Goal: Task Accomplishment & Management: Manage account settings

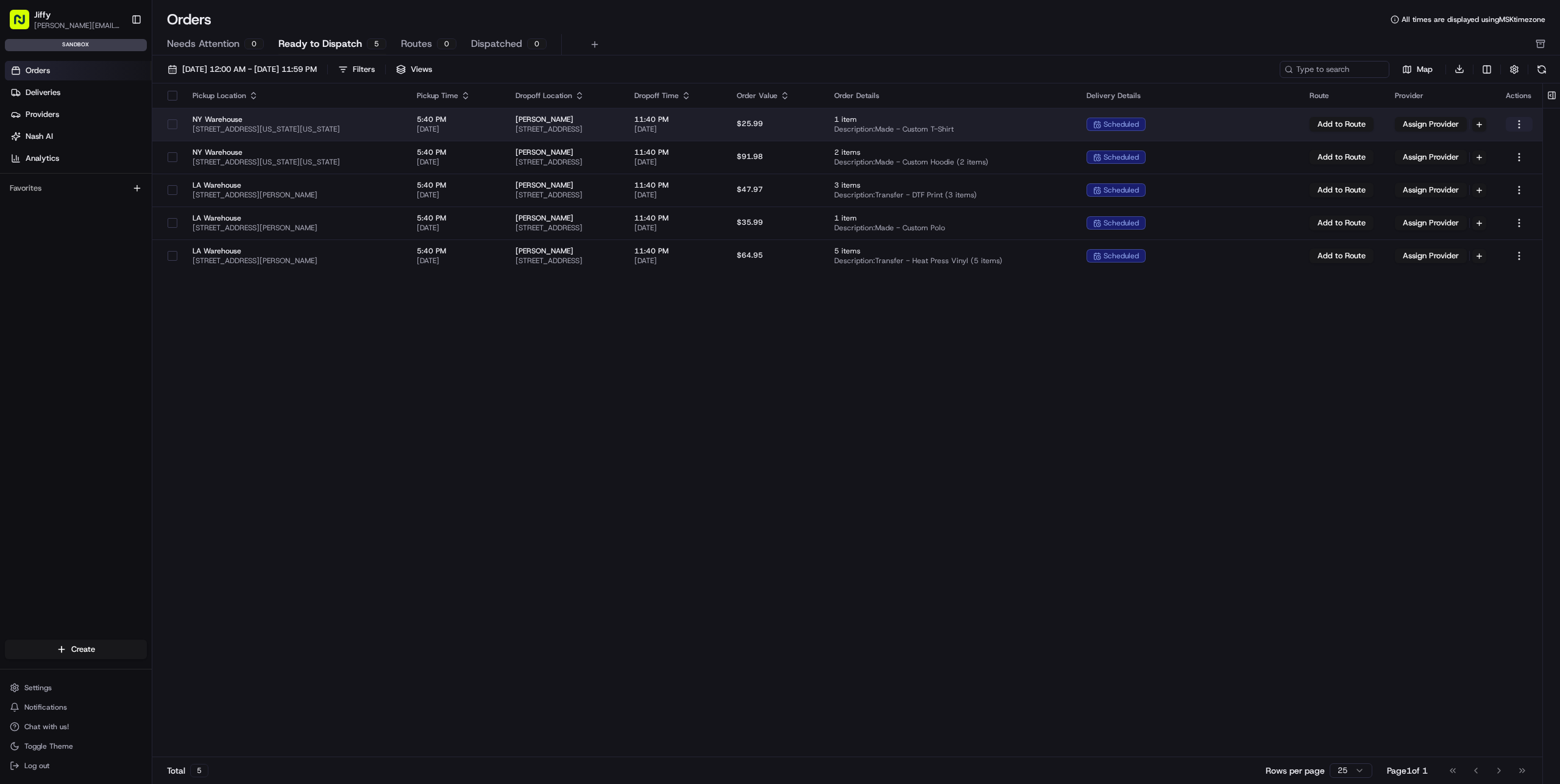
click at [1513, 126] on html "Jiffy alexey.metelev@jiffy.com Toggle Sidebar sandbox Orders Deliveries Provide…" at bounding box center [780, 392] width 1560 height 784
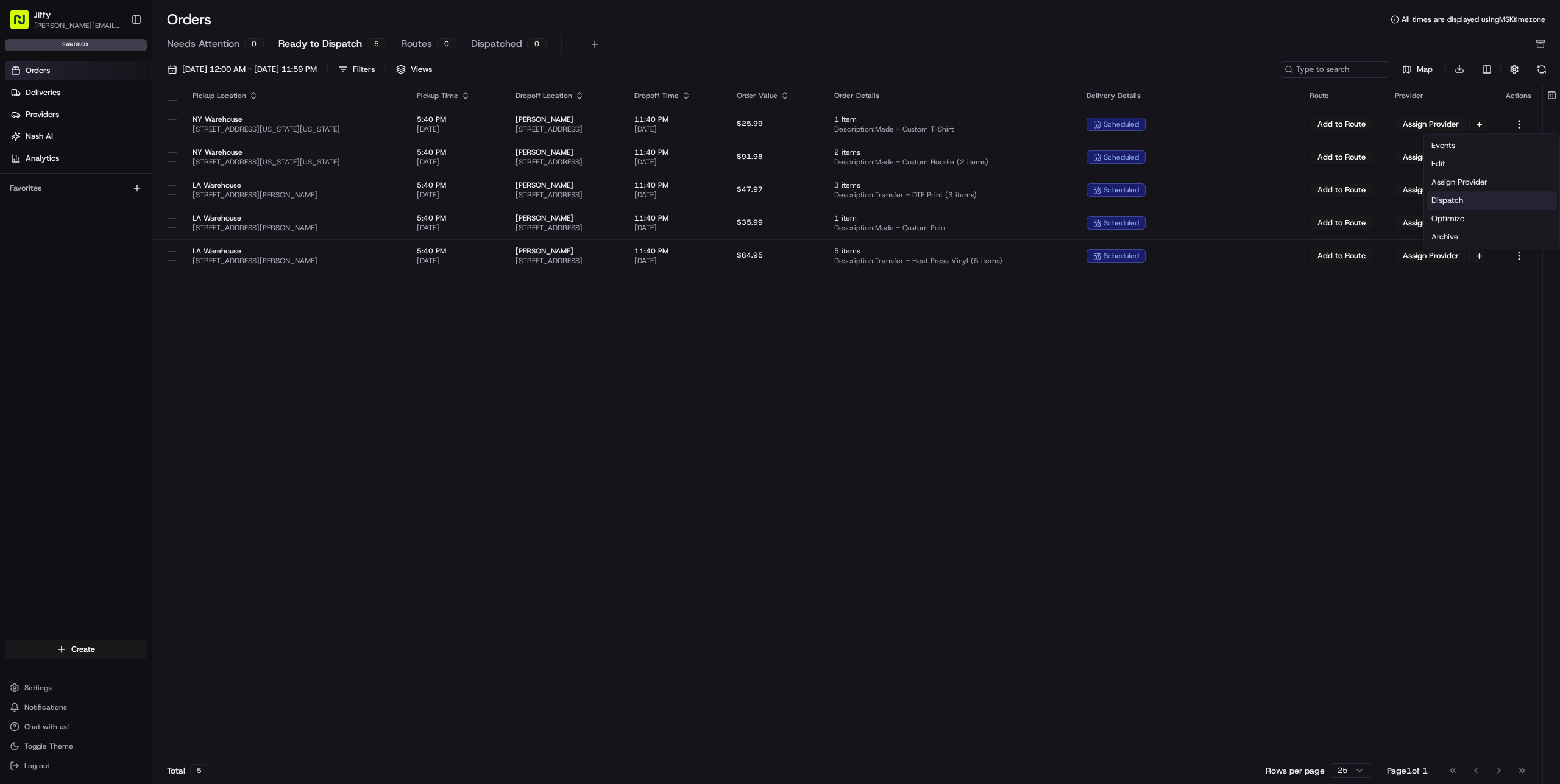
click at [1486, 196] on div "Dispatch" at bounding box center [1492, 200] width 131 height 19
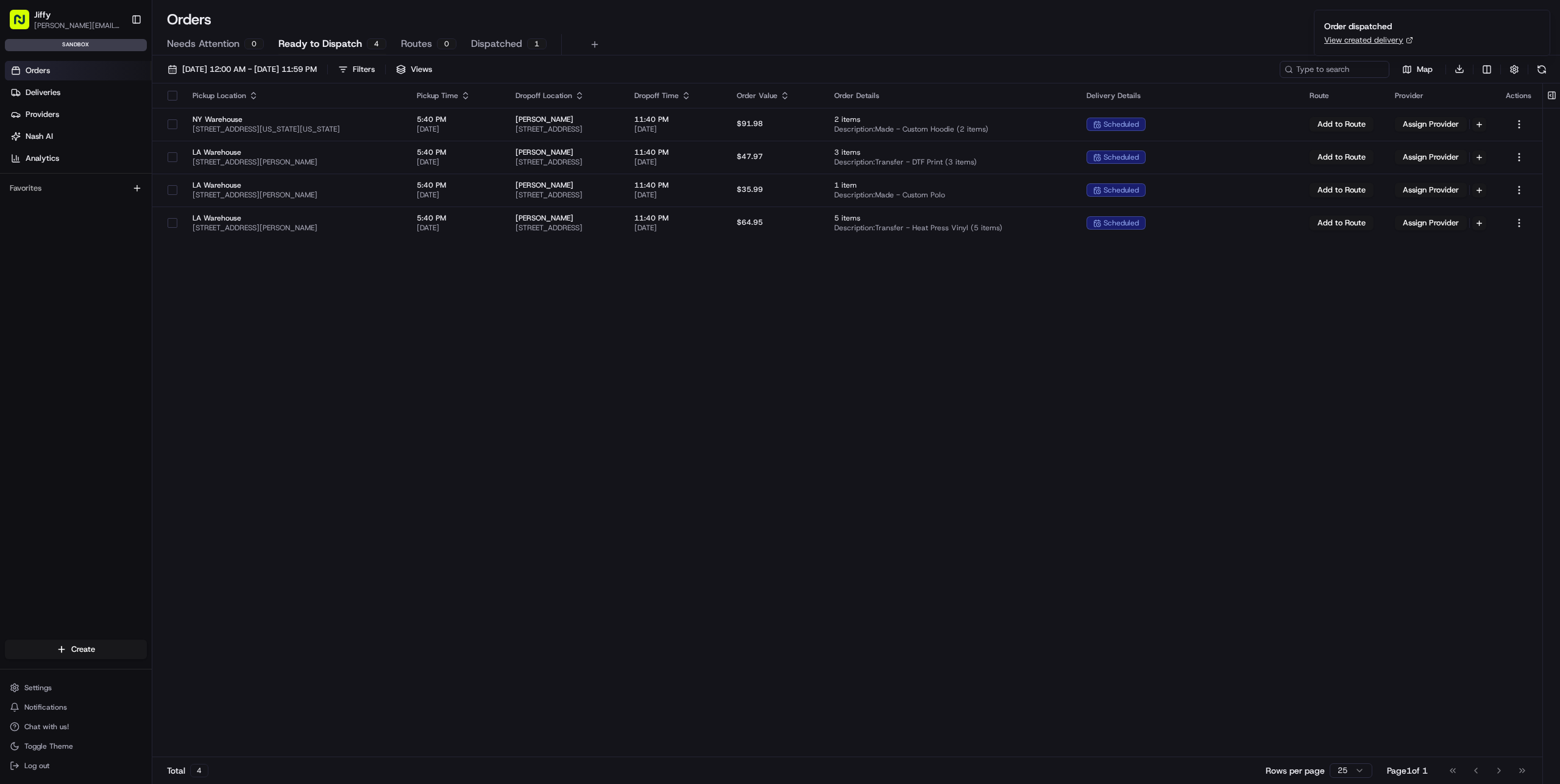
click at [870, 334] on div "Pickup Location Pickup Time Dropoff Location Dropoff Time Order Value Order Det…" at bounding box center [847, 421] width 1390 height 675
click at [206, 44] on span "Needs Attention" at bounding box center [203, 44] width 73 height 15
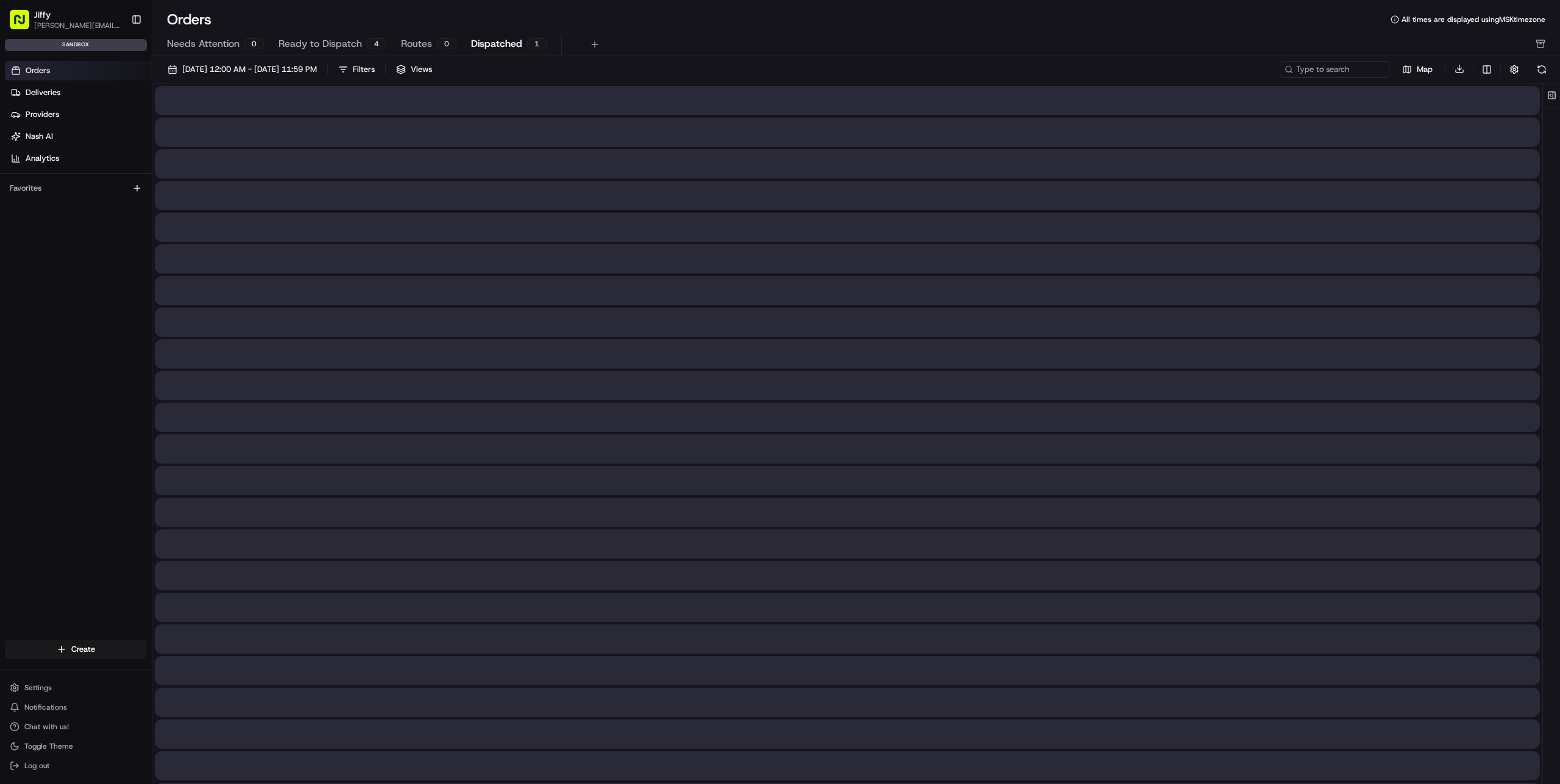
click at [491, 41] on span "Dispatched" at bounding box center [496, 44] width 51 height 15
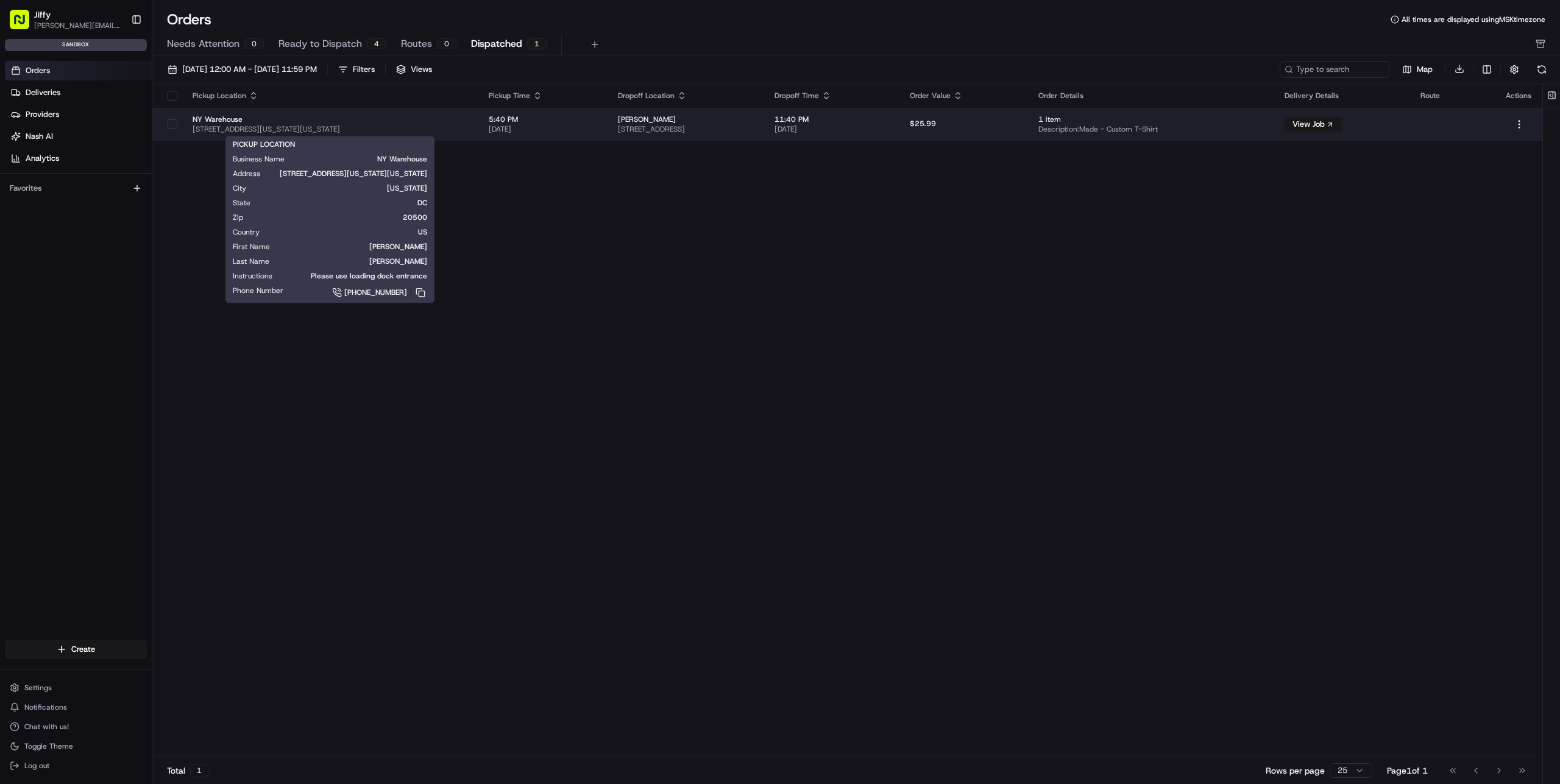
click at [396, 127] on span "[STREET_ADDRESS][US_STATE][US_STATE]" at bounding box center [331, 129] width 277 height 9
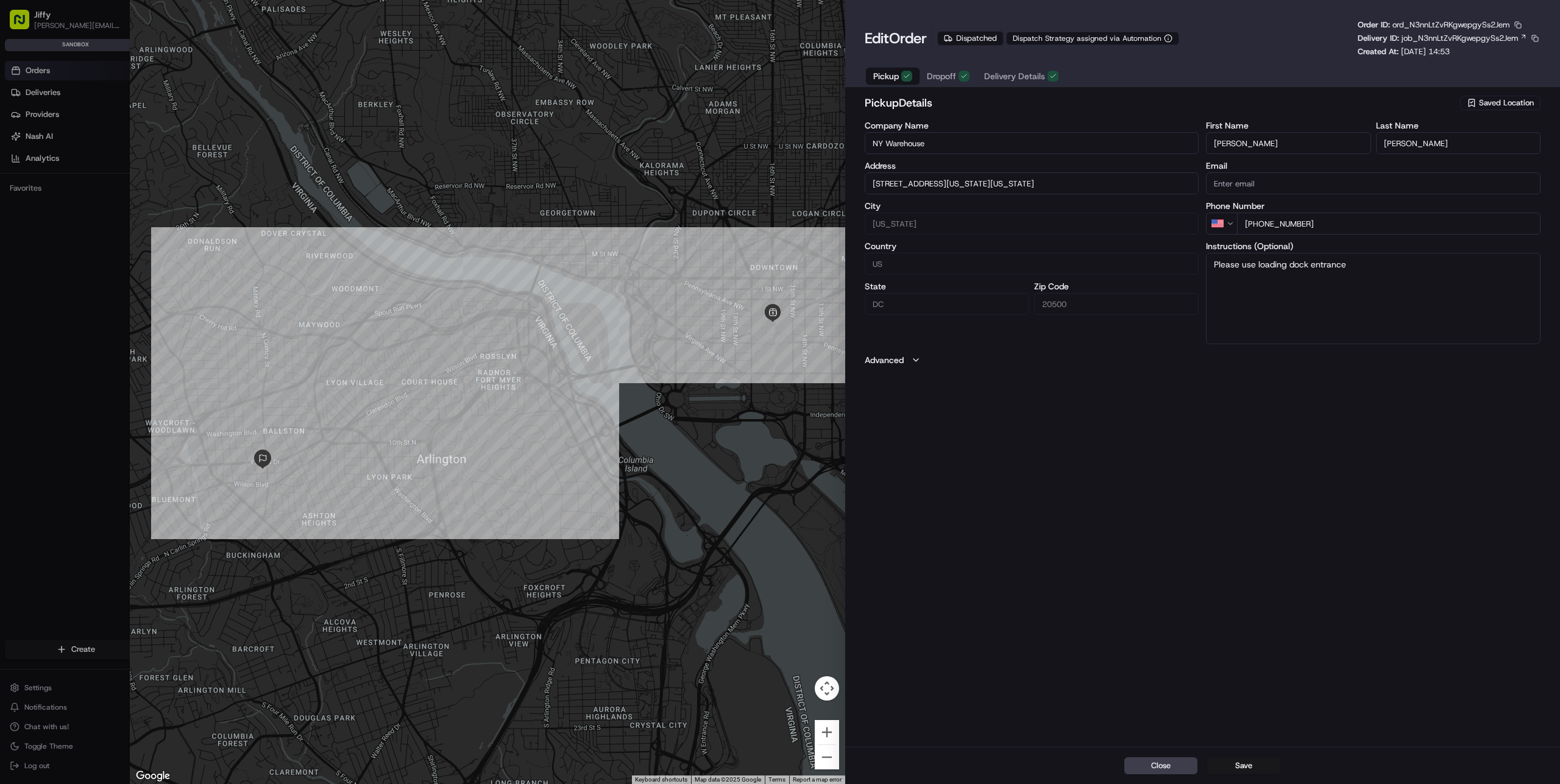
click at [945, 76] on span "Dropoff" at bounding box center [941, 76] width 29 height 12
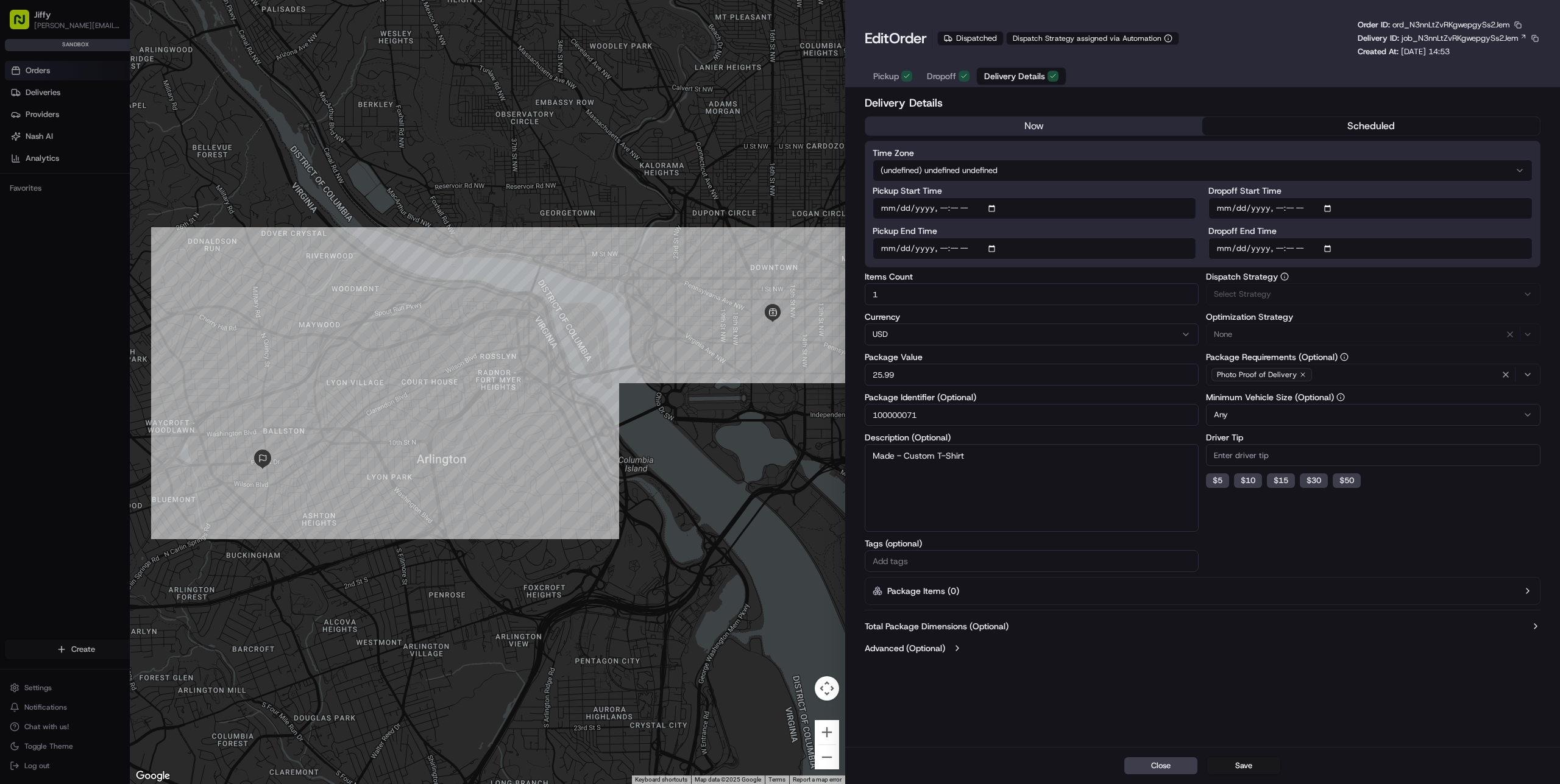
click at [1004, 82] on span "Delivery Details" at bounding box center [1015, 76] width 61 height 12
click at [973, 40] on div "Dispatched" at bounding box center [970, 38] width 66 height 15
click at [965, 33] on div "Dispatched" at bounding box center [970, 38] width 66 height 15
click at [906, 649] on label "Advanced (Optional)" at bounding box center [904, 648] width 80 height 12
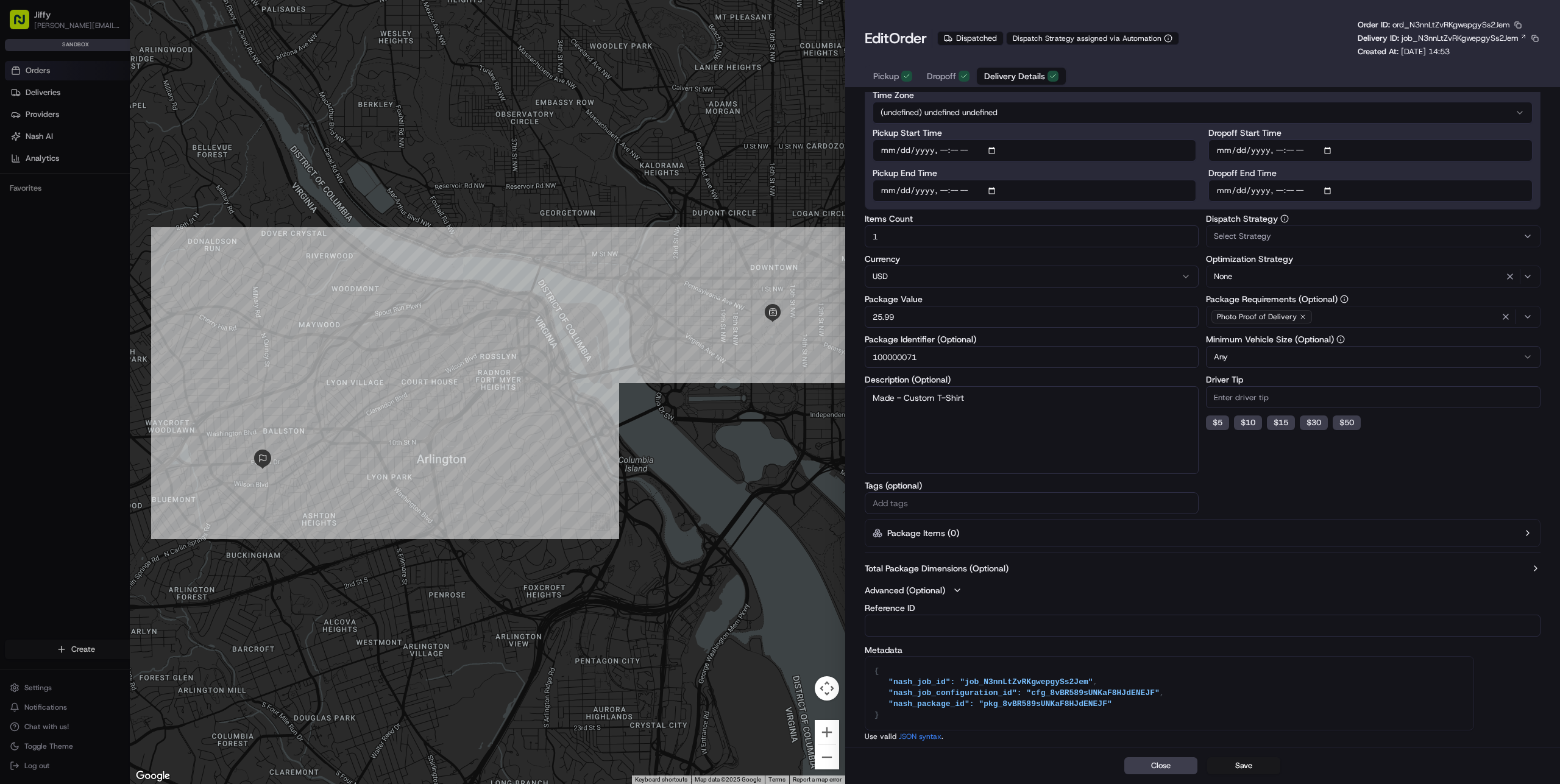
click at [935, 589] on label "Advanced (Optional)" at bounding box center [904, 590] width 80 height 12
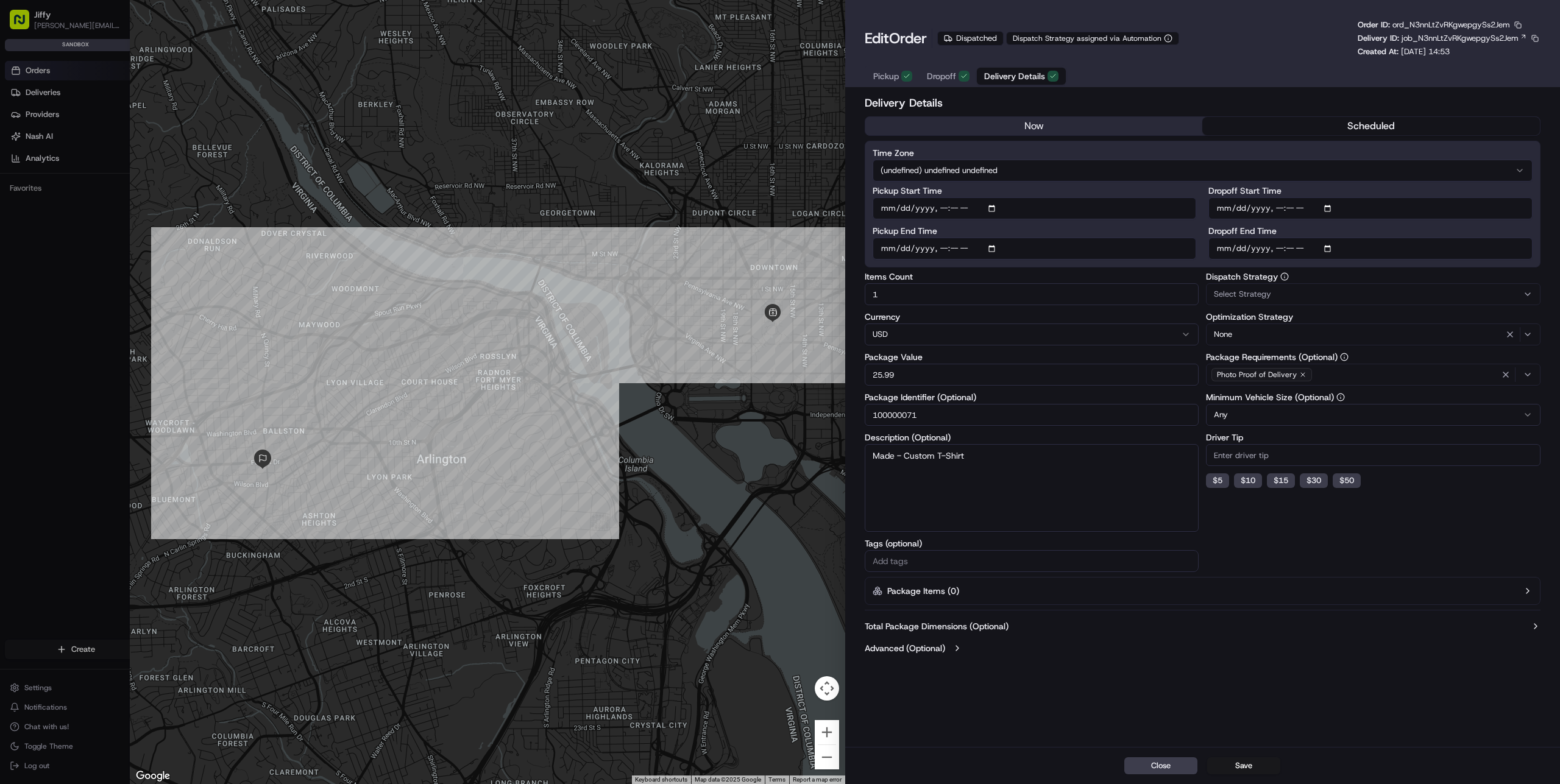
scroll to position [0, 0]
click at [1278, 131] on button "scheduled" at bounding box center [1372, 126] width 338 height 19
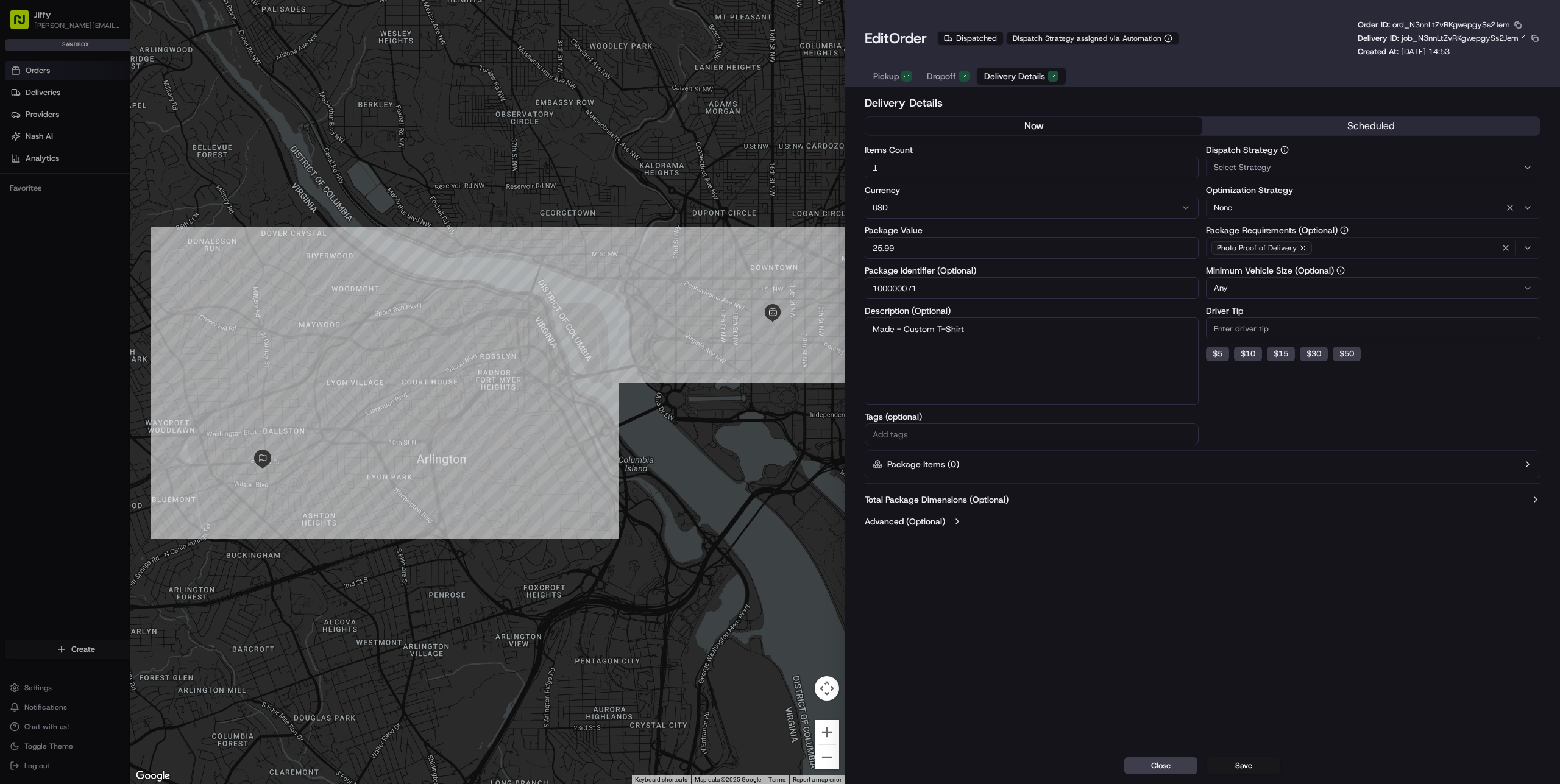
click at [1128, 122] on button "now" at bounding box center [1034, 126] width 338 height 19
click at [1257, 120] on button "scheduled" at bounding box center [1372, 126] width 338 height 19
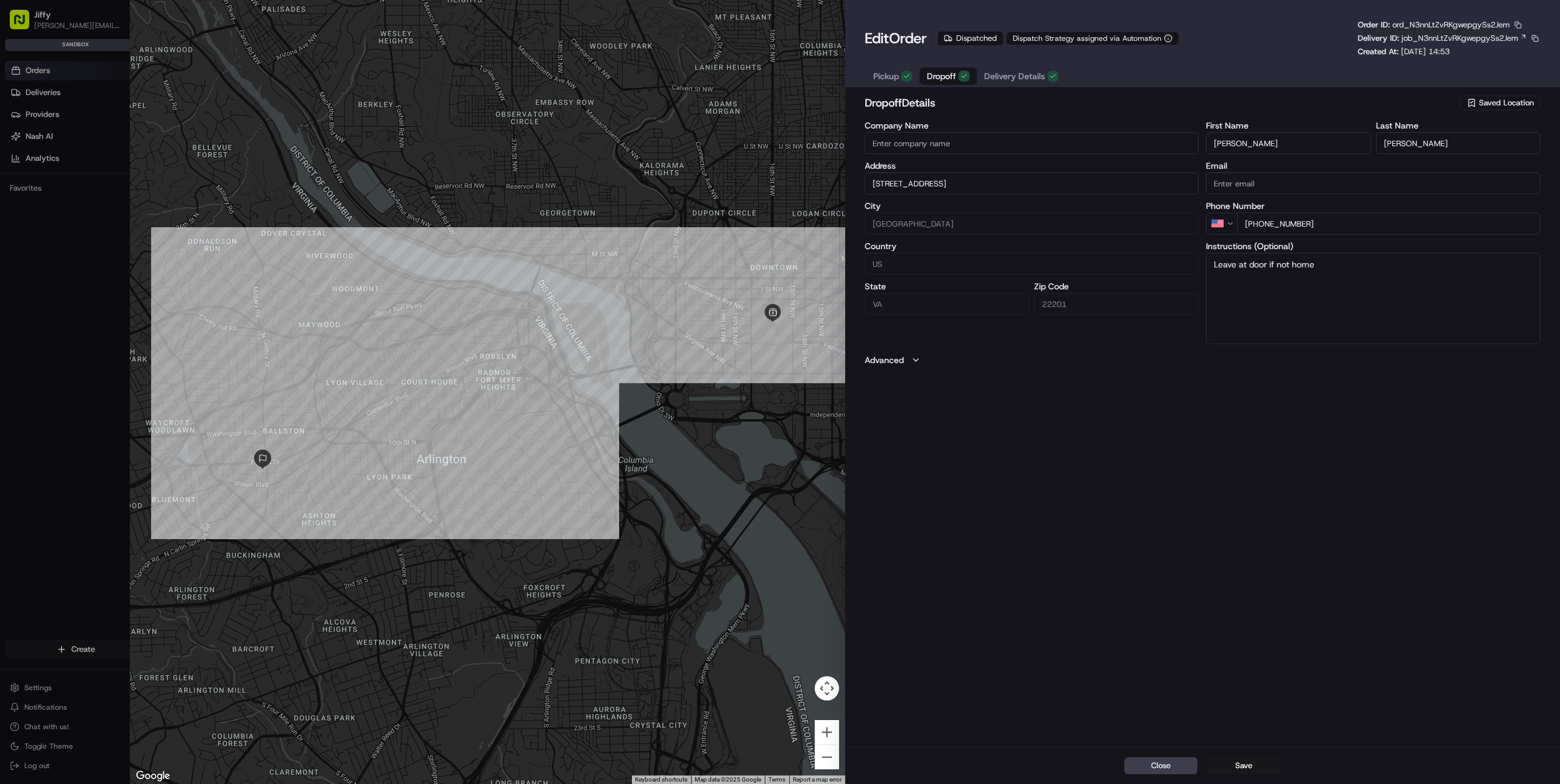
click at [928, 71] on span "Dropoff" at bounding box center [941, 76] width 29 height 12
click at [884, 71] on span "Pickup" at bounding box center [886, 76] width 25 height 12
click at [1167, 767] on button "Close" at bounding box center [1161, 765] width 73 height 17
type input "+1"
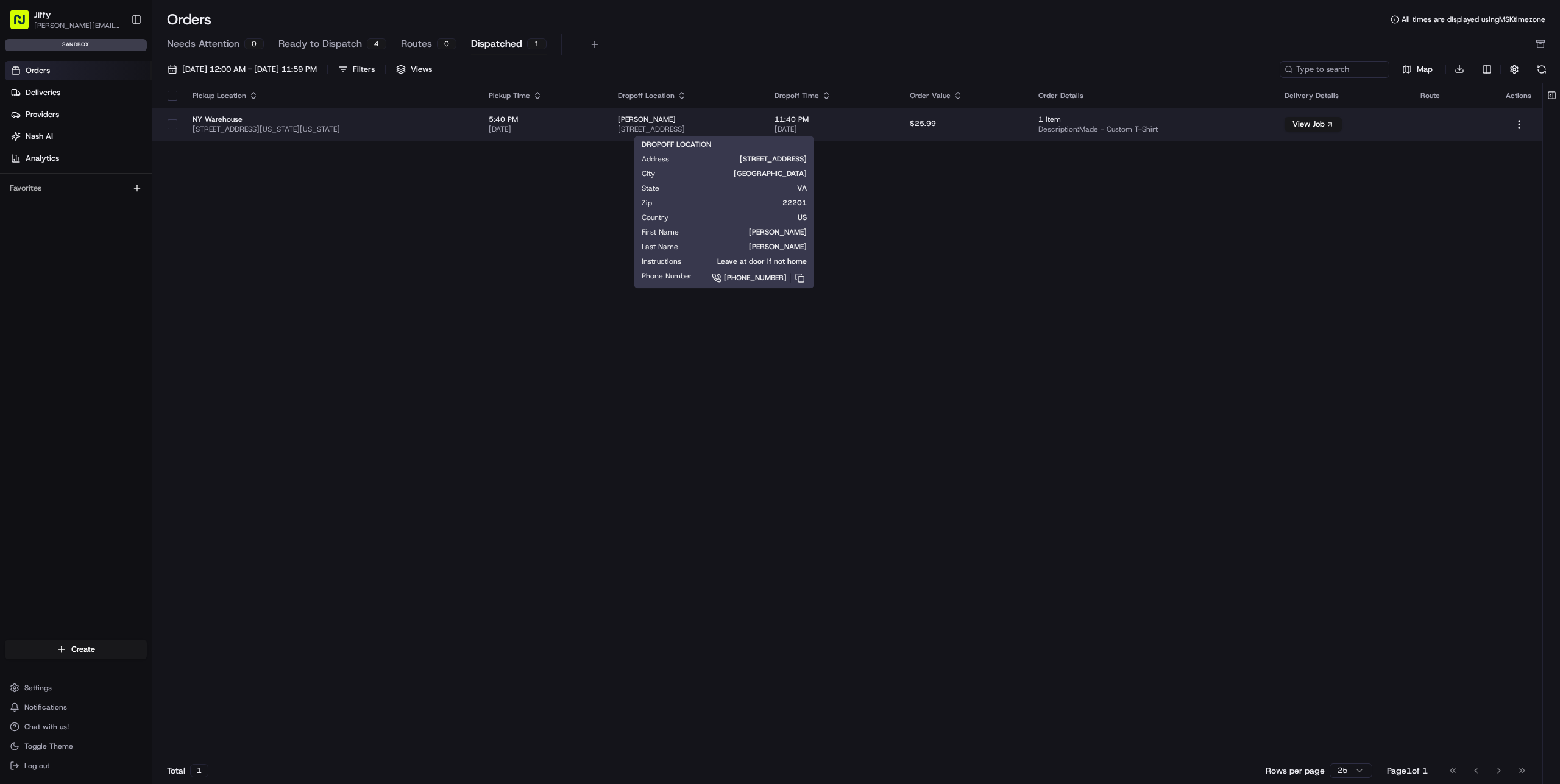
click at [755, 122] on span "[PERSON_NAME]" at bounding box center [686, 119] width 137 height 9
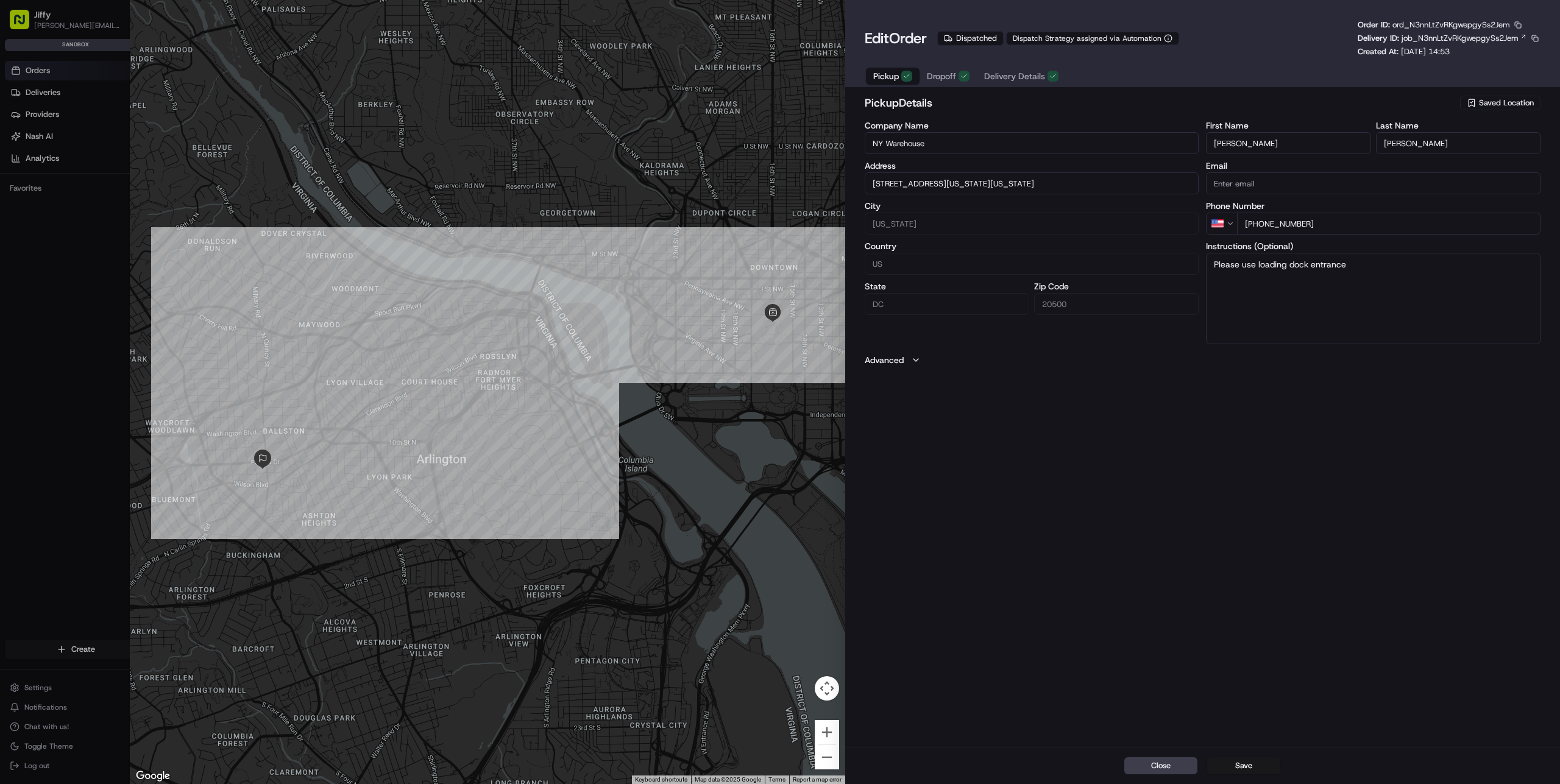
click at [896, 74] on span "Pickup" at bounding box center [886, 76] width 25 height 12
click at [943, 76] on span "Dropoff" at bounding box center [941, 76] width 29 height 12
click at [1004, 76] on span "Delivery Details" at bounding box center [1015, 76] width 61 height 12
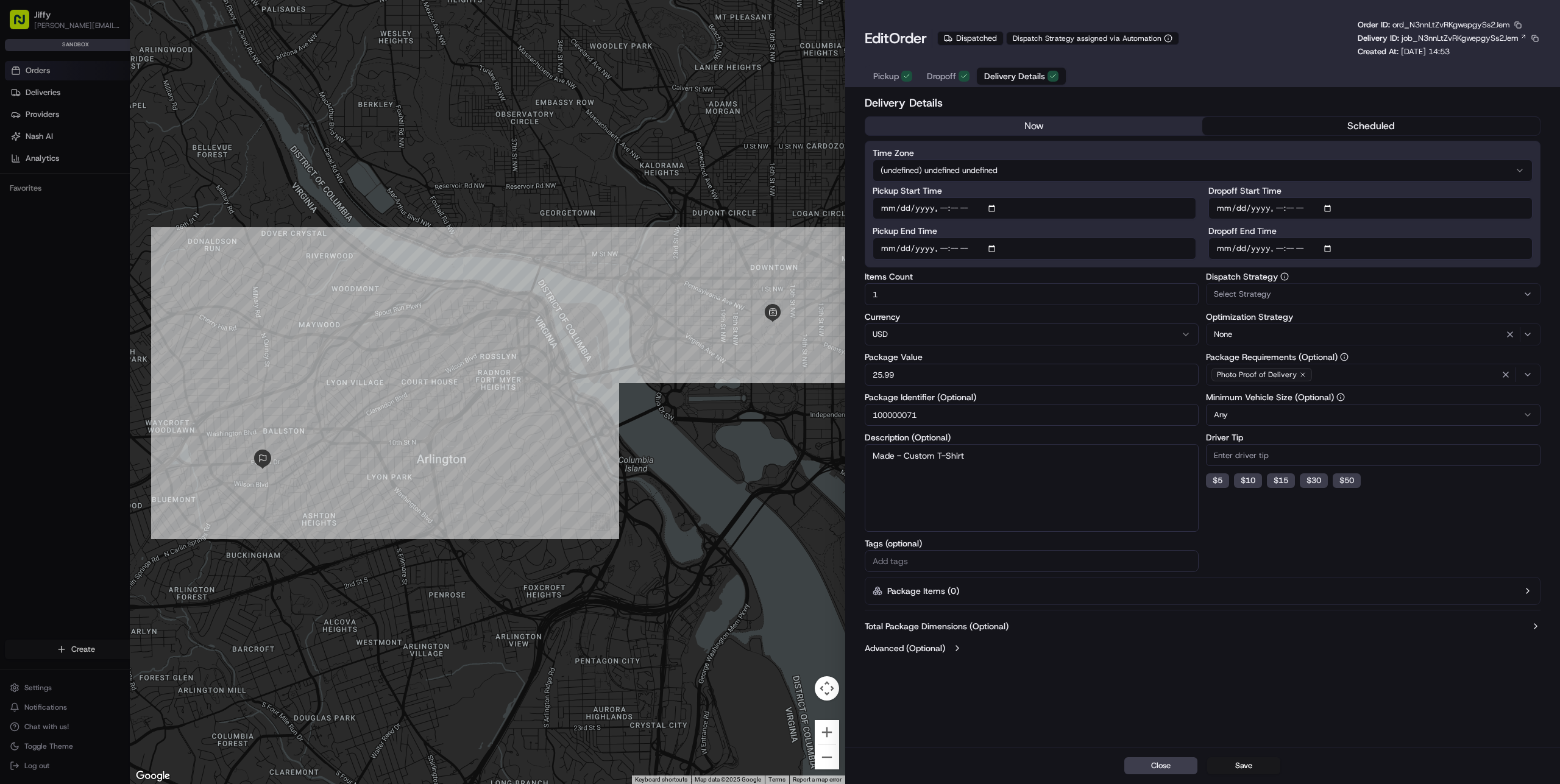
click at [1309, 122] on button "scheduled" at bounding box center [1372, 126] width 338 height 19
click at [993, 210] on input "Pickup Start Time" at bounding box center [1035, 209] width 324 height 22
click at [1269, 122] on button "scheduled" at bounding box center [1372, 126] width 338 height 19
drag, startPoint x: 1458, startPoint y: 47, endPoint x: 1478, endPoint y: 47, distance: 20.0
click at [1478, 47] on div "Order ID: ord_N3nnLtZvRKgwepgySs2Jem Delivery ID: job_N3nnLtZvRKgwepgySs2Jem Cr…" at bounding box center [1449, 38] width 183 height 38
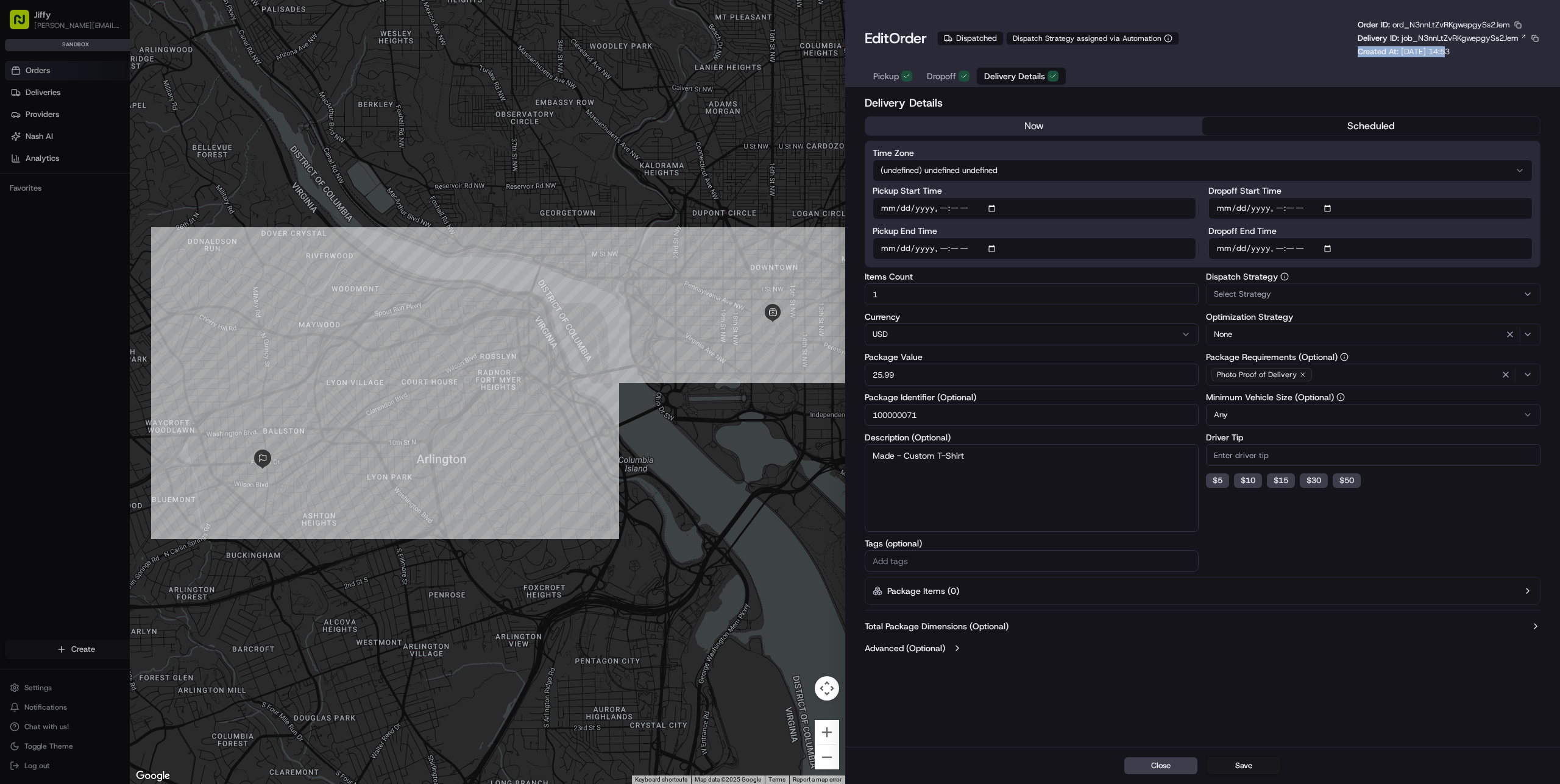
click at [1484, 52] on div "Order ID: ord_N3nnLtZvRKgwepgySs2Jem Delivery ID: job_N3nnLtZvRKgwepgySs2Jem Cr…" at bounding box center [1449, 38] width 183 height 38
click at [1450, 54] on span "[DATE] 14:53" at bounding box center [1426, 51] width 48 height 10
drag, startPoint x: 1453, startPoint y: 53, endPoint x: 1495, endPoint y: 57, distance: 42.2
click at [1495, 57] on div "Order ID: ord_N3nnLtZvRKgwepgySs2Jem Delivery ID: job_N3nnLtZvRKgwepgySs2Jem Cr…" at bounding box center [1449, 38] width 183 height 38
click at [1481, 52] on div "Order ID: ord_N3nnLtZvRKgwepgySs2Jem Delivery ID: job_N3nnLtZvRKgwepgySs2Jem Cr…" at bounding box center [1449, 38] width 183 height 38
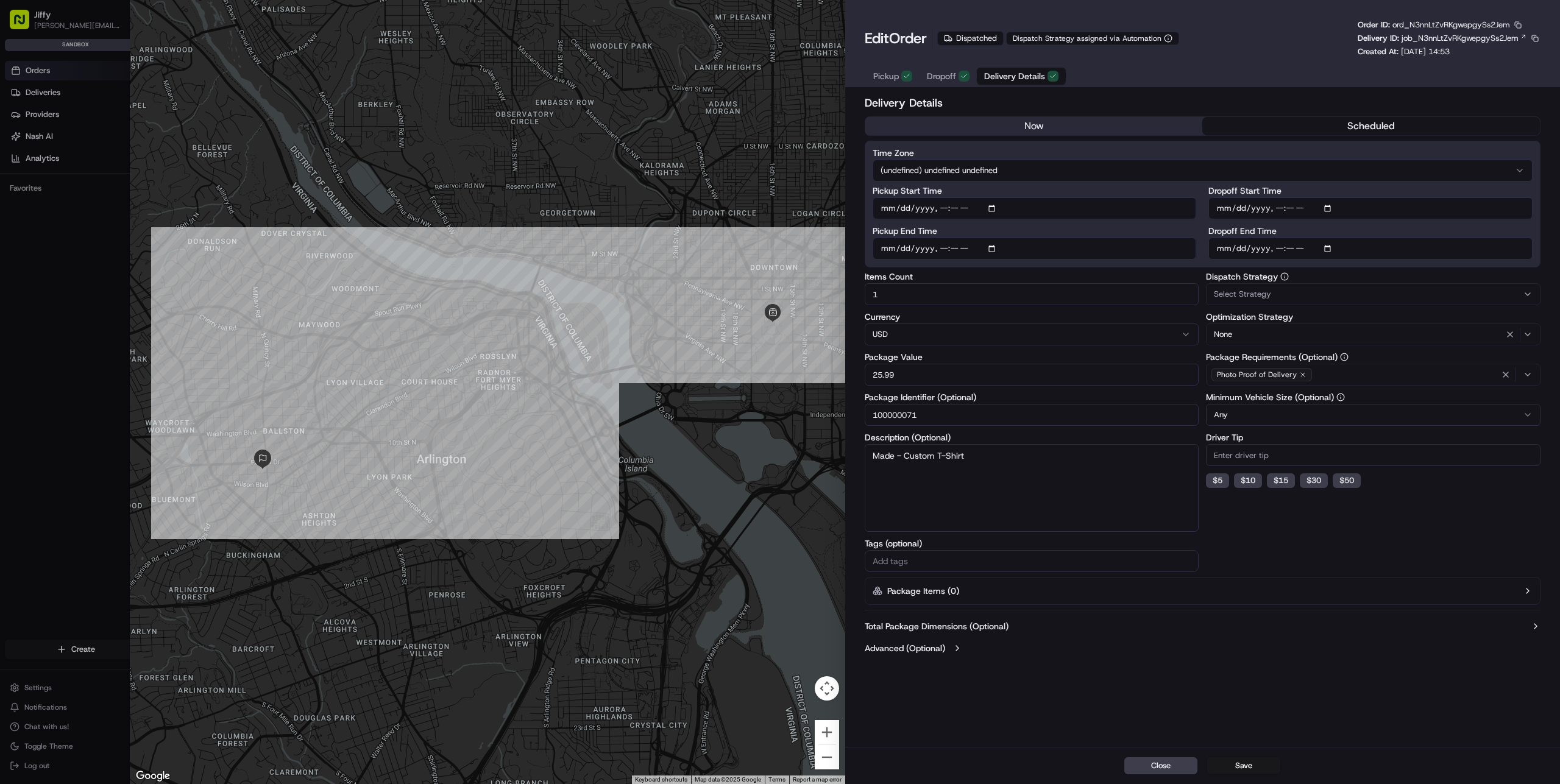
click at [1274, 296] on div "Select Strategy" at bounding box center [1374, 295] width 328 height 11
click at [1244, 662] on div at bounding box center [780, 392] width 1560 height 784
click at [1177, 671] on div "Delivery Details now scheduled Time Zone (undefined) undefined undefined Pickup…" at bounding box center [1203, 420] width 715 height 655
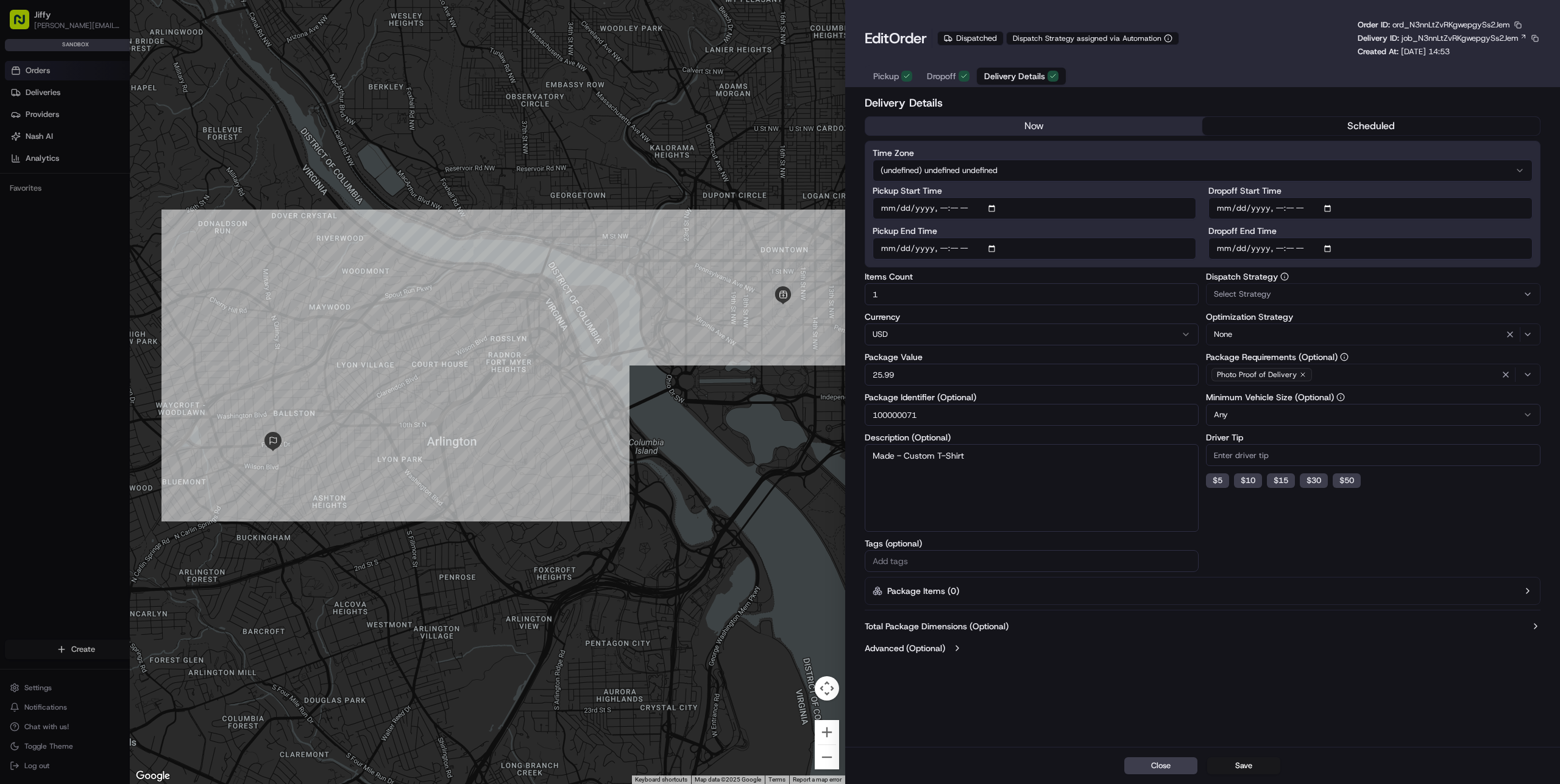
drag, startPoint x: 592, startPoint y: 245, endPoint x: 602, endPoint y: 226, distance: 21.5
click at [602, 226] on div at bounding box center [487, 392] width 715 height 784
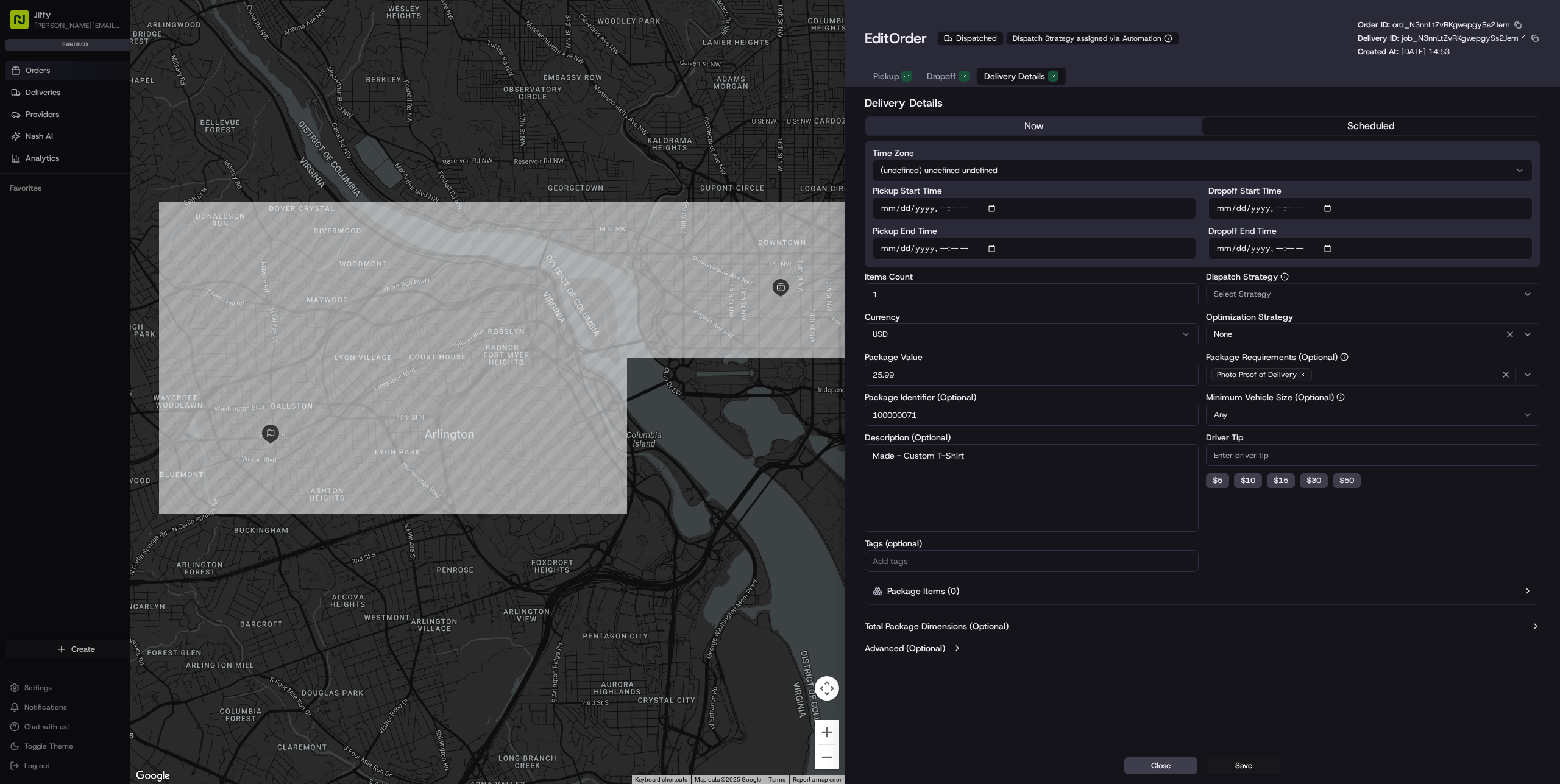
drag, startPoint x: 509, startPoint y: 246, endPoint x: 507, endPoint y: 238, distance: 8.2
click at [507, 238] on div at bounding box center [487, 392] width 715 height 784
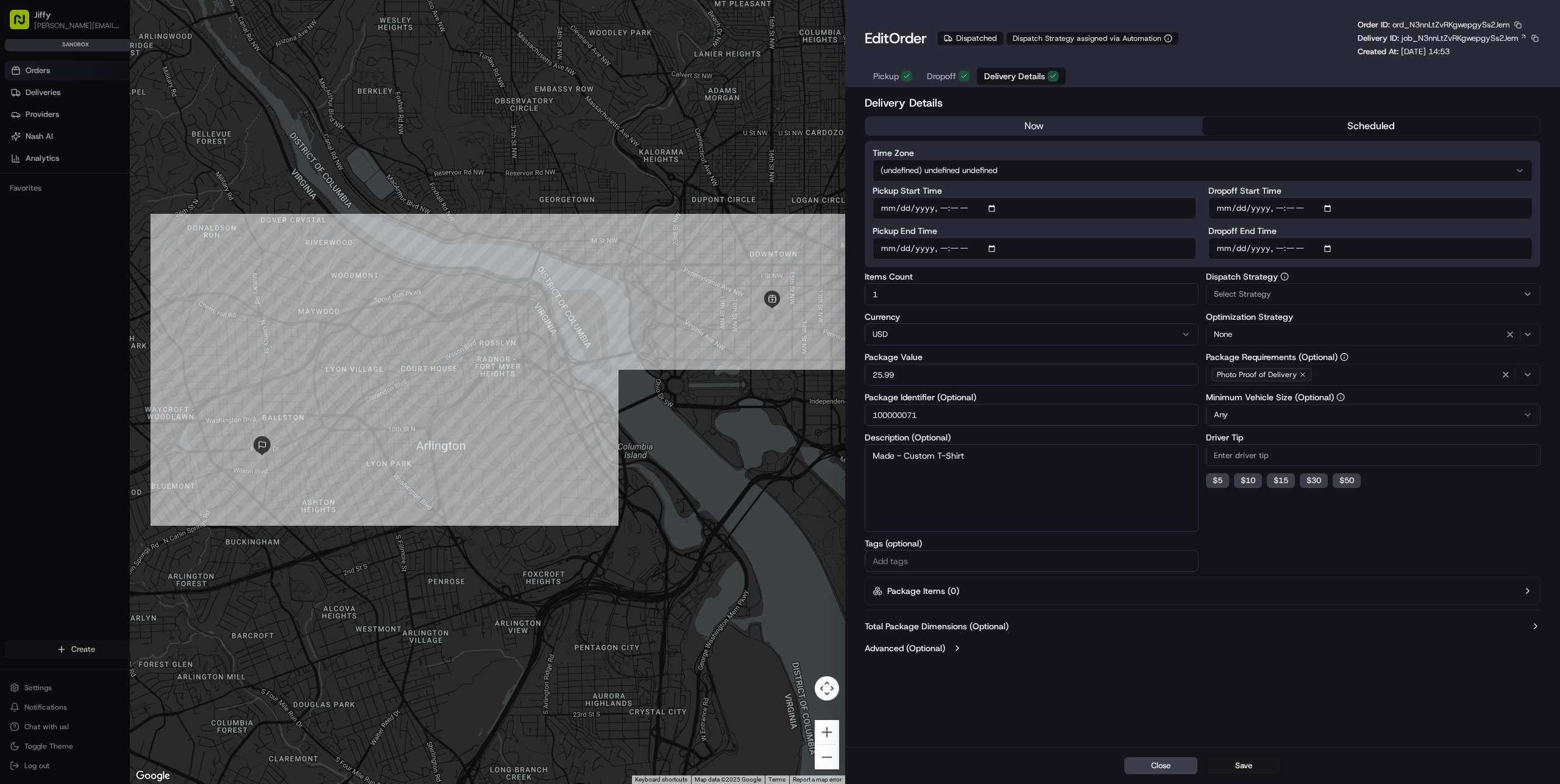
drag, startPoint x: 463, startPoint y: 365, endPoint x: 455, endPoint y: 376, distance: 13.6
click at [455, 376] on div at bounding box center [487, 392] width 715 height 784
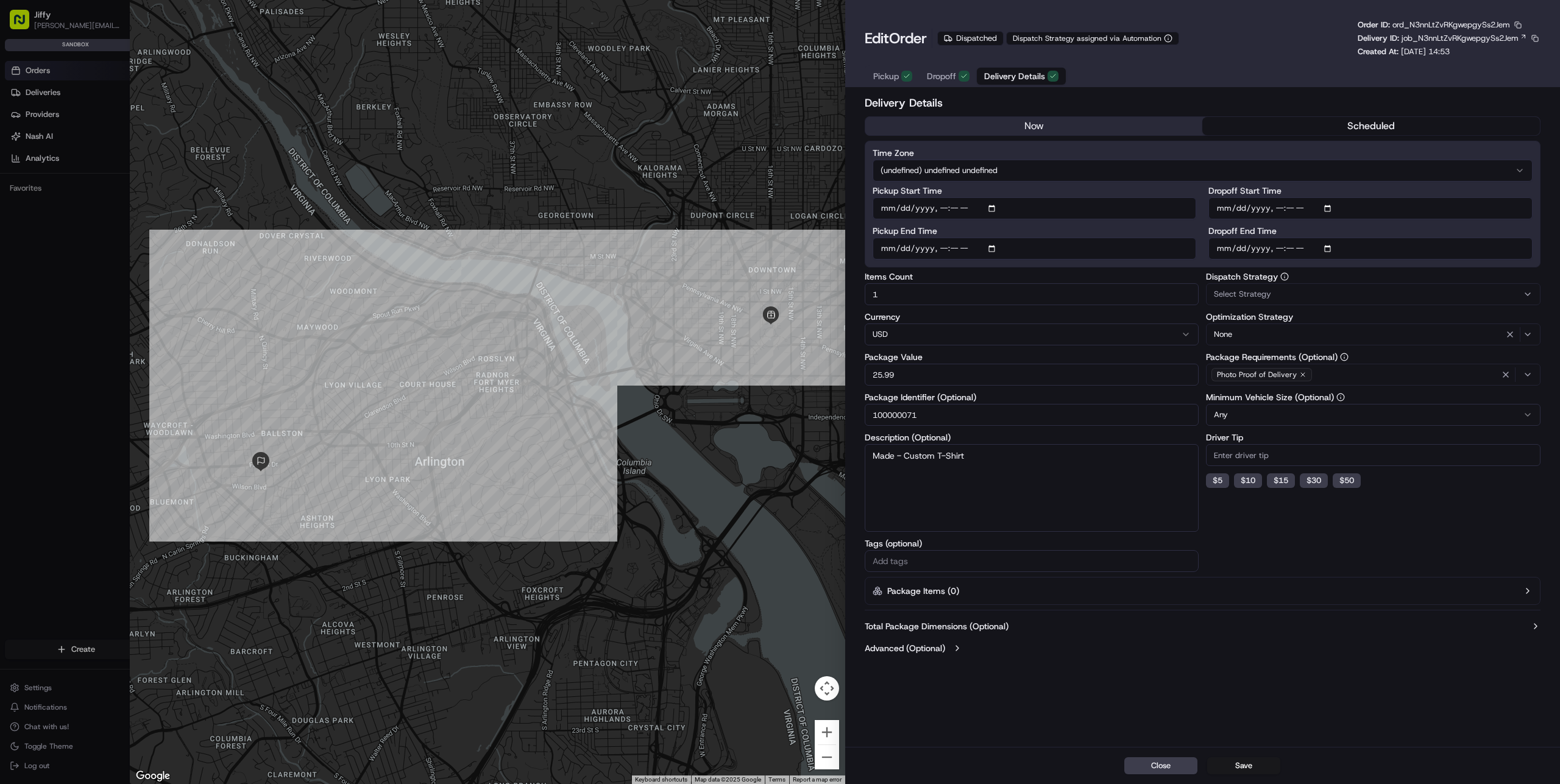
drag, startPoint x: 437, startPoint y: 412, endPoint x: 435, endPoint y: 433, distance: 21.1
click at [435, 433] on div at bounding box center [487, 392] width 715 height 784
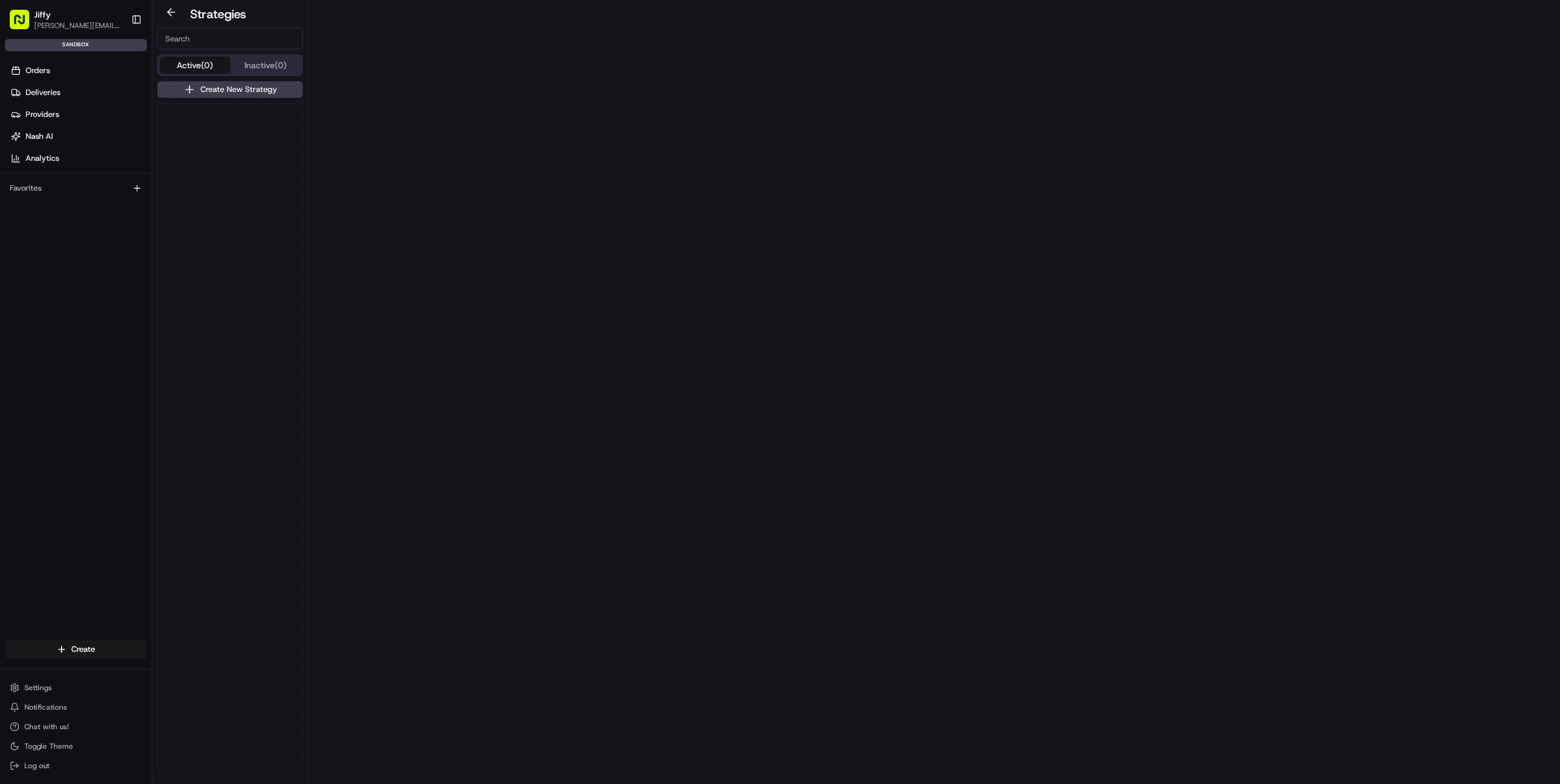
click at [269, 62] on button "Inactive (0)" at bounding box center [266, 65] width 71 height 17
click at [221, 67] on button "Active (0)" at bounding box center [195, 65] width 71 height 17
click at [80, 70] on link "Orders" at bounding box center [78, 70] width 147 height 20
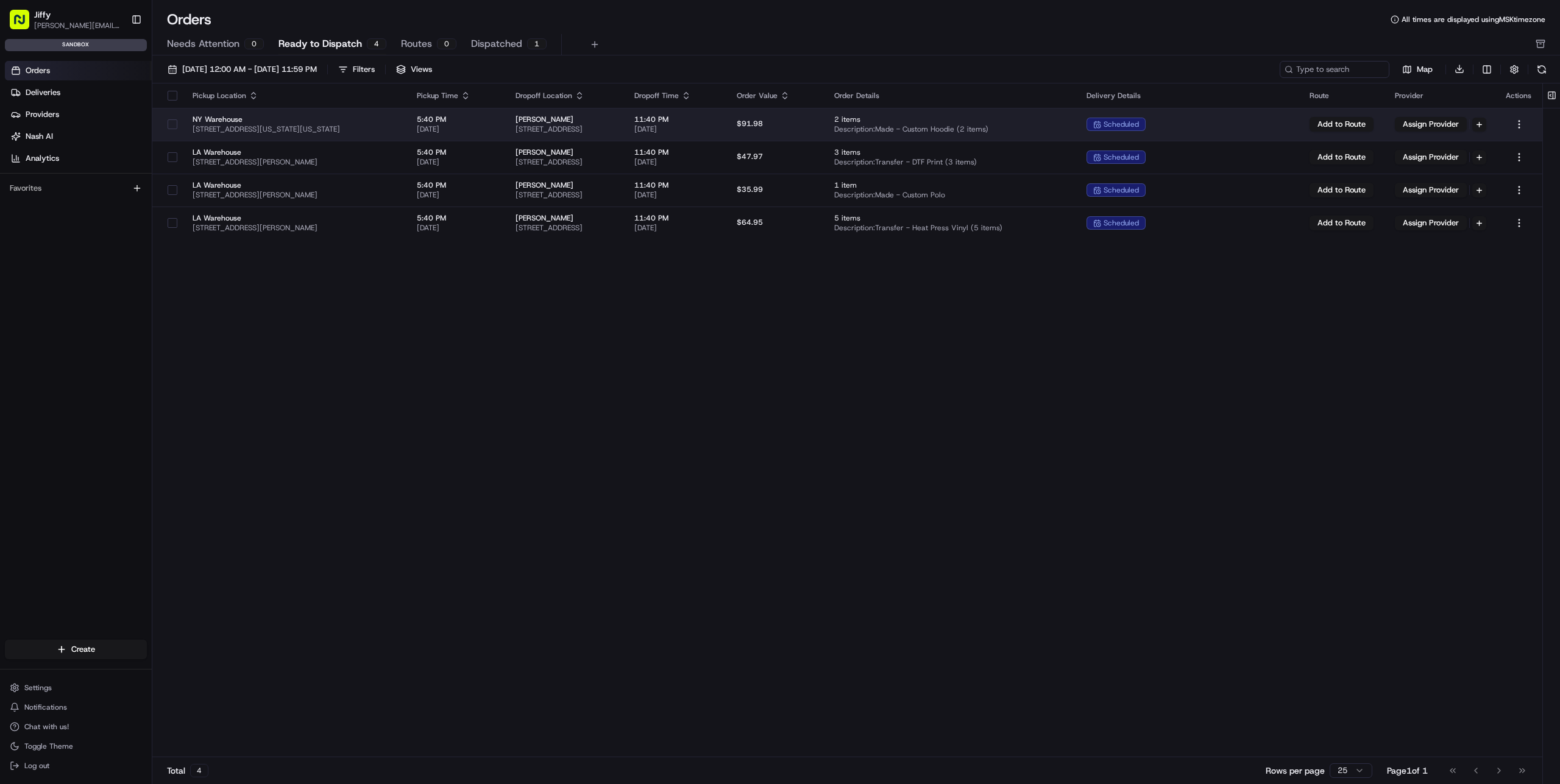
click at [584, 120] on span "[PERSON_NAME]" at bounding box center [565, 119] width 100 height 9
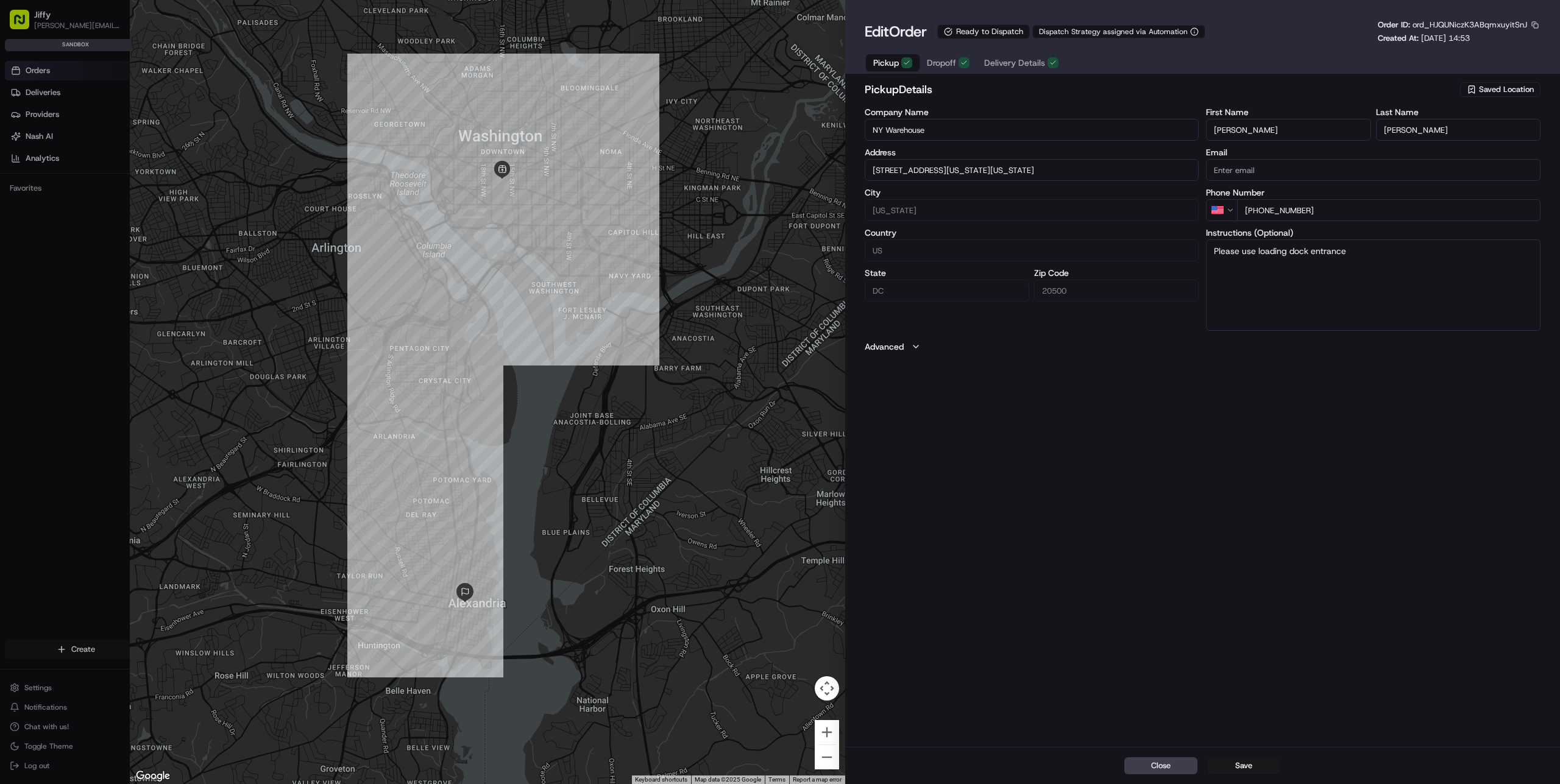
click at [1136, 488] on div "pickup Details Saved Location Company Name NY Warehouse Address [STREET_ADDRESS…" at bounding box center [1203, 412] width 715 height 668
click at [752, 379] on div at bounding box center [487, 392] width 715 height 784
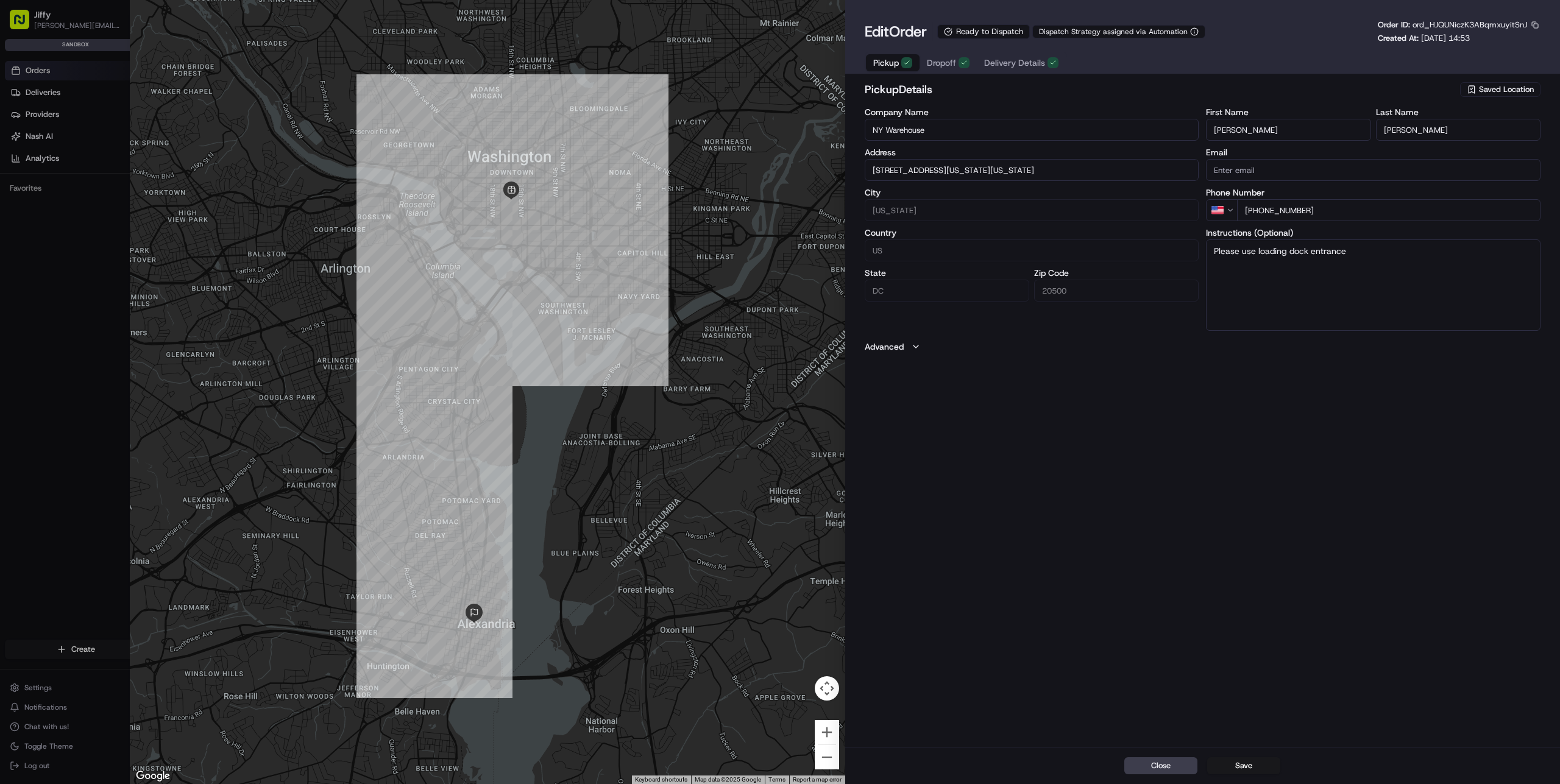
drag, startPoint x: 684, startPoint y: 372, endPoint x: 699, endPoint y: 394, distance: 26.6
click at [699, 394] on div at bounding box center [487, 392] width 715 height 784
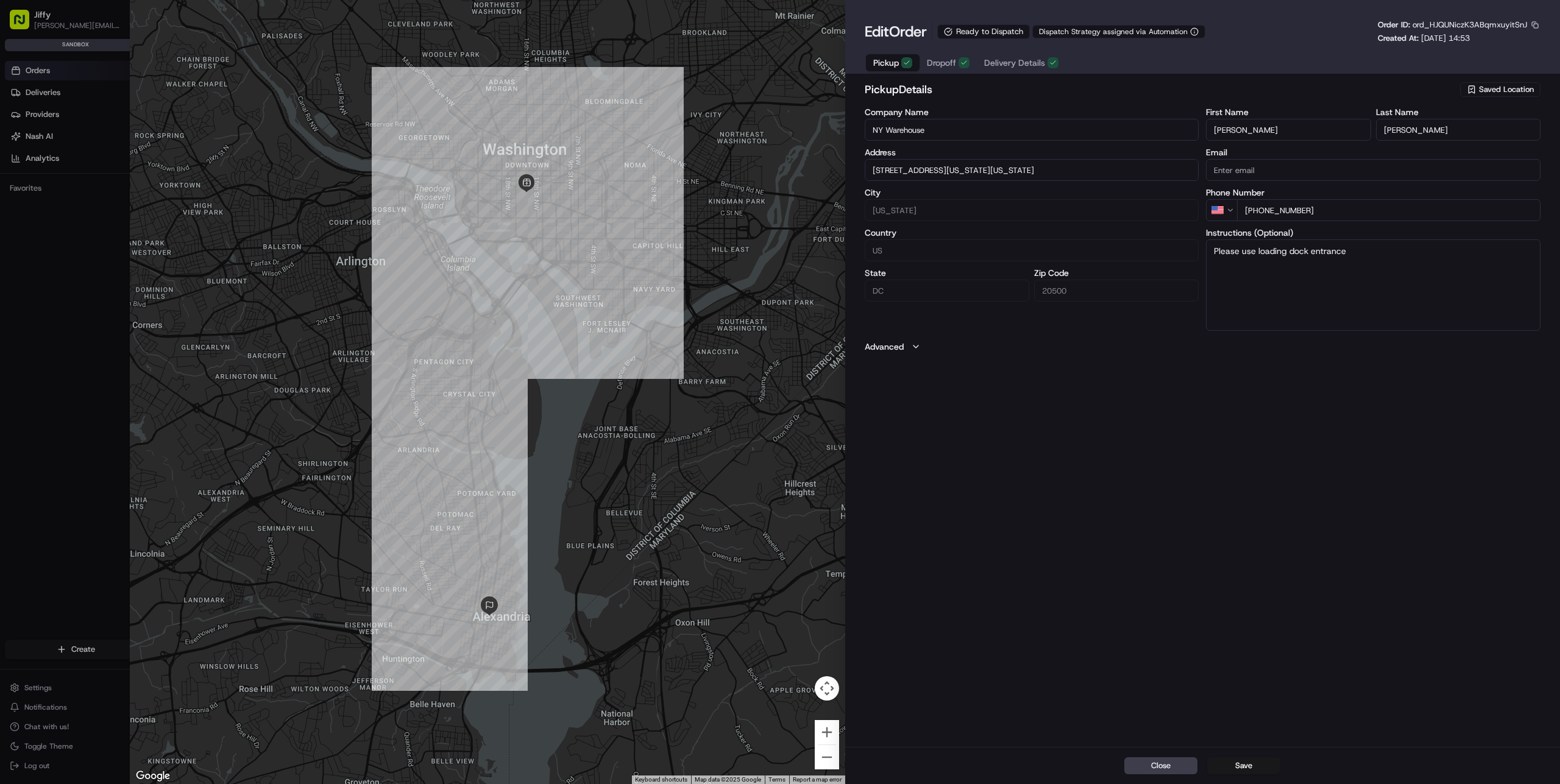
drag, startPoint x: 378, startPoint y: 256, endPoint x: 398, endPoint y: 238, distance: 26.9
click at [398, 238] on div at bounding box center [487, 392] width 715 height 784
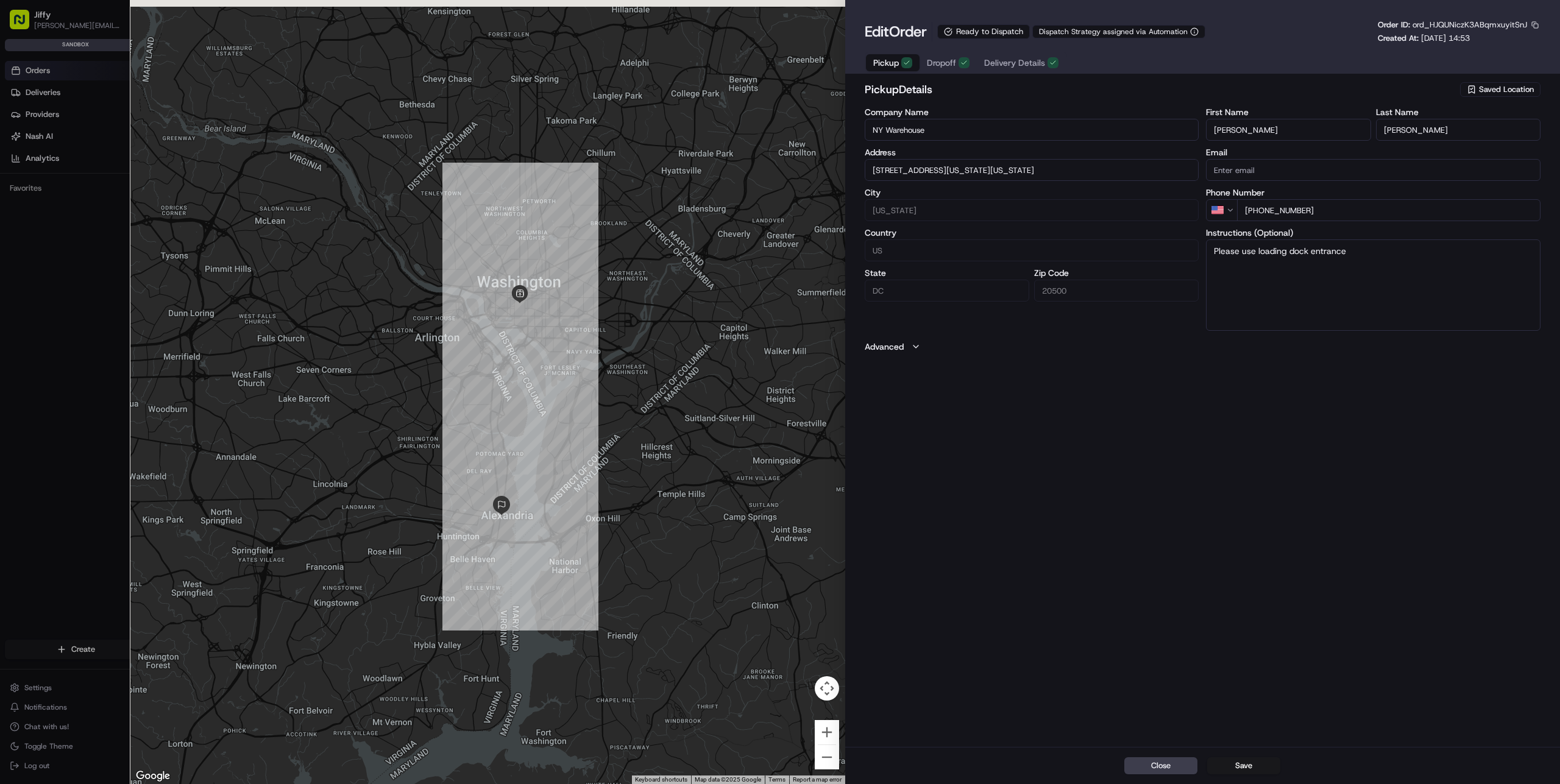
drag, startPoint x: 444, startPoint y: 324, endPoint x: 473, endPoint y: 369, distance: 53.5
click at [473, 369] on div at bounding box center [487, 392] width 715 height 784
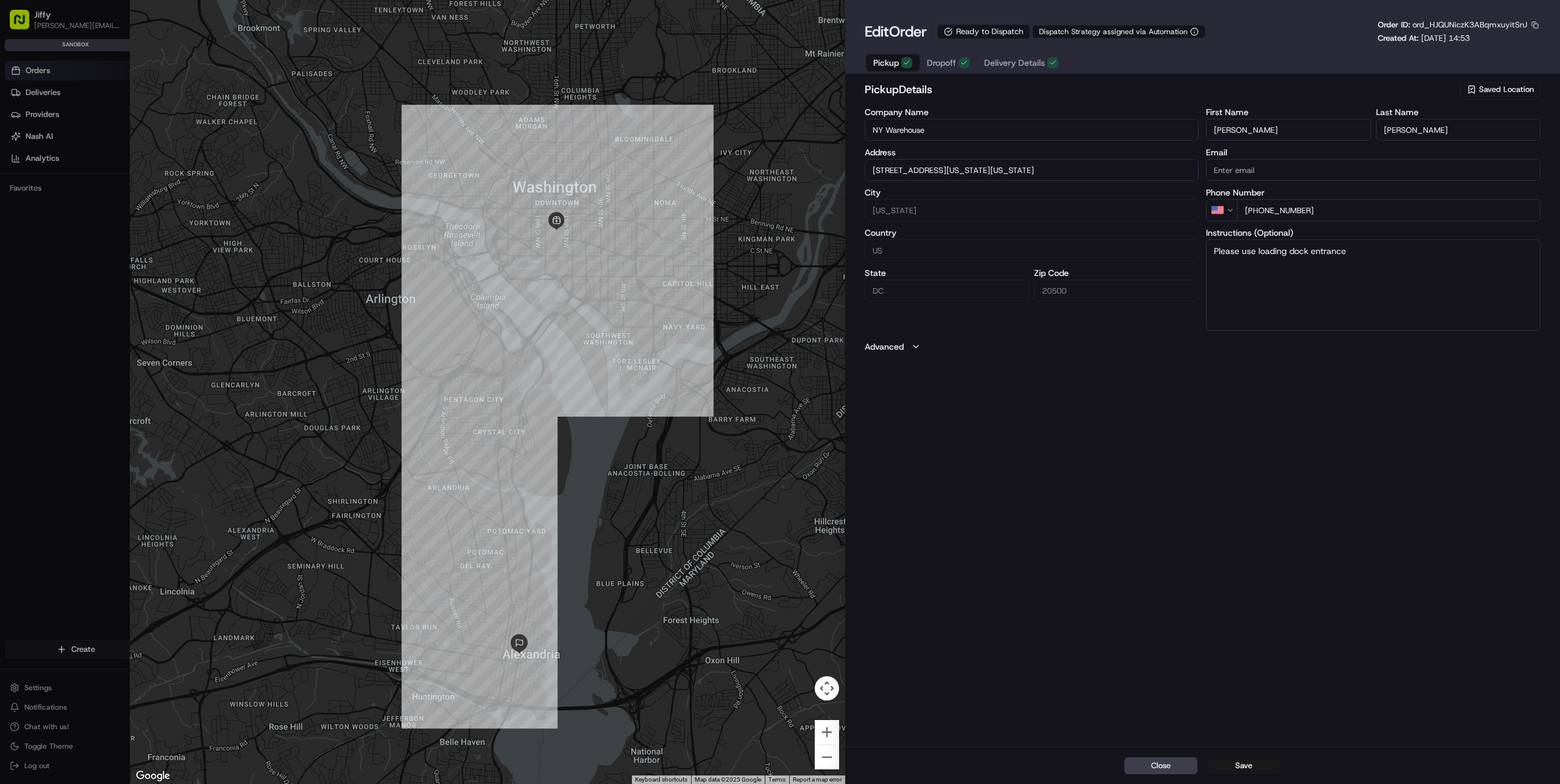
drag, startPoint x: 490, startPoint y: 417, endPoint x: 477, endPoint y: 402, distance: 19.8
click at [477, 402] on div at bounding box center [487, 392] width 715 height 784
type input "+1"
click at [62, 70] on div at bounding box center [780, 392] width 1560 height 784
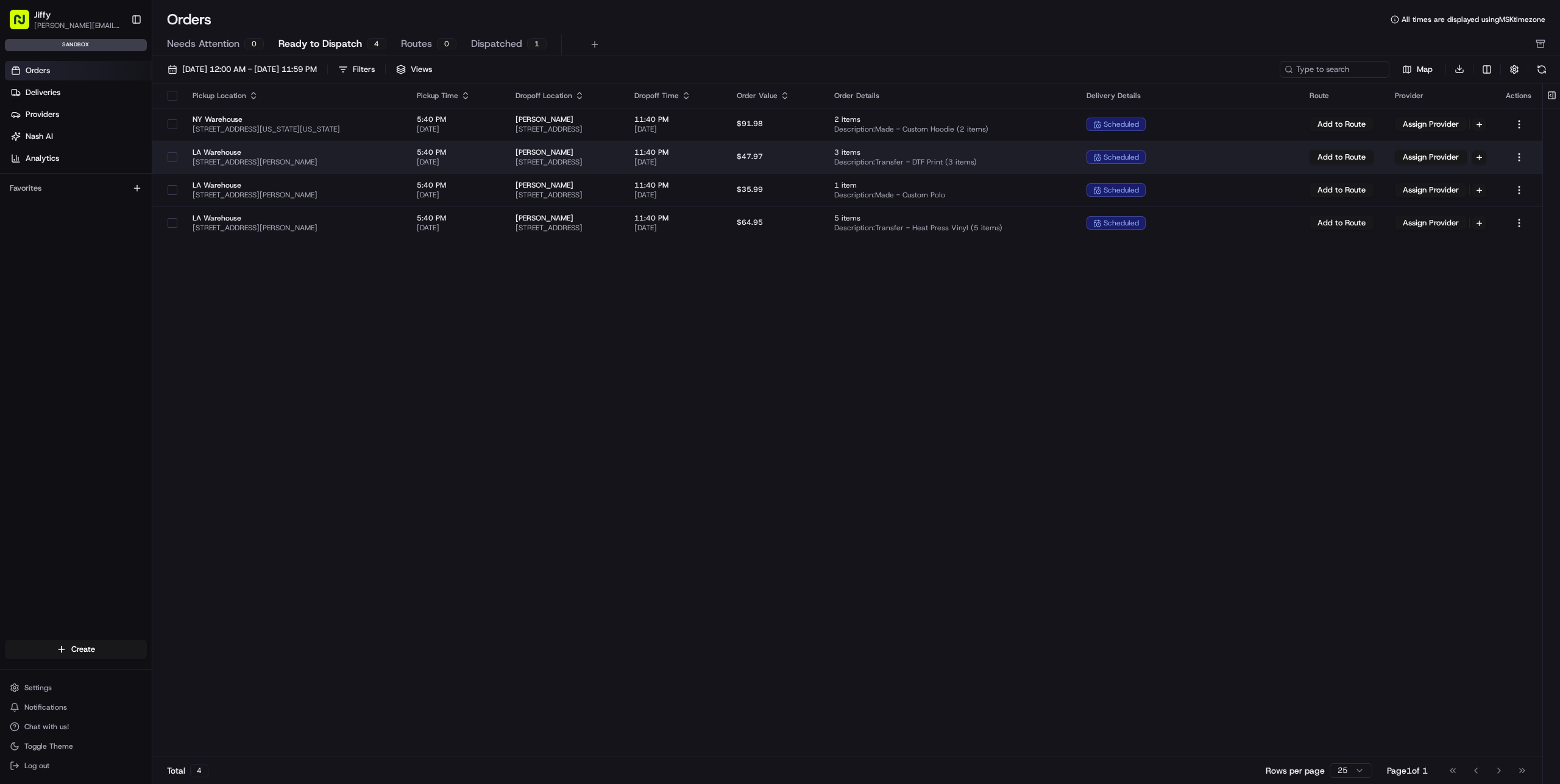
click at [311, 162] on span "[STREET_ADDRESS][PERSON_NAME]" at bounding box center [296, 162] width 205 height 9
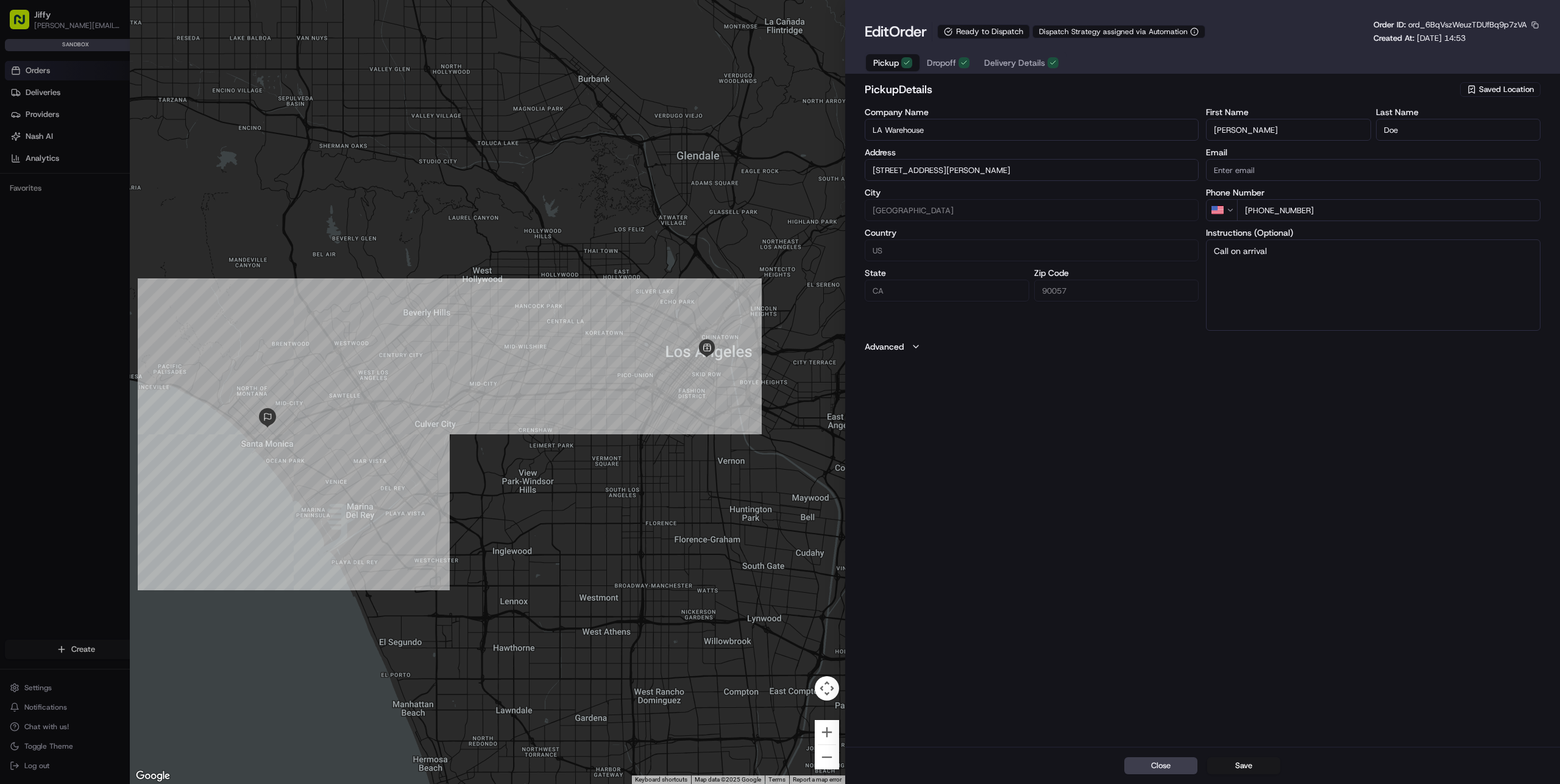
type input "+1"
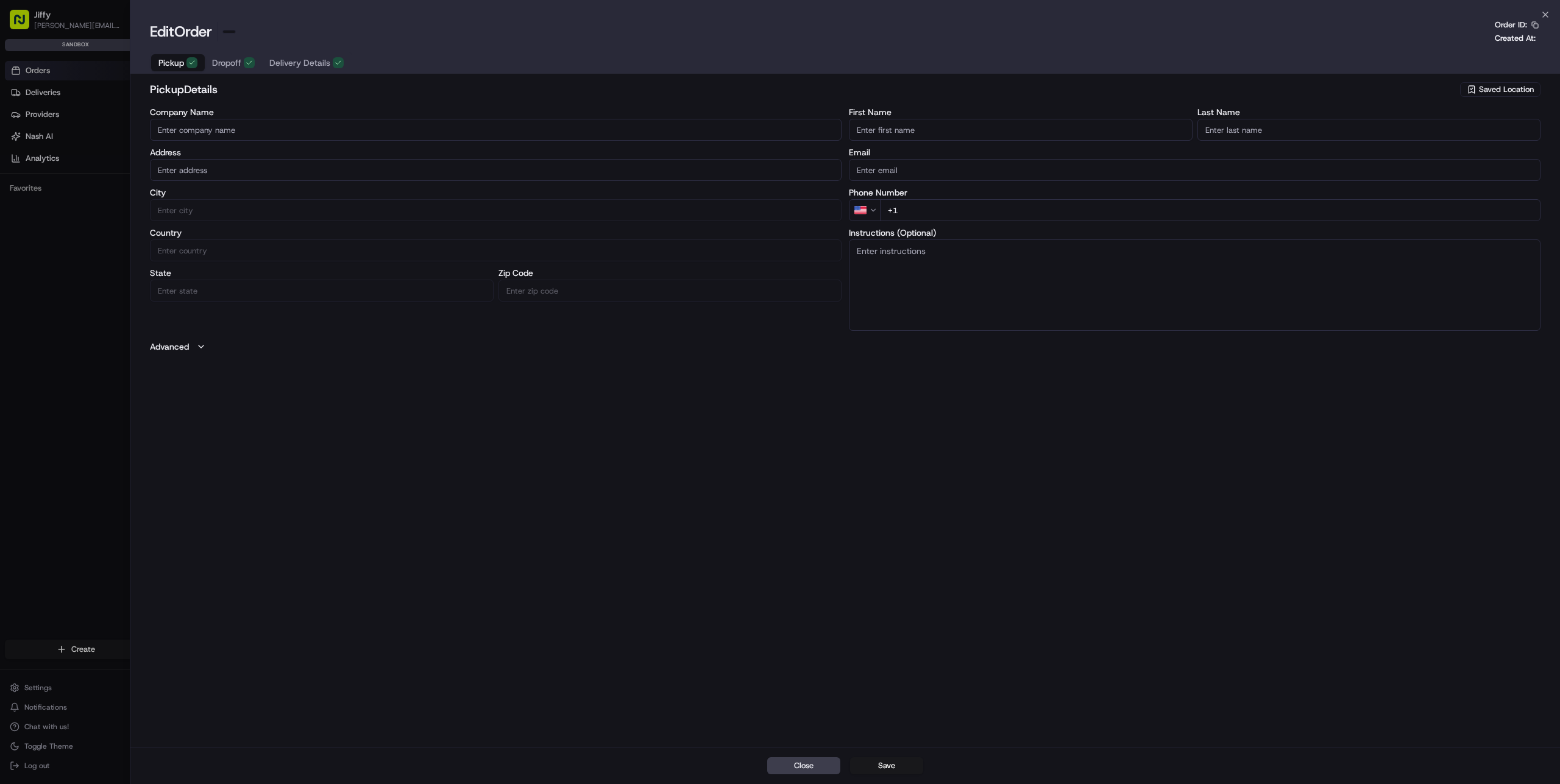
click at [57, 67] on div at bounding box center [780, 392] width 1560 height 784
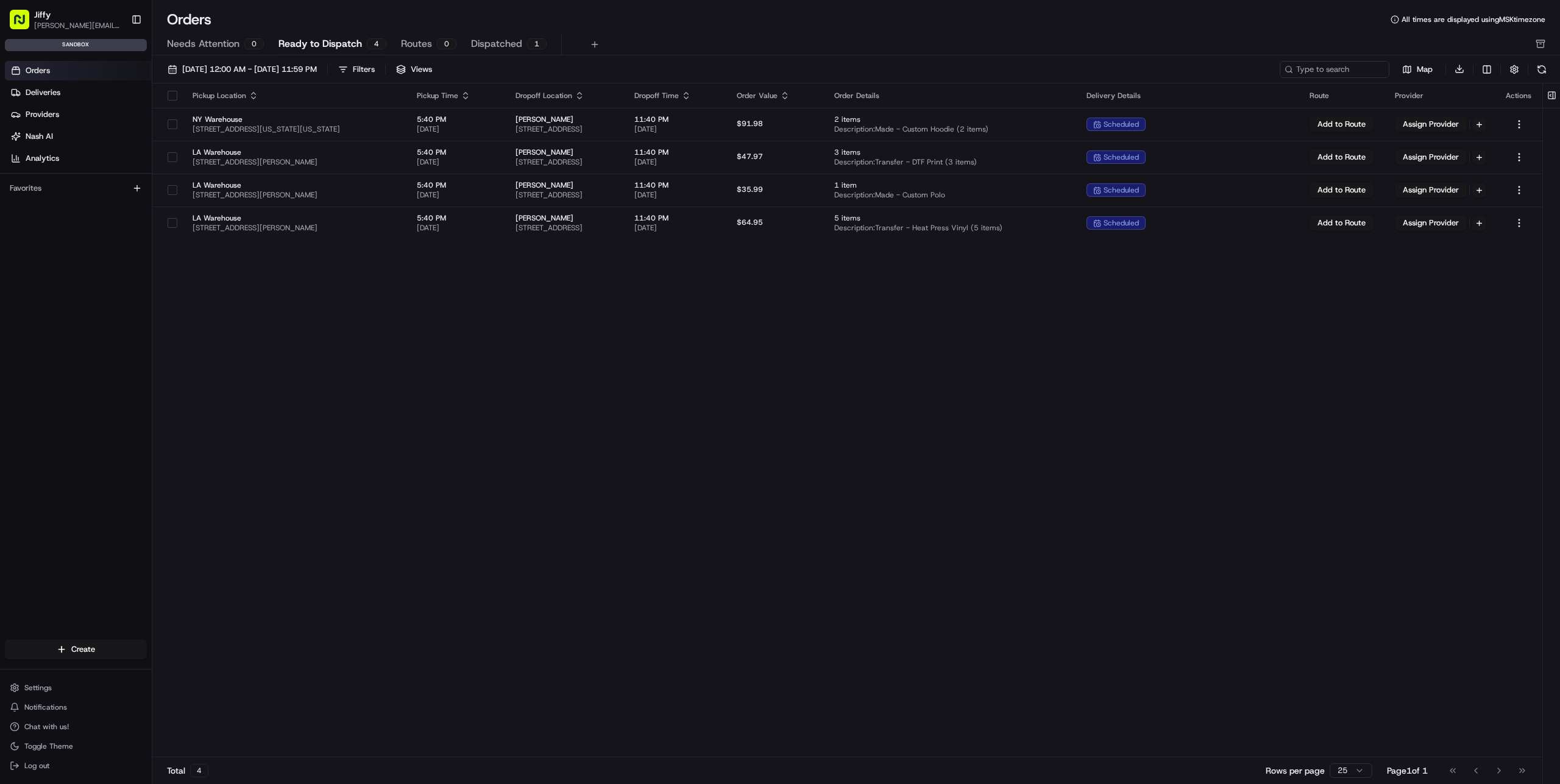
click at [415, 43] on span "Routes" at bounding box center [416, 44] width 31 height 15
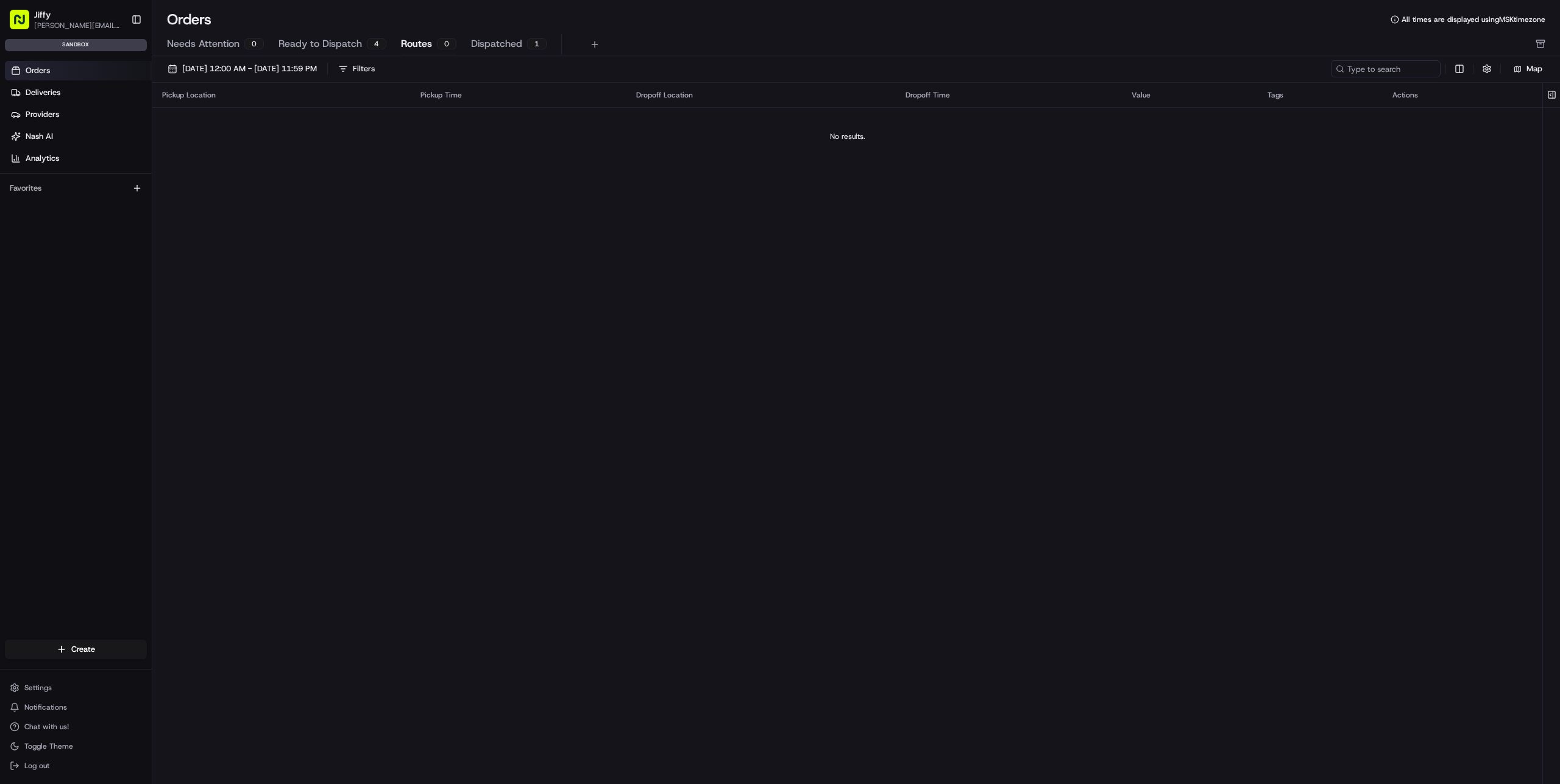
click at [529, 47] on div "1" at bounding box center [536, 44] width 20 height 11
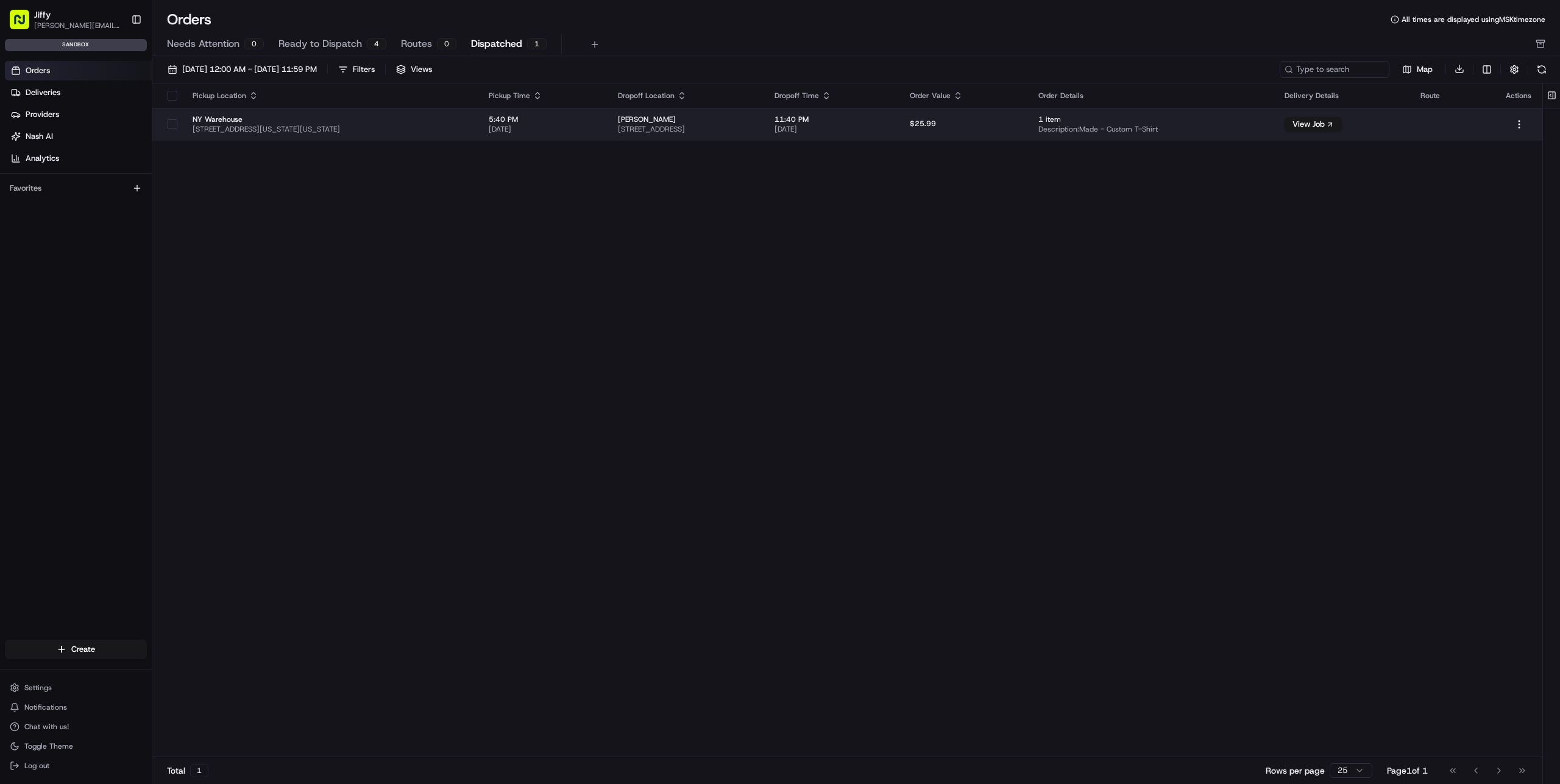
click at [463, 127] on span "[STREET_ADDRESS][US_STATE][US_STATE]" at bounding box center [331, 129] width 277 height 9
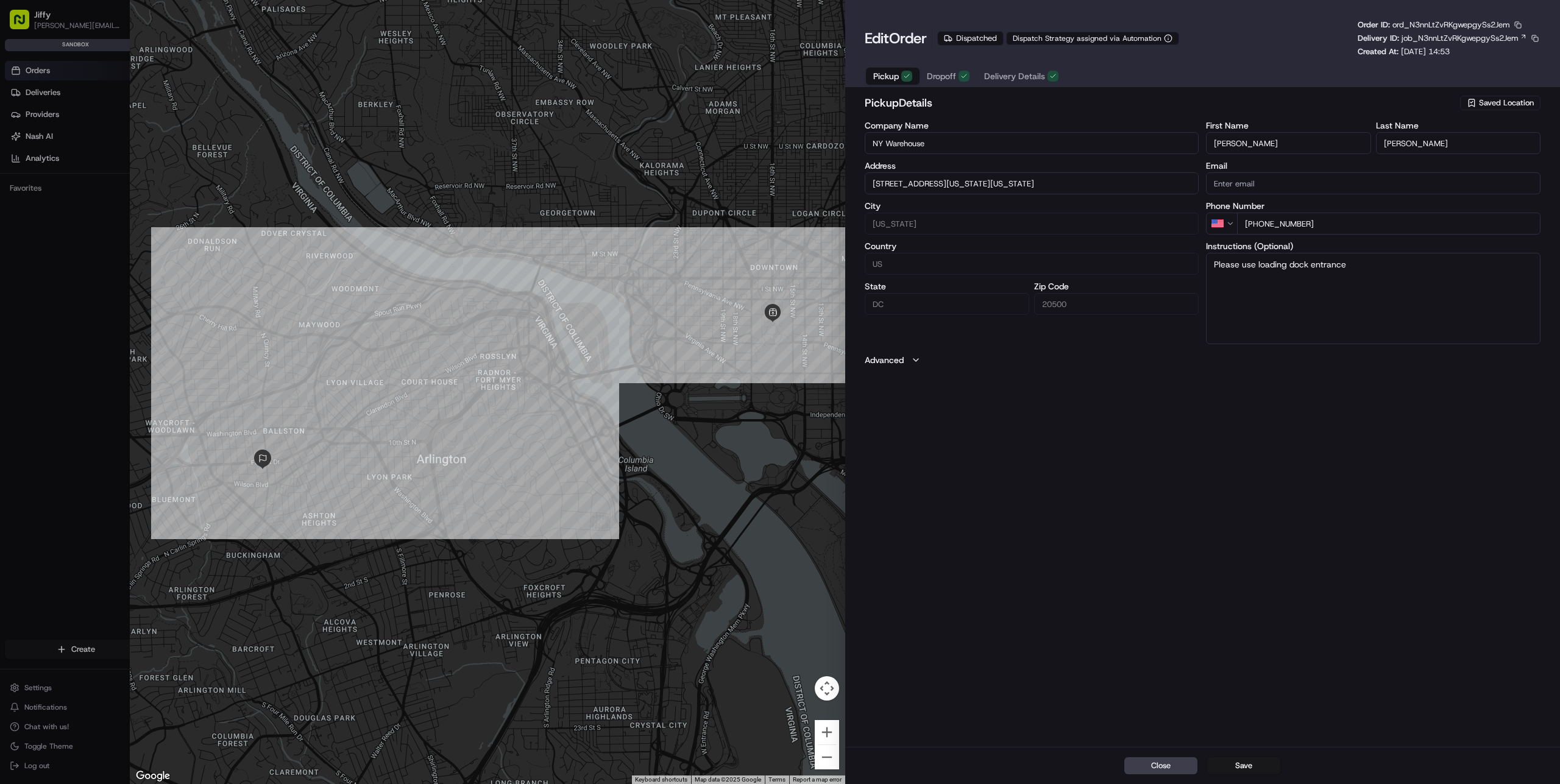
type input "+1"
click at [48, 69] on div at bounding box center [780, 392] width 1560 height 784
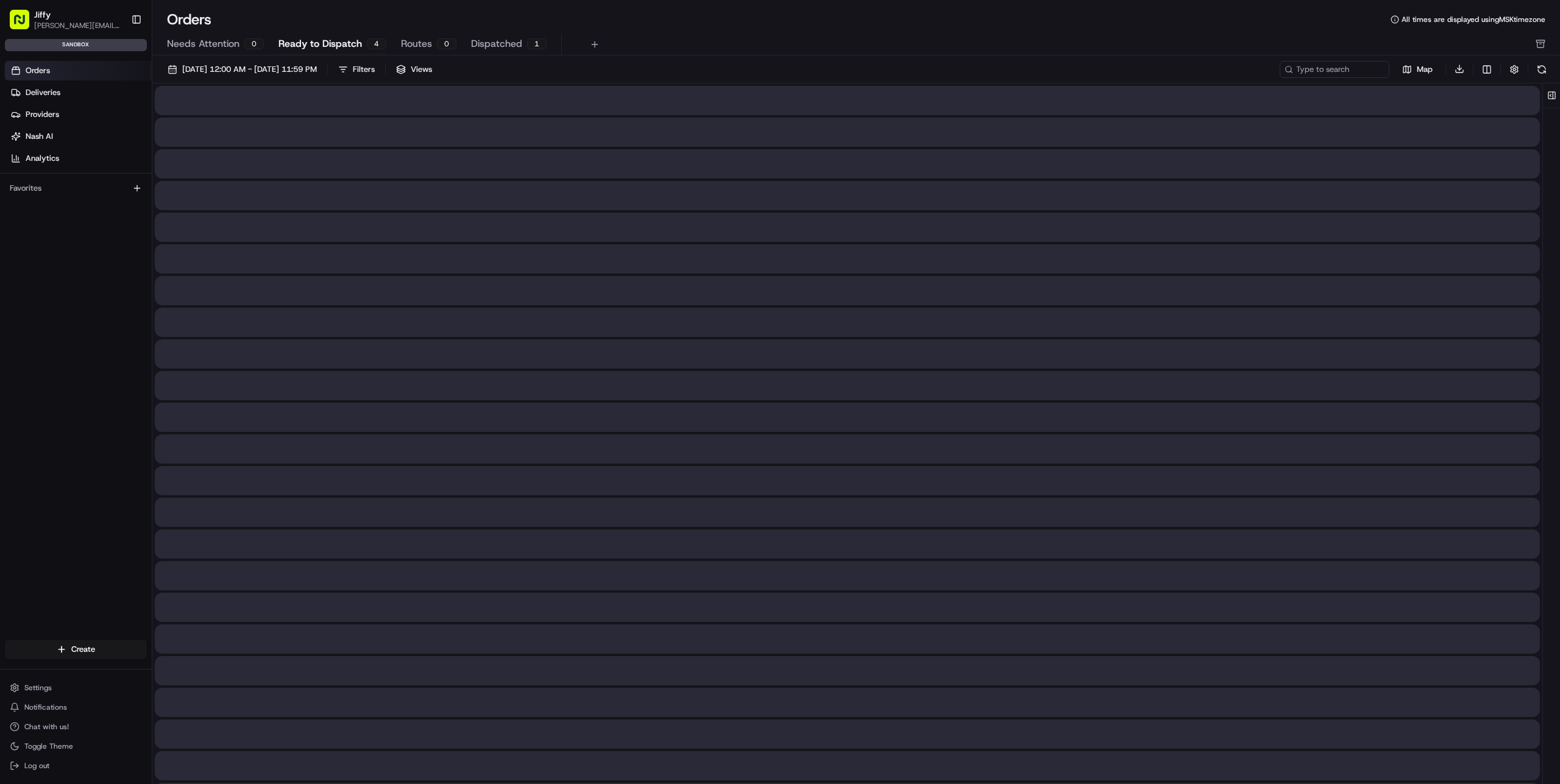
click at [348, 39] on span "Ready to Dispatch" at bounding box center [321, 44] width 84 height 15
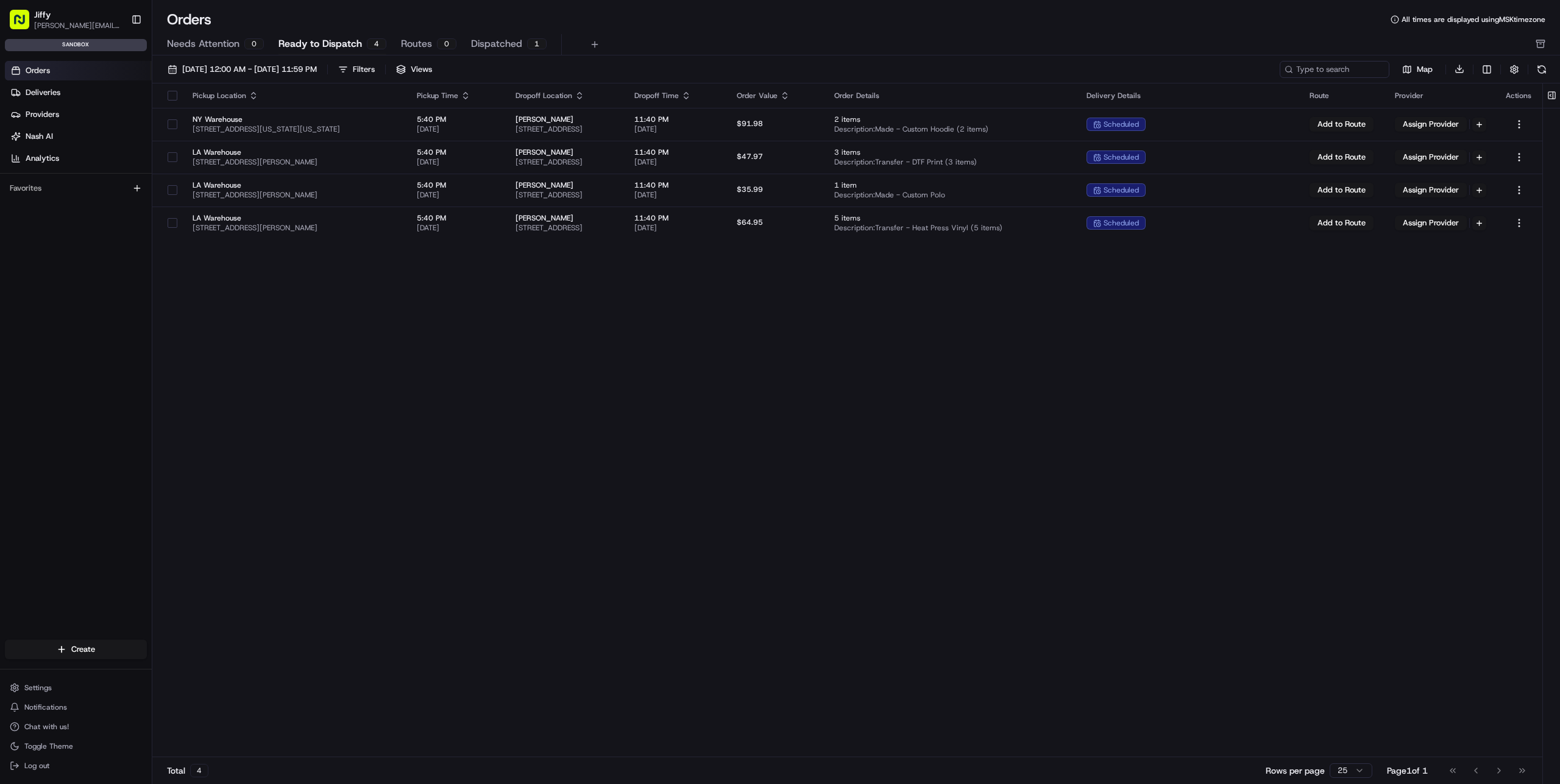
click at [498, 45] on span "Dispatched" at bounding box center [496, 44] width 51 height 15
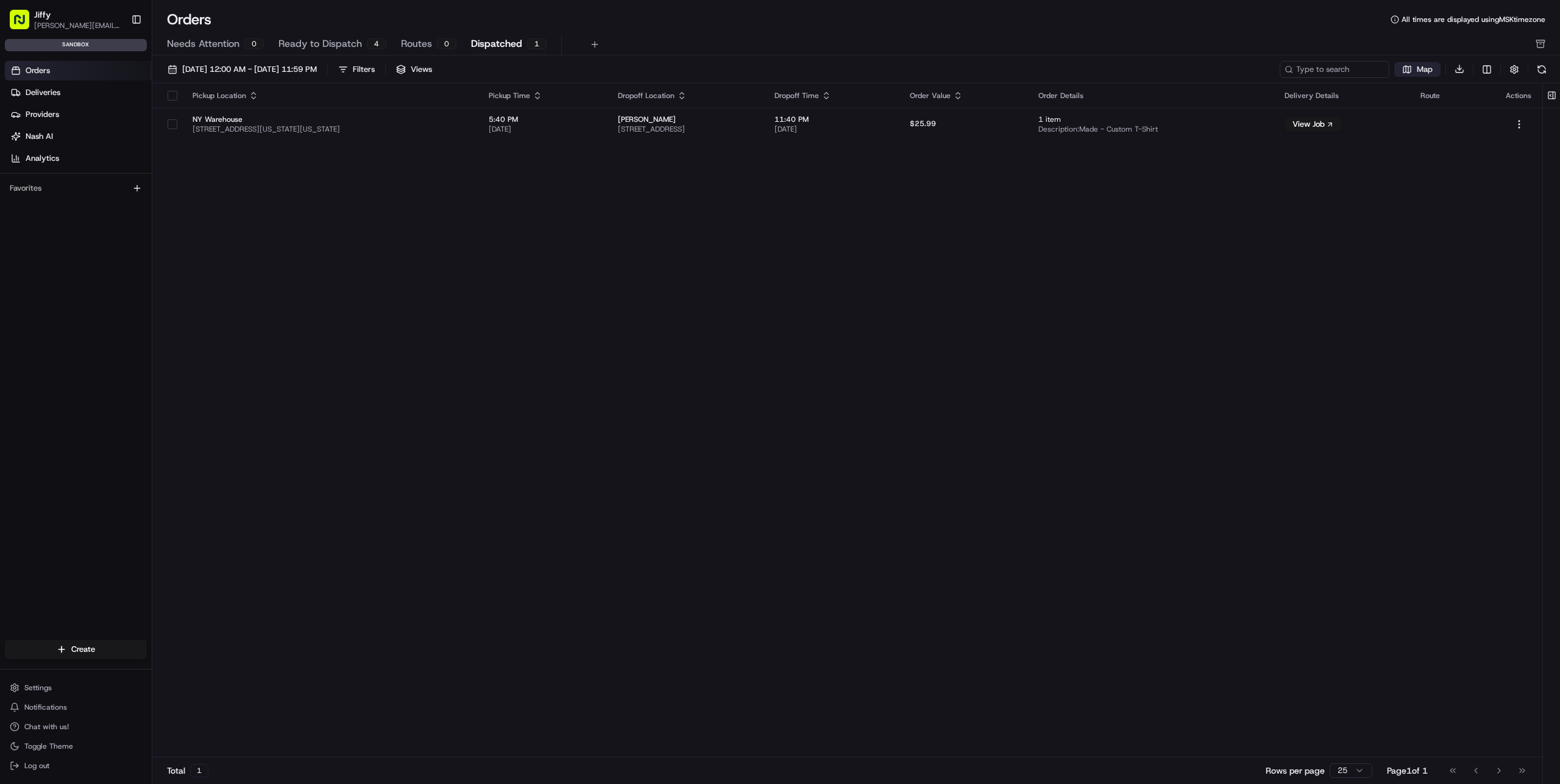
click at [1418, 70] on span "Map" at bounding box center [1425, 70] width 16 height 11
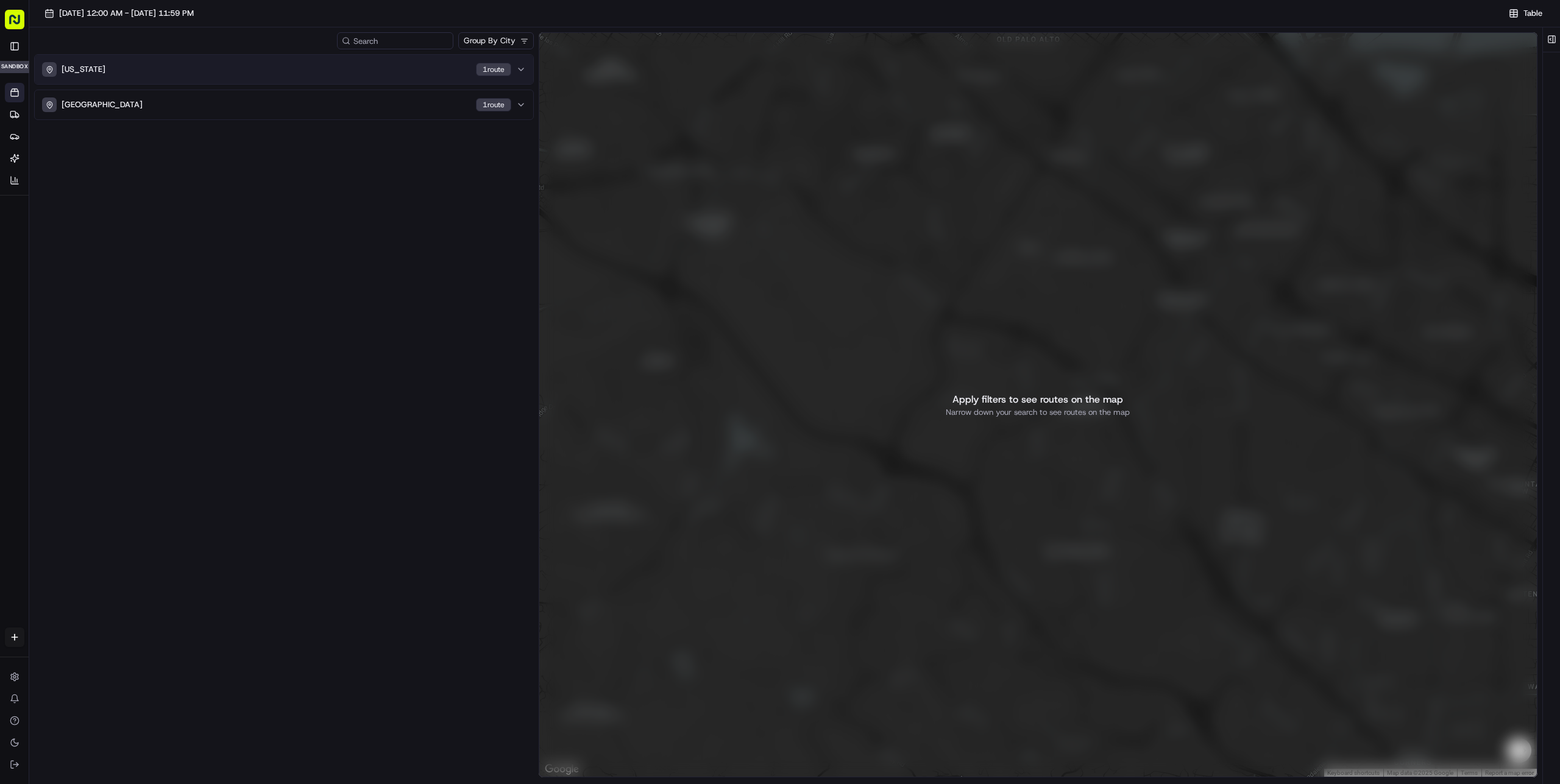
click at [491, 67] on div "1 route" at bounding box center [493, 69] width 35 height 13
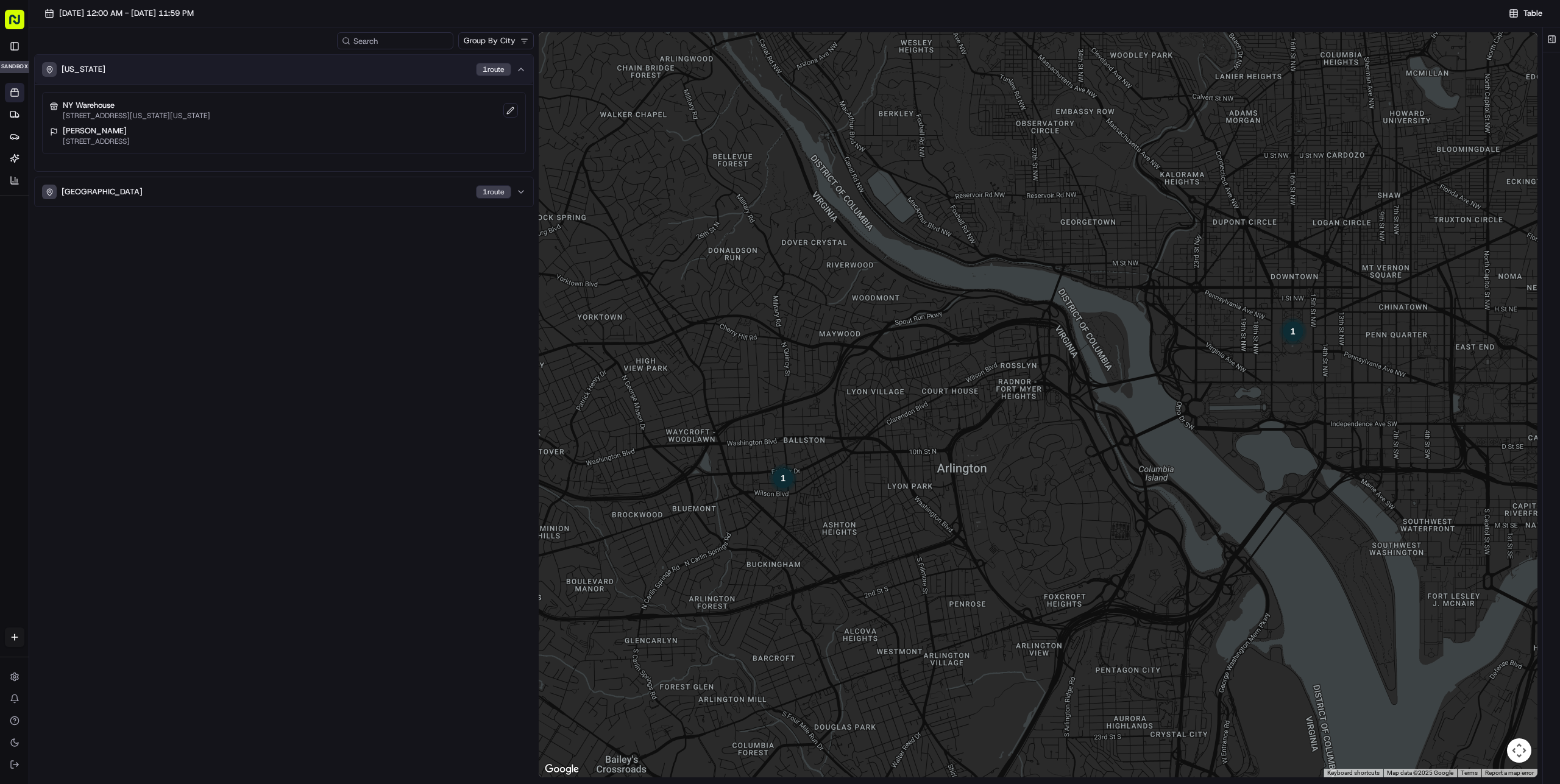
click at [495, 71] on div "1 route" at bounding box center [493, 69] width 35 height 13
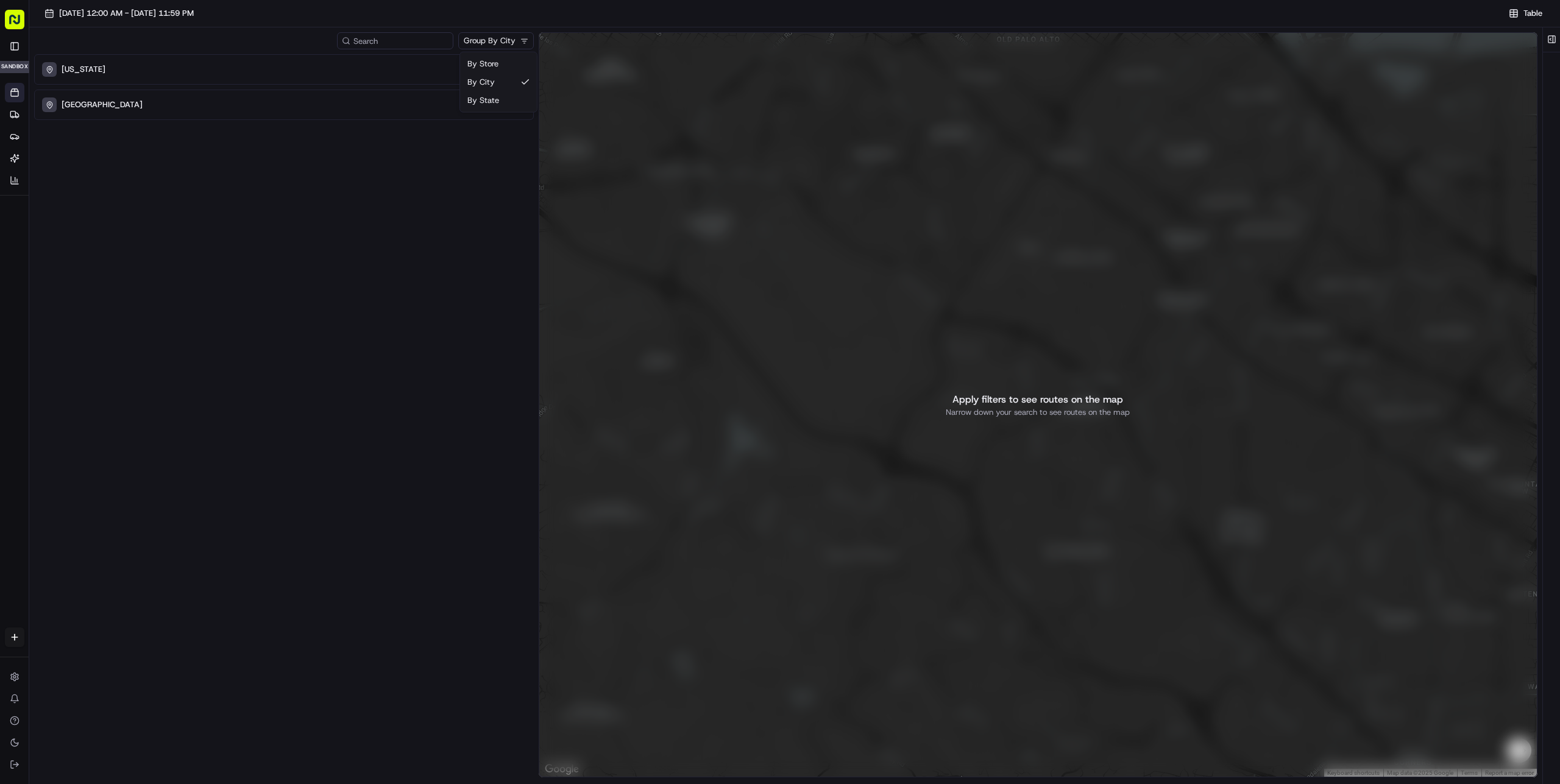
click at [507, 39] on html "[PERSON_NAME] [PERSON_NAME][EMAIL_ADDRESS][DOMAIN_NAME] Toggle Sidebar sandbox …" at bounding box center [780, 392] width 1560 height 784
click at [387, 246] on div "DC 1 route VA 1 route" at bounding box center [284, 417] width 500 height 725
click at [82, 72] on div "DC 1 route" at bounding box center [276, 70] width 469 height 15
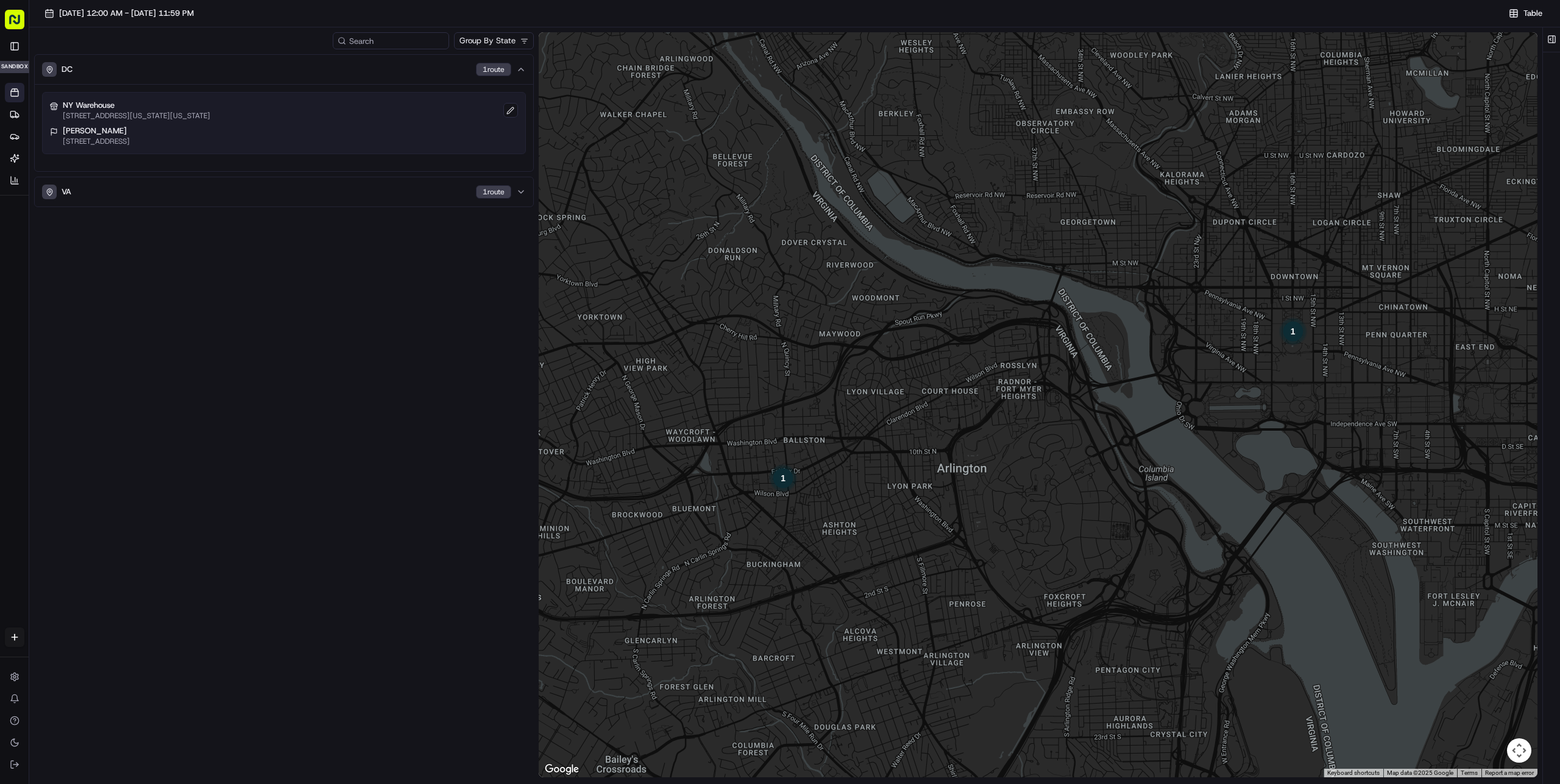
click at [148, 118] on p "[STREET_ADDRESS][US_STATE][US_STATE]" at bounding box center [136, 116] width 147 height 9
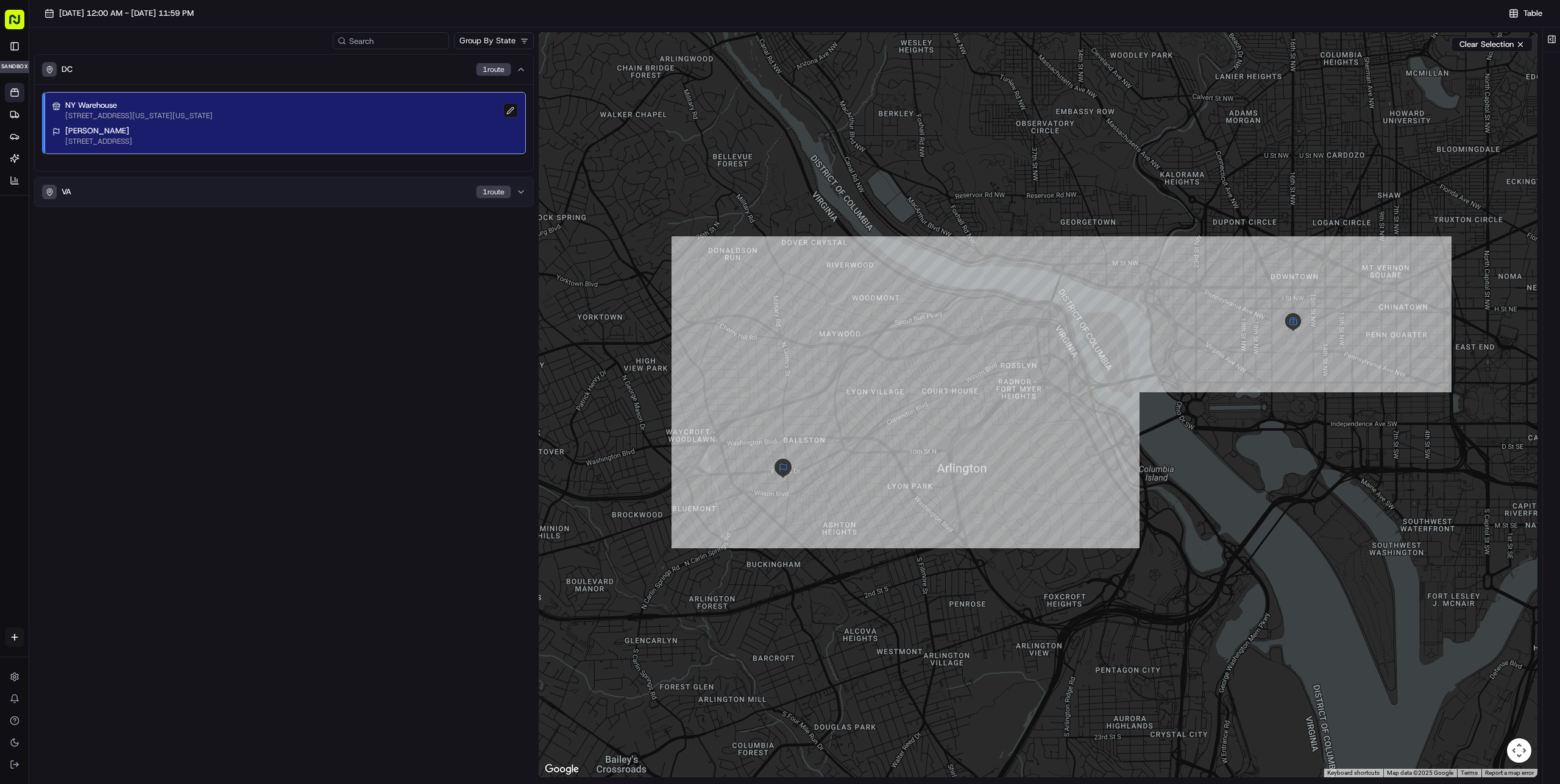
click at [151, 186] on div "VA 1 route" at bounding box center [276, 192] width 469 height 15
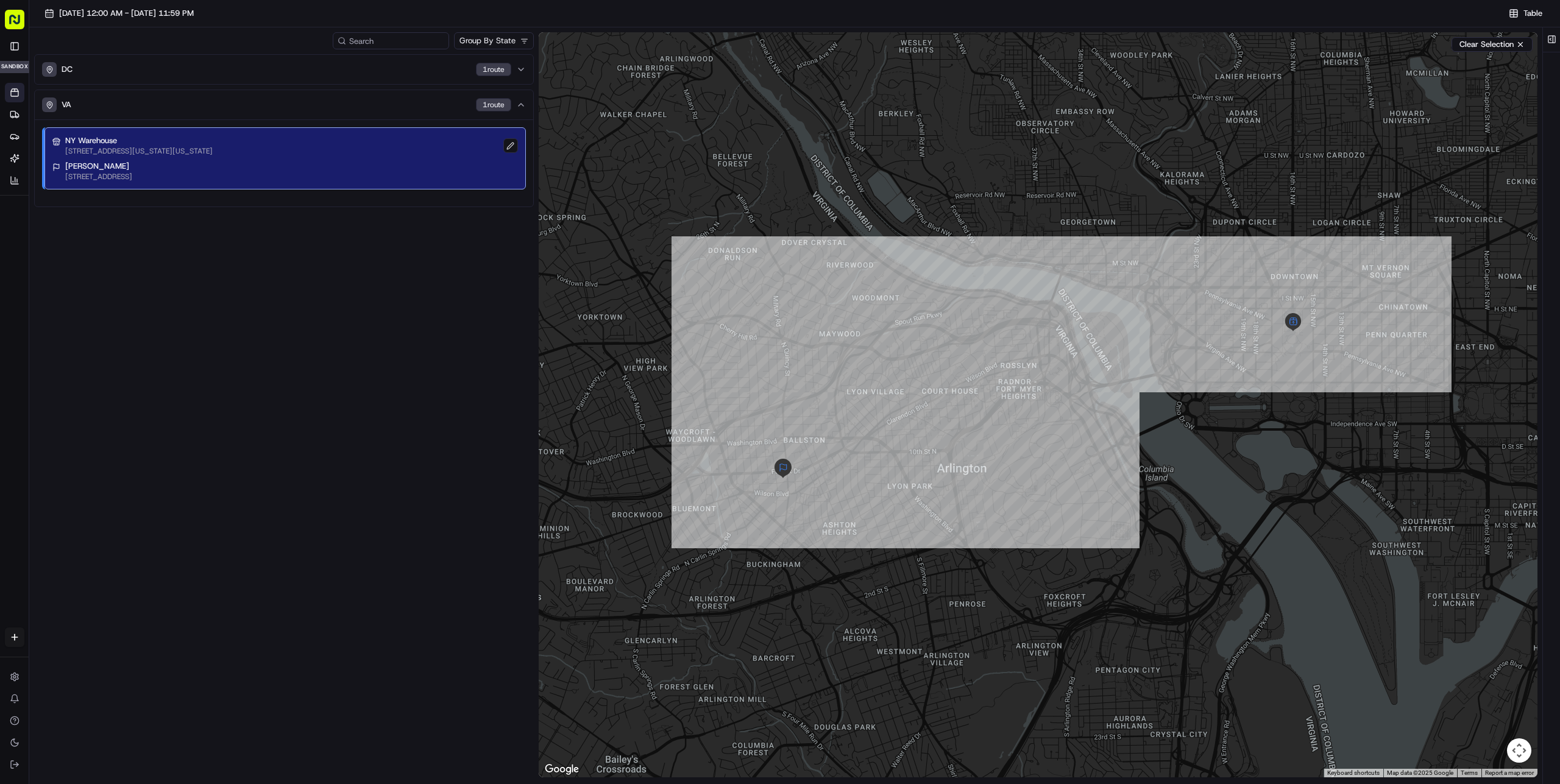
click at [132, 166] on p "[PERSON_NAME]" at bounding box center [99, 167] width 67 height 11
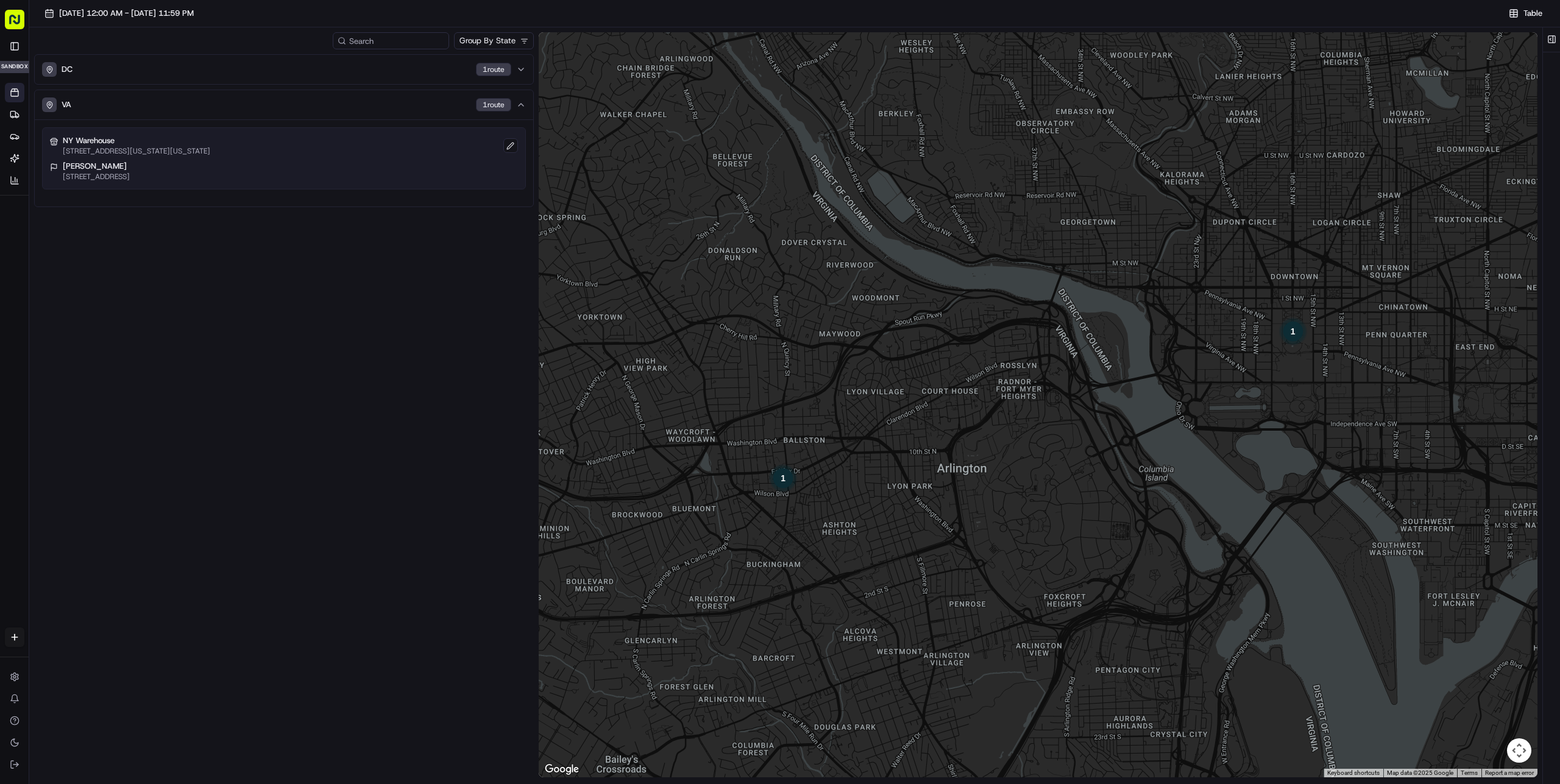
click at [217, 171] on div "[PERSON_NAME][GEOGRAPHIC_DATA][STREET_ADDRESS][GEOGRAPHIC_DATA]" at bounding box center [284, 172] width 468 height 21
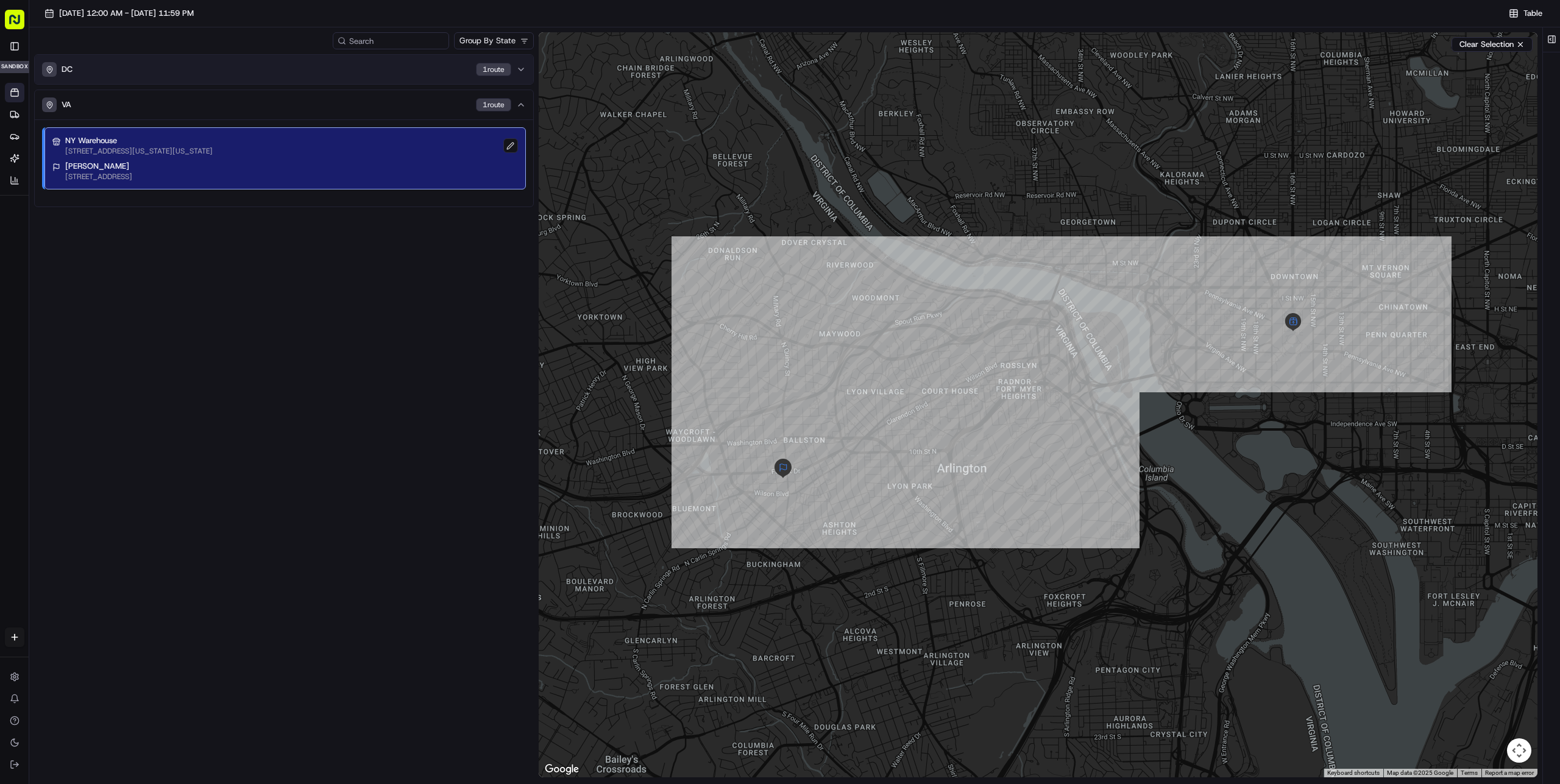
click at [133, 73] on div "DC 1 route" at bounding box center [276, 70] width 469 height 15
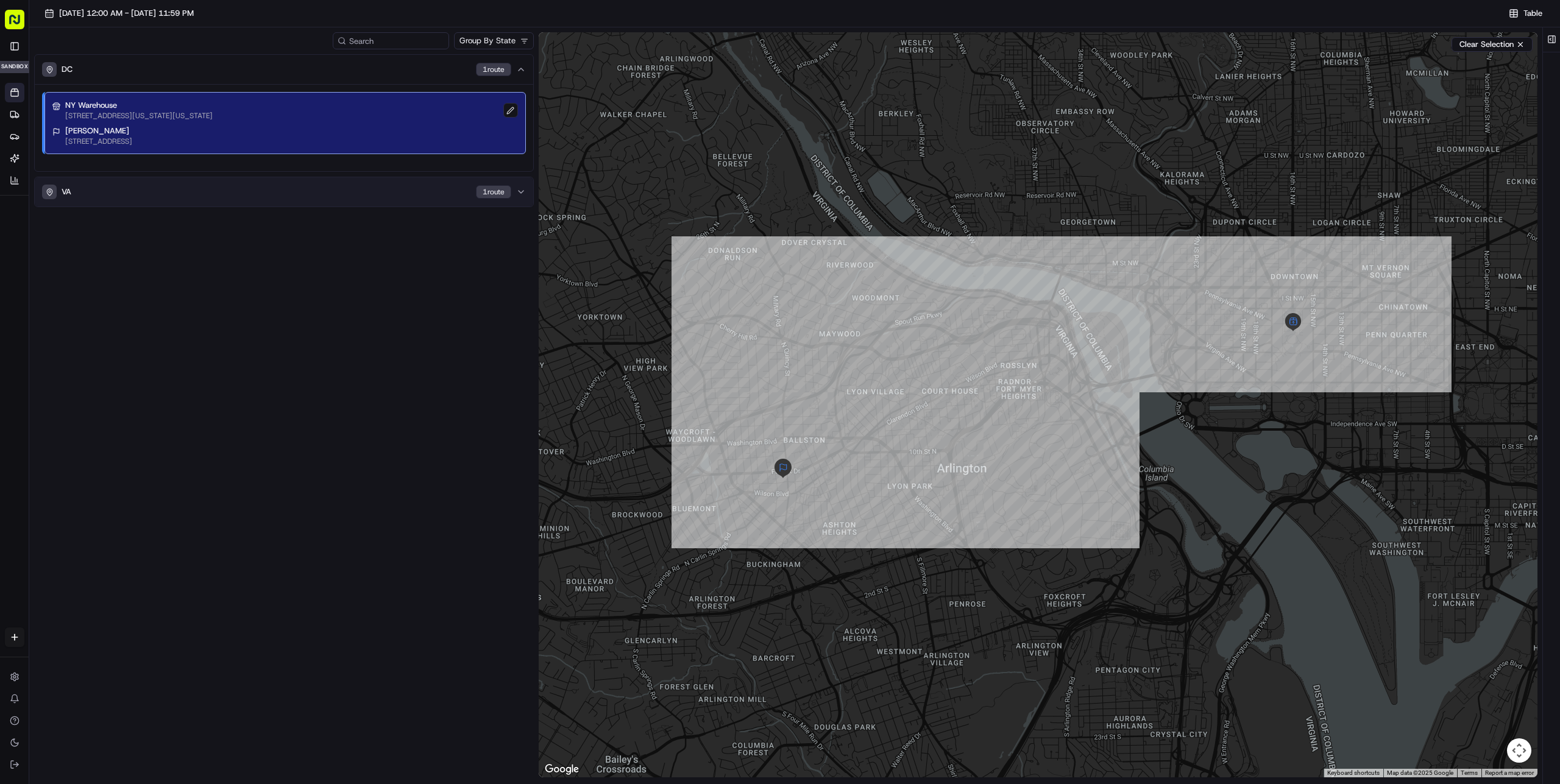
click at [148, 202] on button "VA 1 route" at bounding box center [283, 191] width 499 height 29
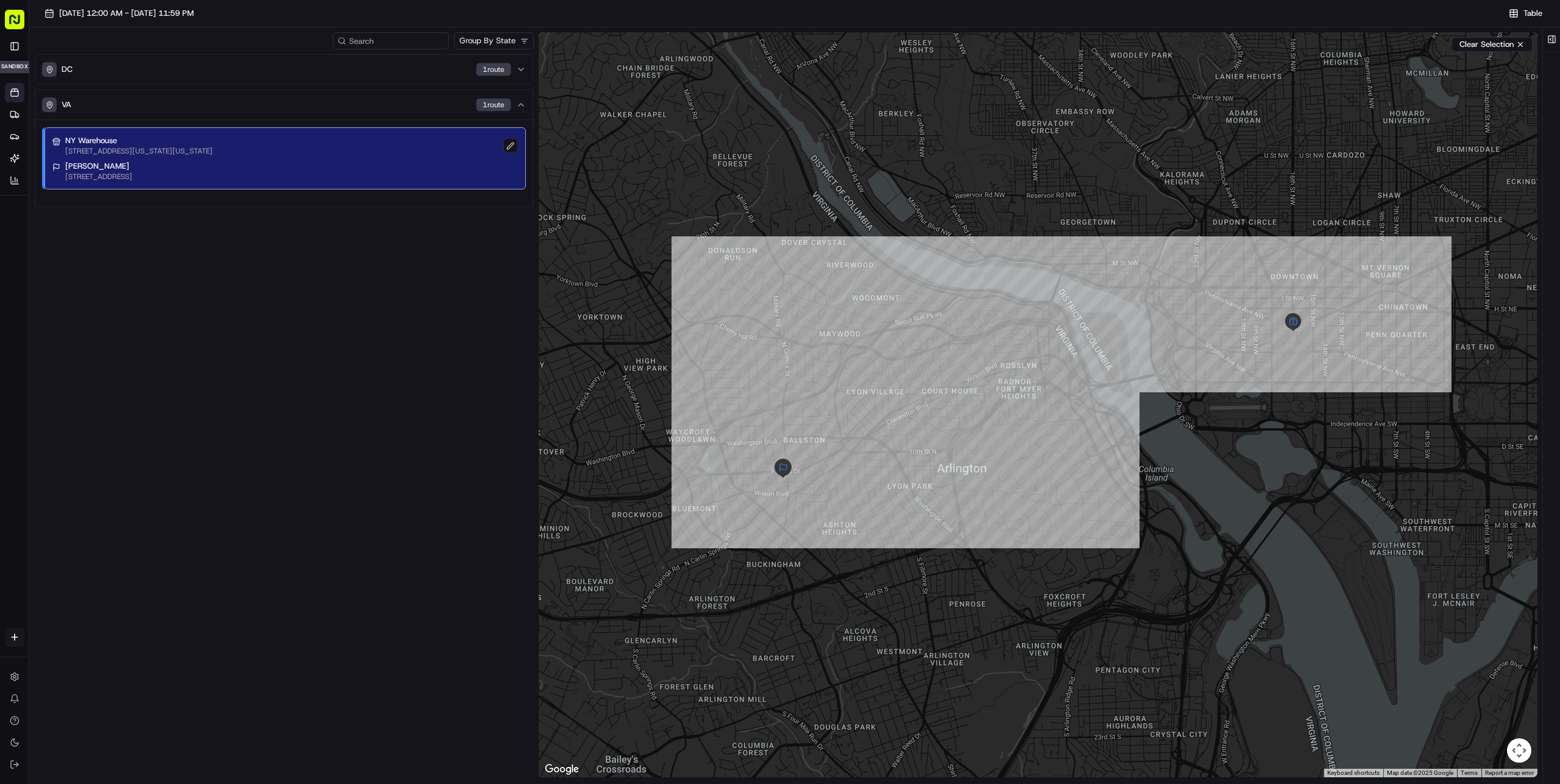
click at [132, 163] on p "[PERSON_NAME]" at bounding box center [99, 167] width 67 height 11
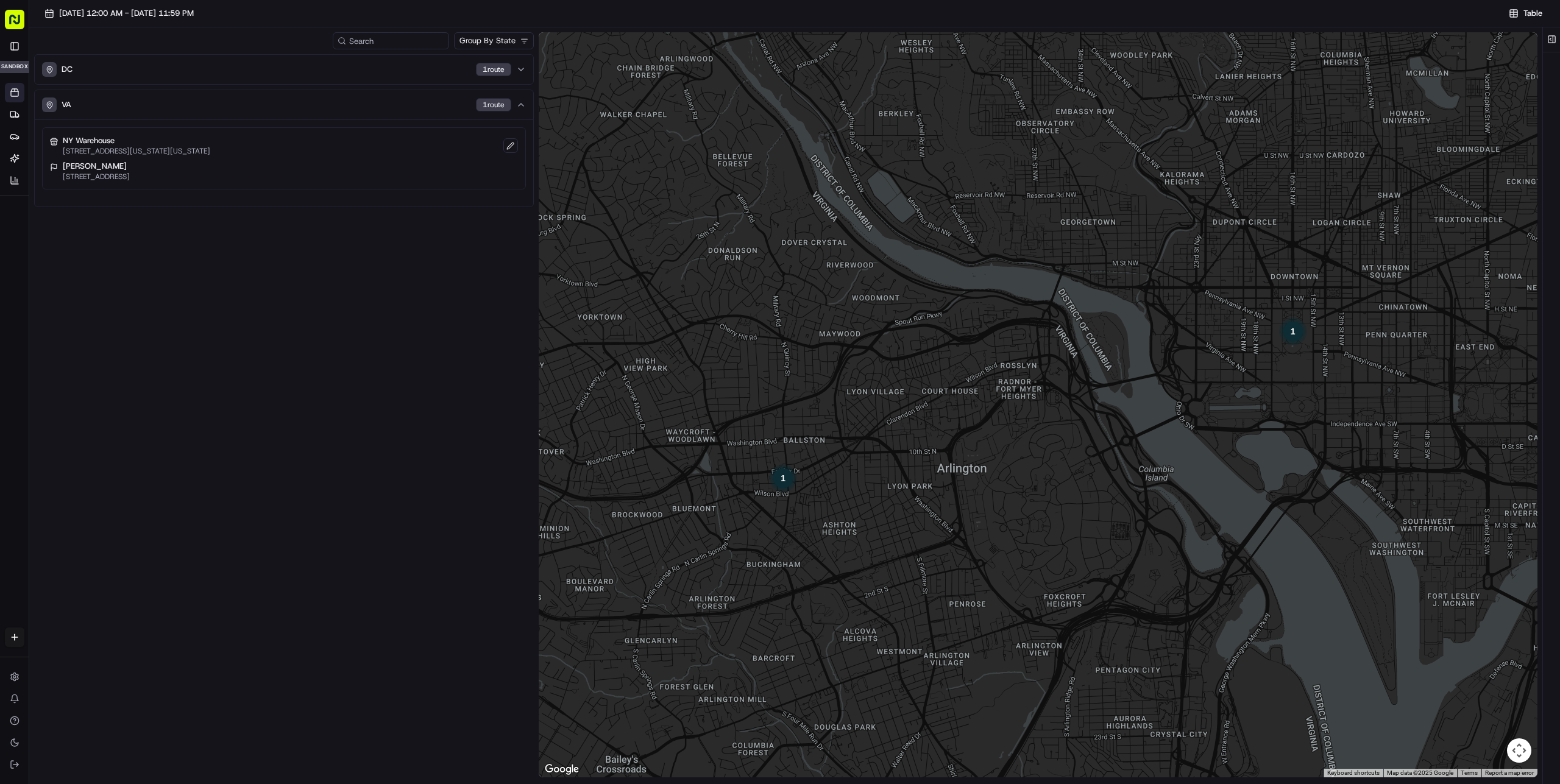
click at [130, 163] on p "[PERSON_NAME]" at bounding box center [96, 167] width 67 height 11
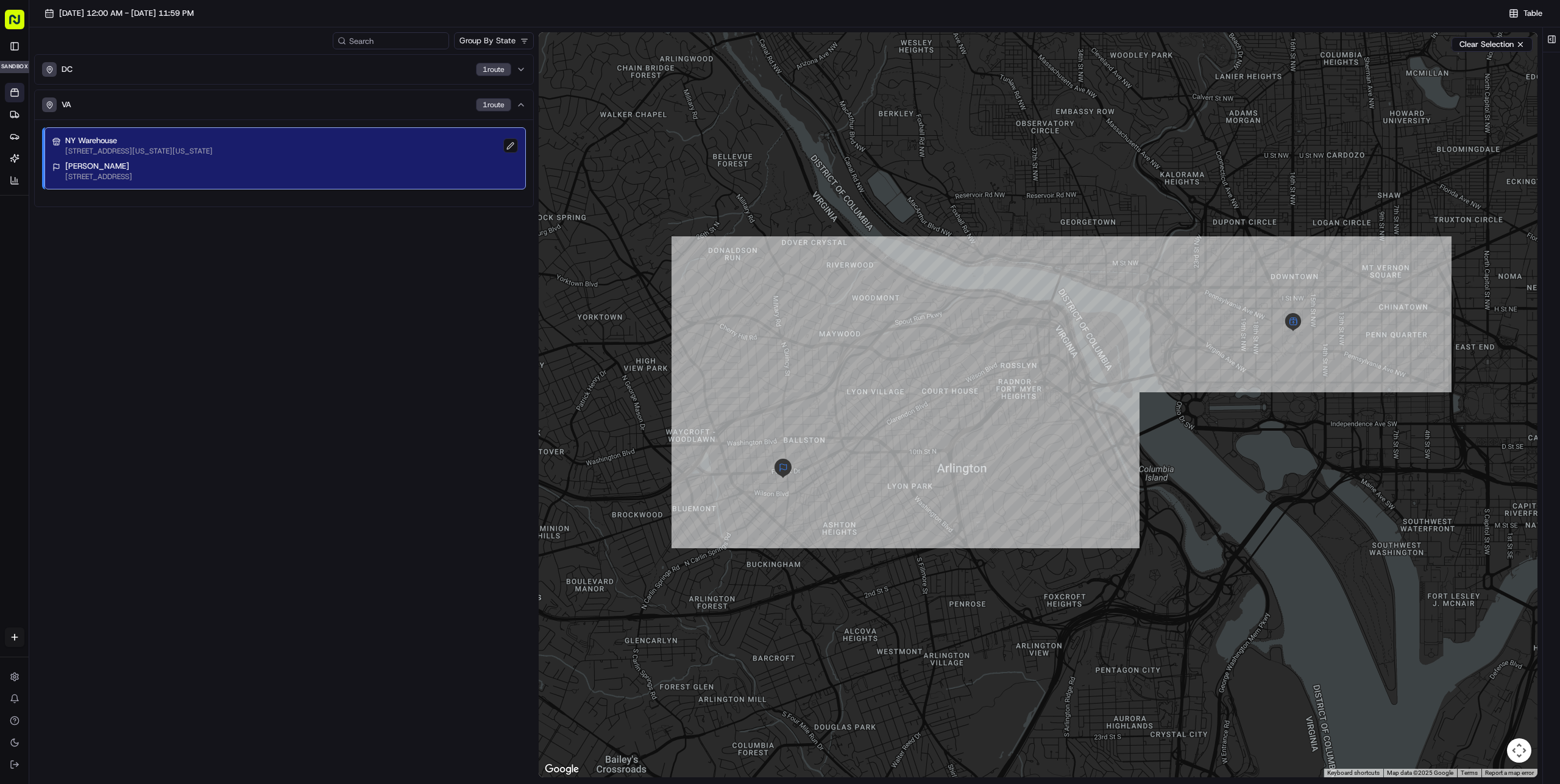
click at [485, 43] on html "[PERSON_NAME] [PERSON_NAME][EMAIL_ADDRESS][DOMAIN_NAME] Toggle Sidebar sandbox …" at bounding box center [780, 392] width 1560 height 784
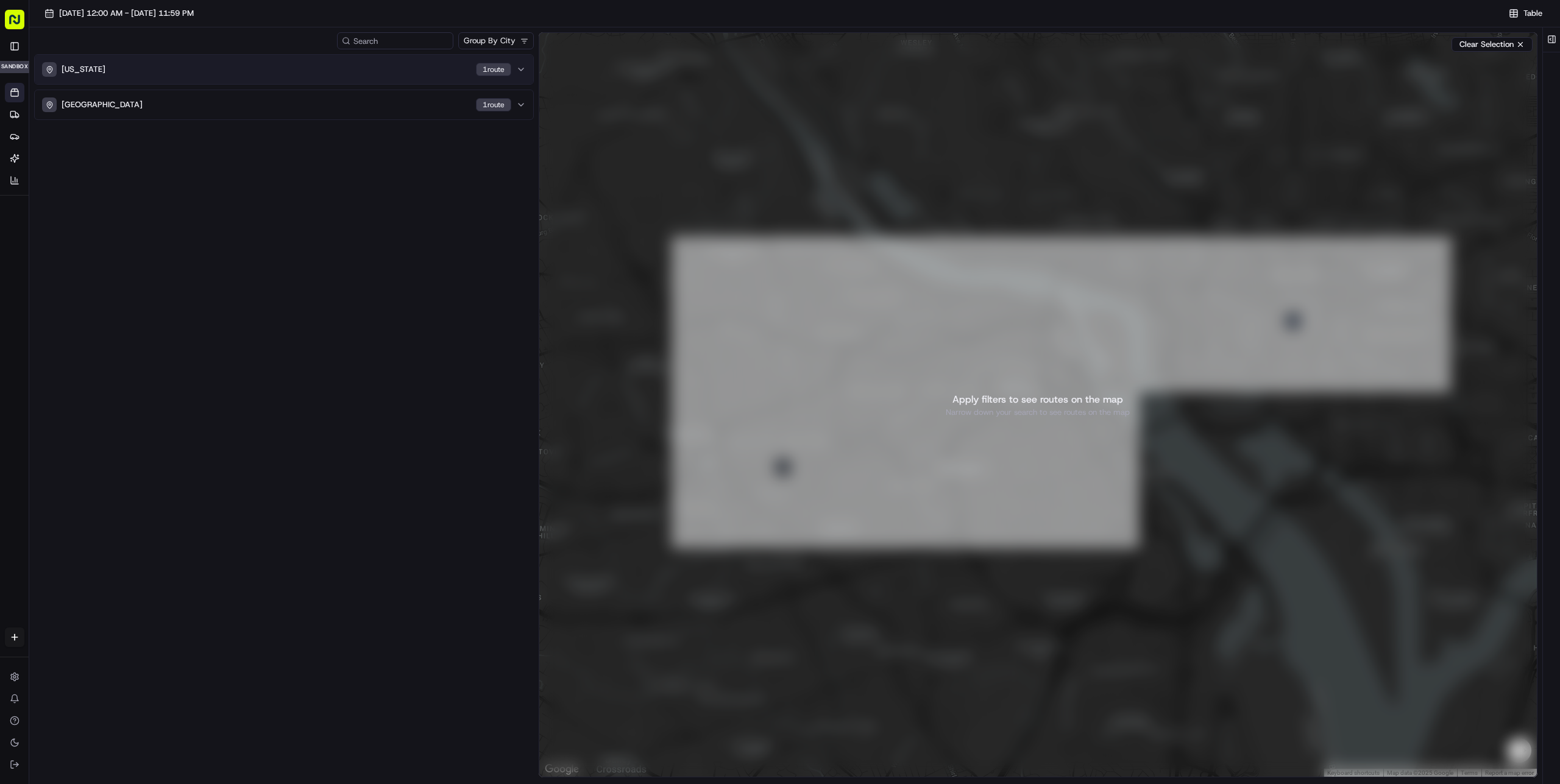
click at [179, 74] on div "[US_STATE] 1 route" at bounding box center [276, 70] width 469 height 15
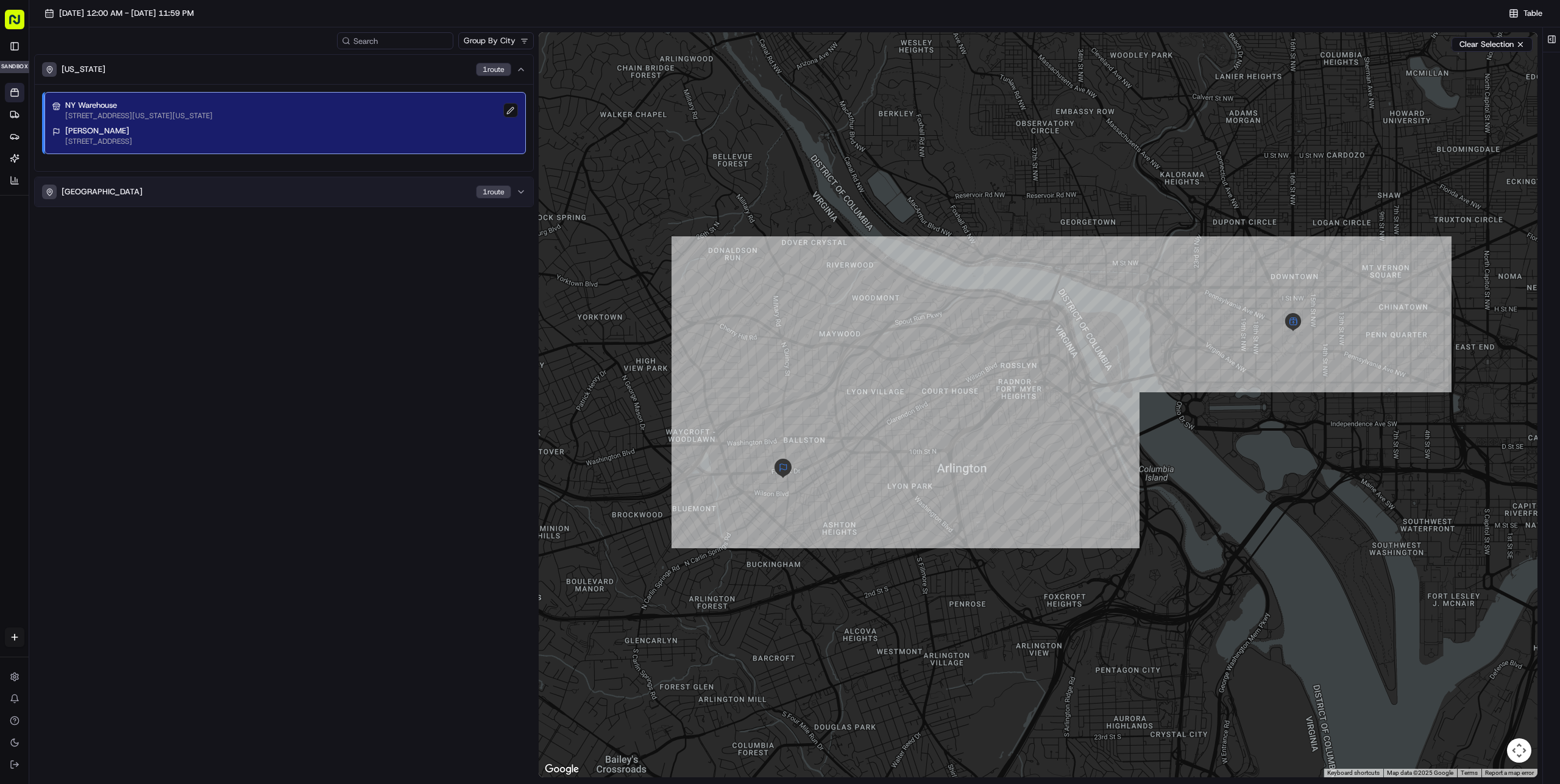
click at [180, 193] on div "Arlington 1 route" at bounding box center [276, 192] width 469 height 15
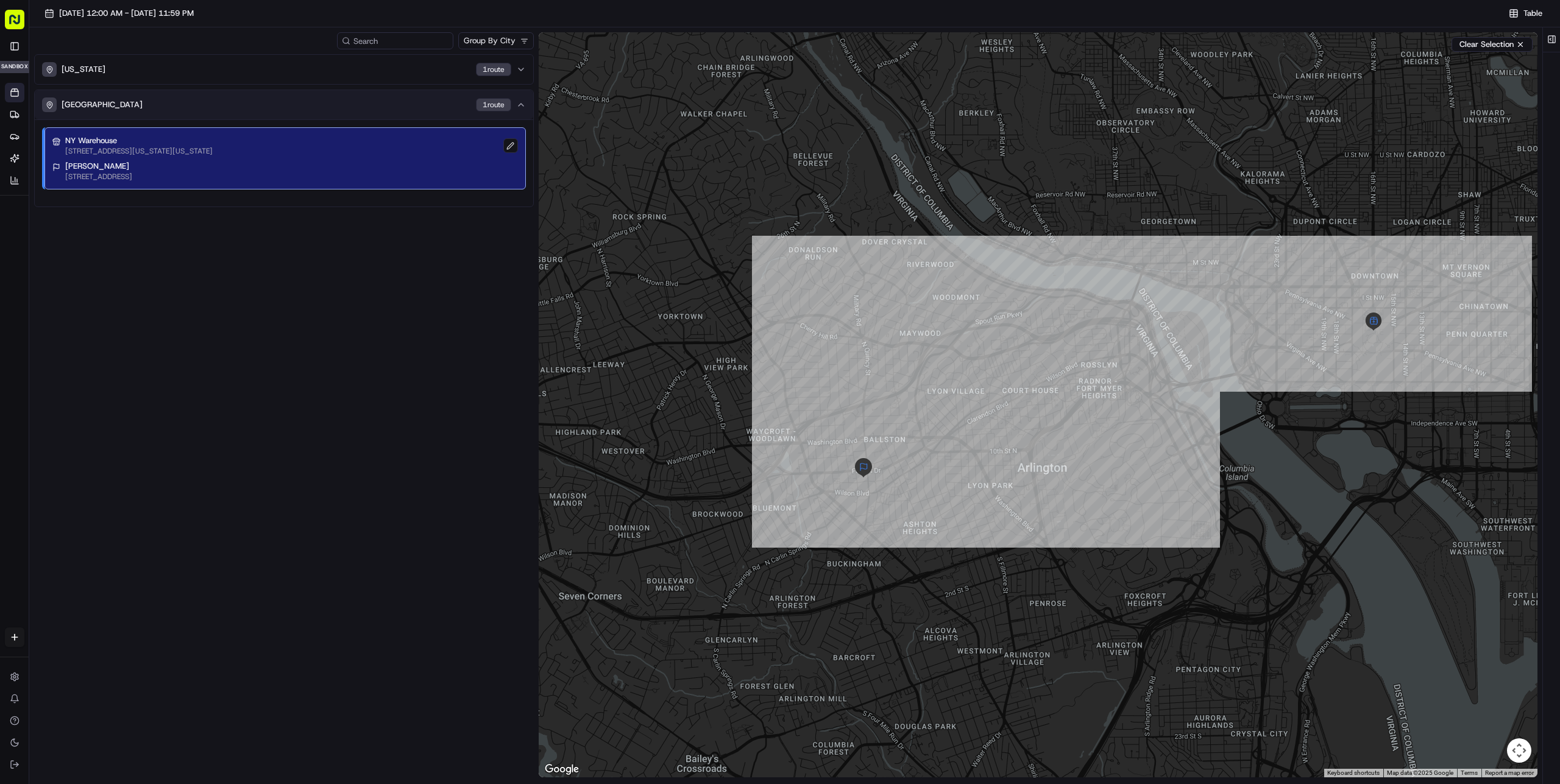
click at [131, 102] on div "Arlington 1 route" at bounding box center [276, 105] width 469 height 15
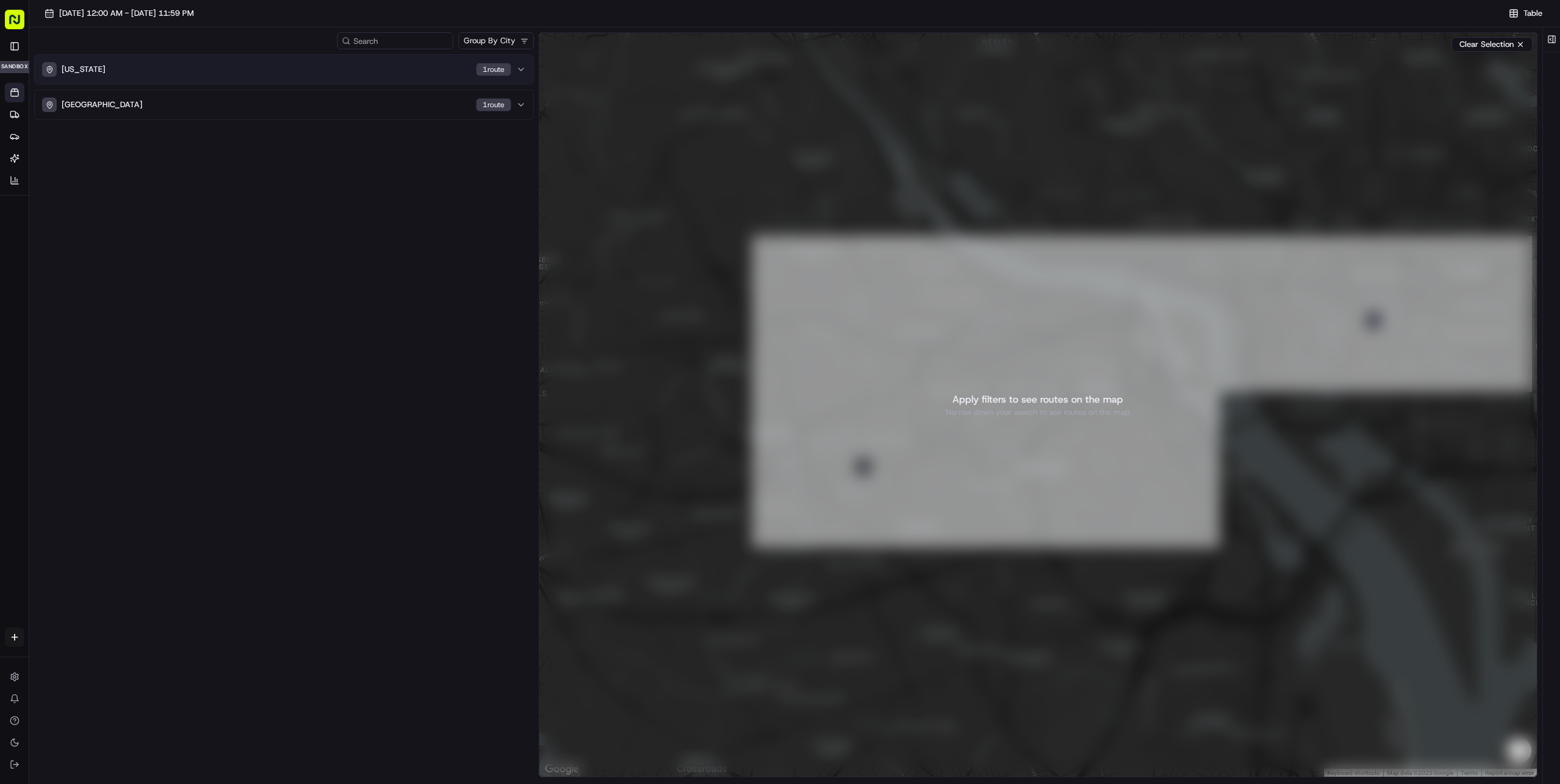
click at [137, 76] on button "[US_STATE] 1 route" at bounding box center [283, 69] width 499 height 29
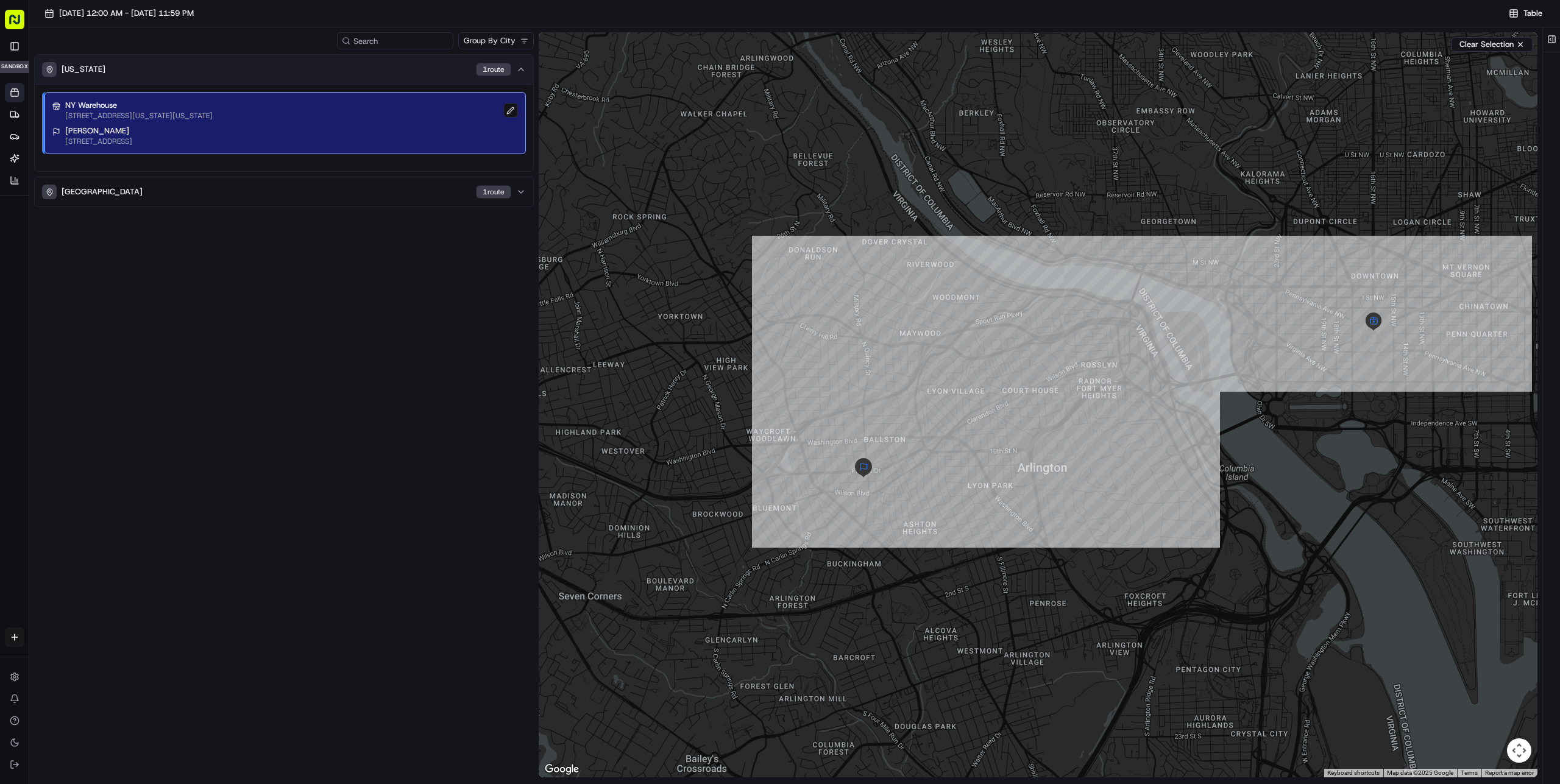
click at [505, 72] on div "1 route" at bounding box center [493, 69] width 35 height 13
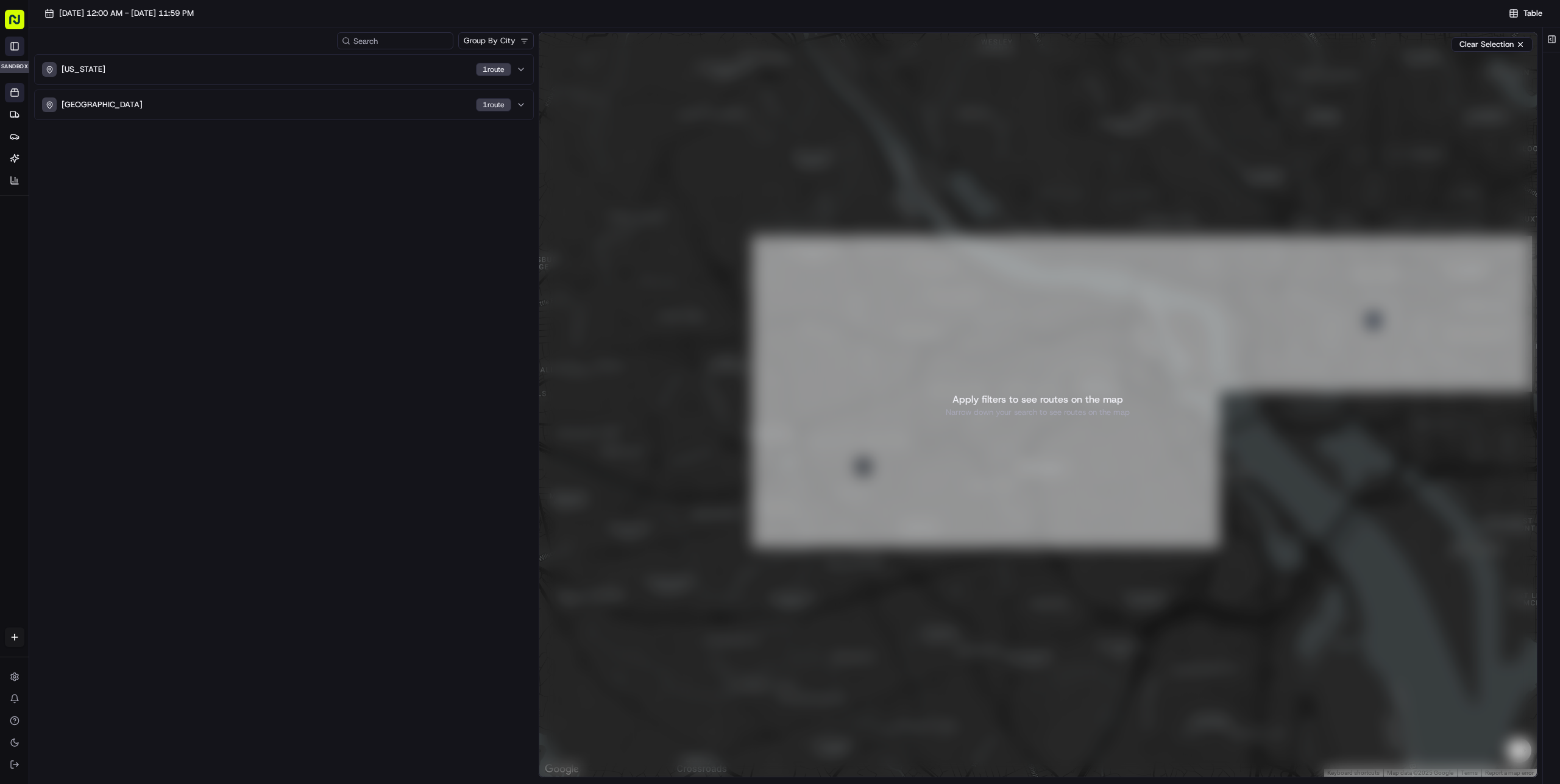
click at [9, 53] on button "Toggle Sidebar" at bounding box center [14, 46] width 20 height 20
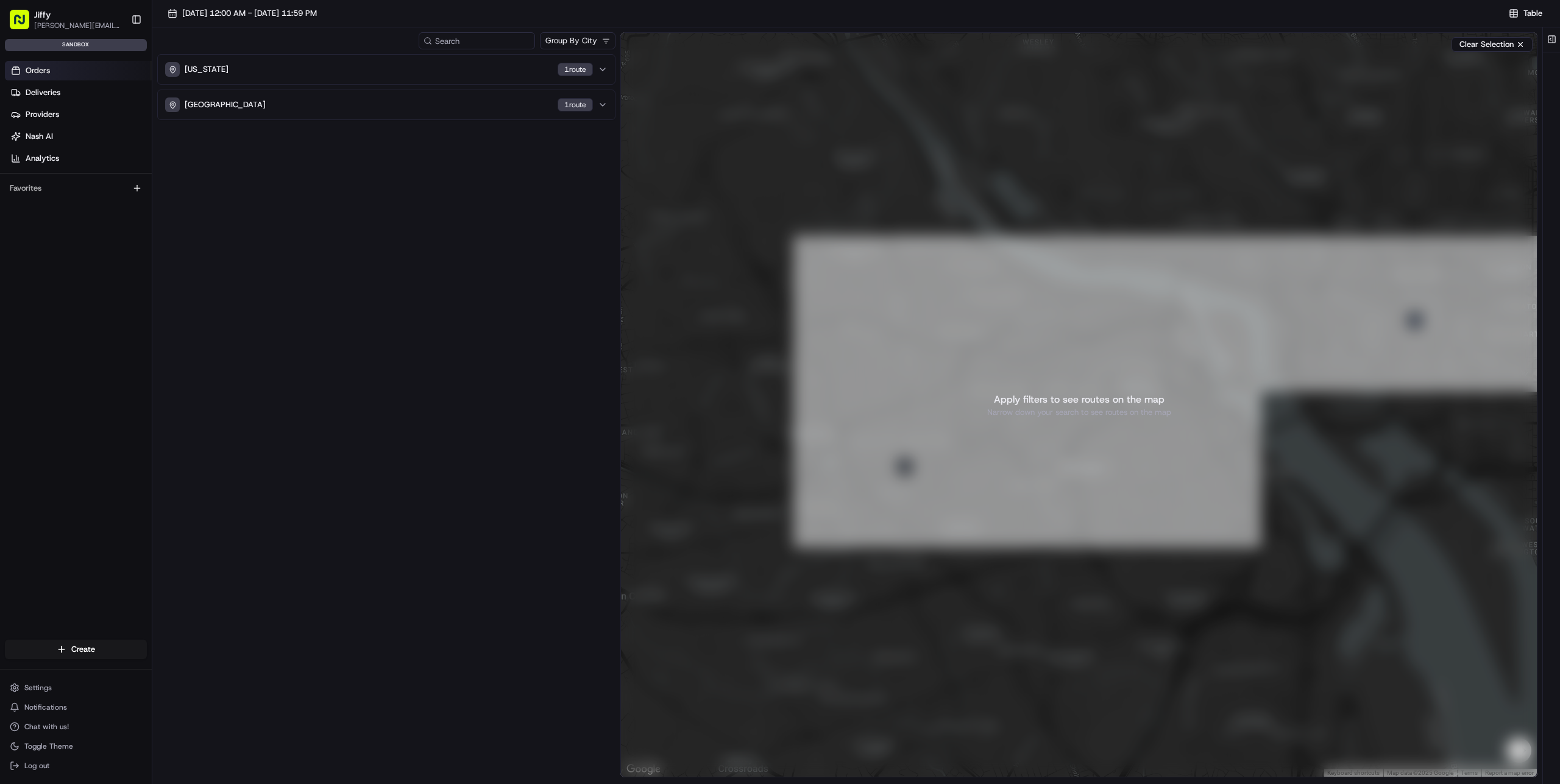
click at [62, 75] on link "Orders" at bounding box center [78, 70] width 147 height 20
click at [60, 94] on link "Deliveries" at bounding box center [78, 92] width 147 height 20
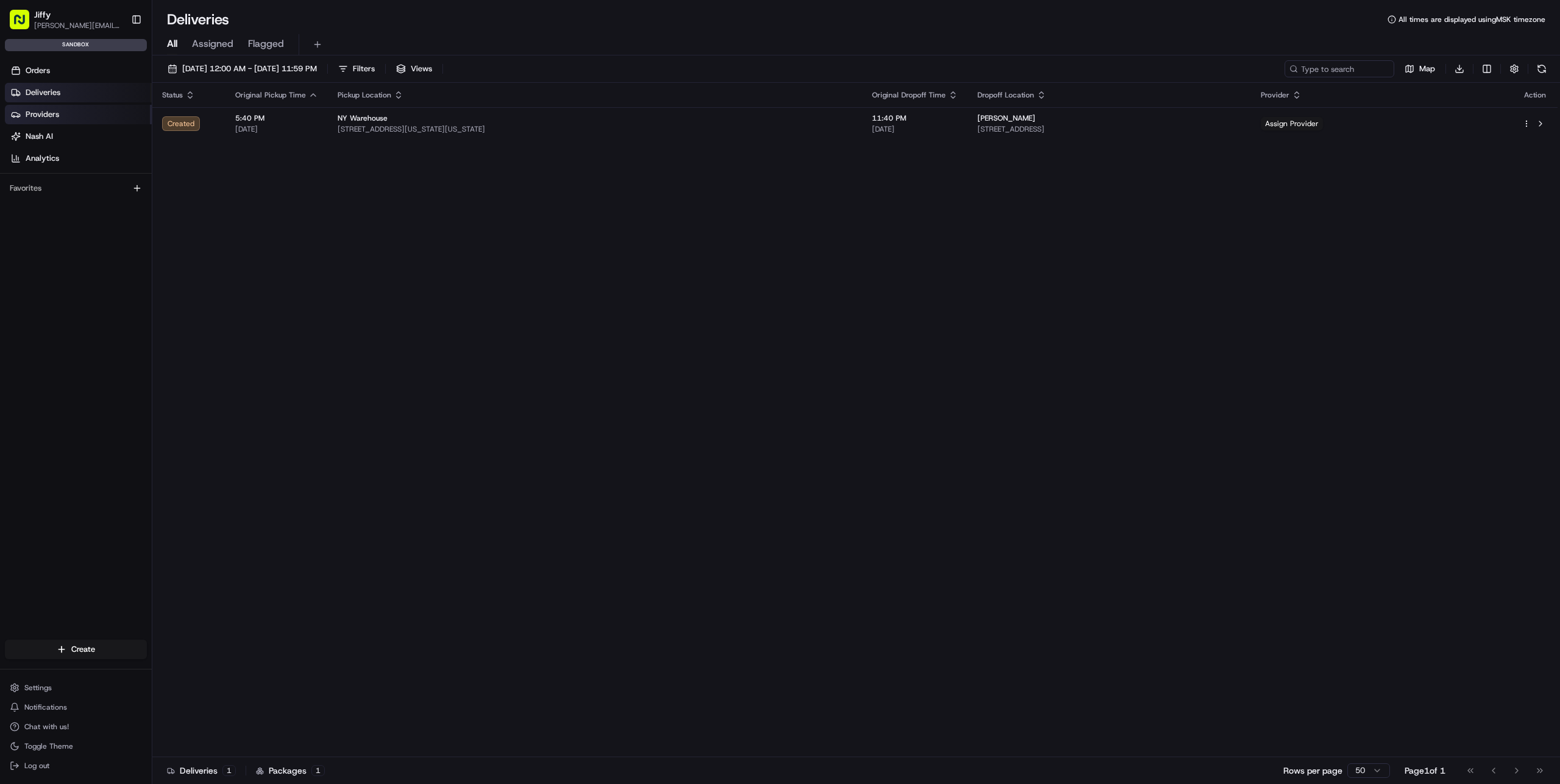
click at [52, 114] on span "Providers" at bounding box center [42, 115] width 34 height 11
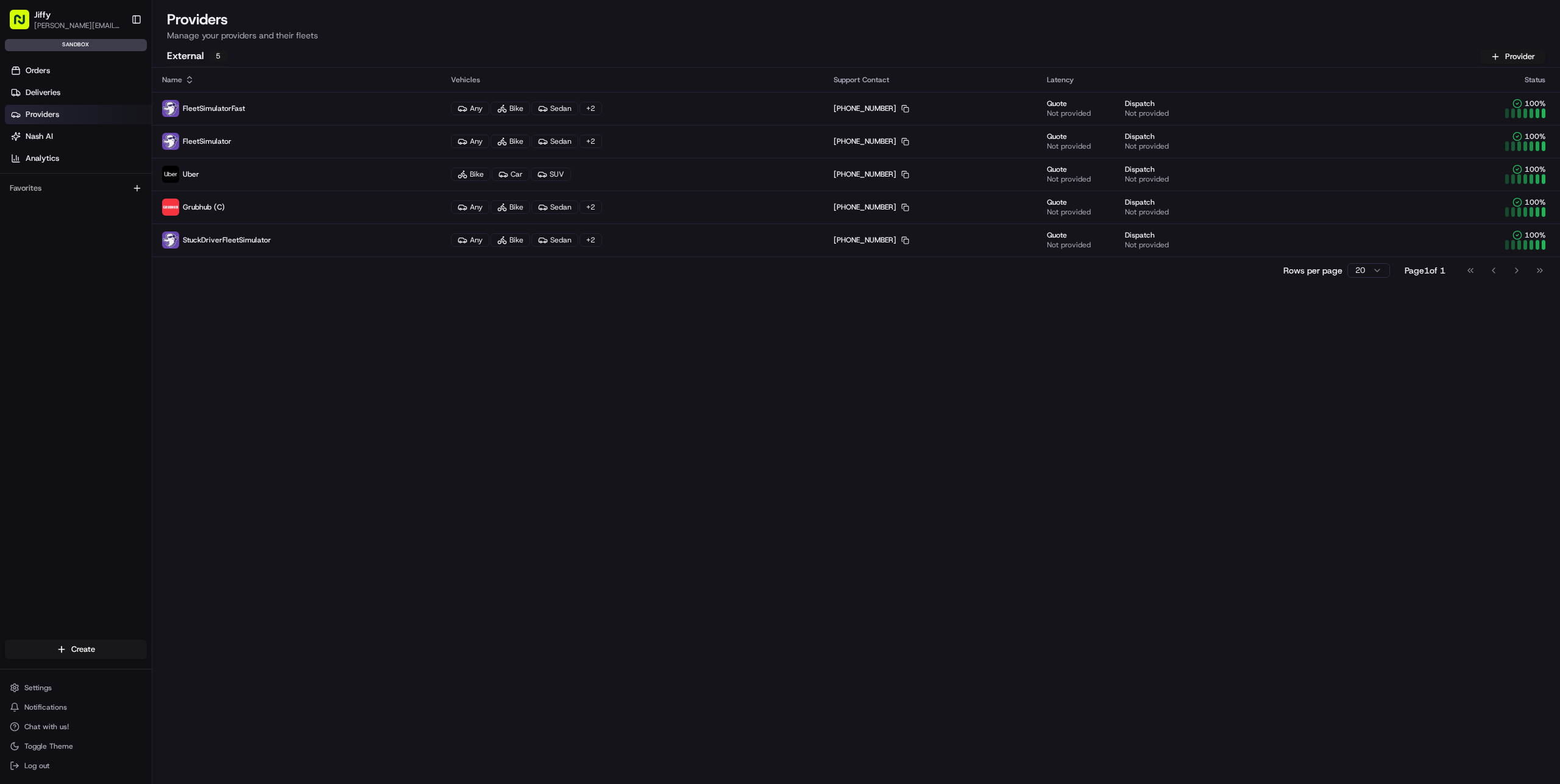
click at [332, 305] on div "Name Vehicles Support Contact Latency Status FleetSimulatorFast Any Bike Sedan …" at bounding box center [856, 426] width 1408 height 717
click at [59, 132] on link "Nash AI" at bounding box center [78, 136] width 147 height 20
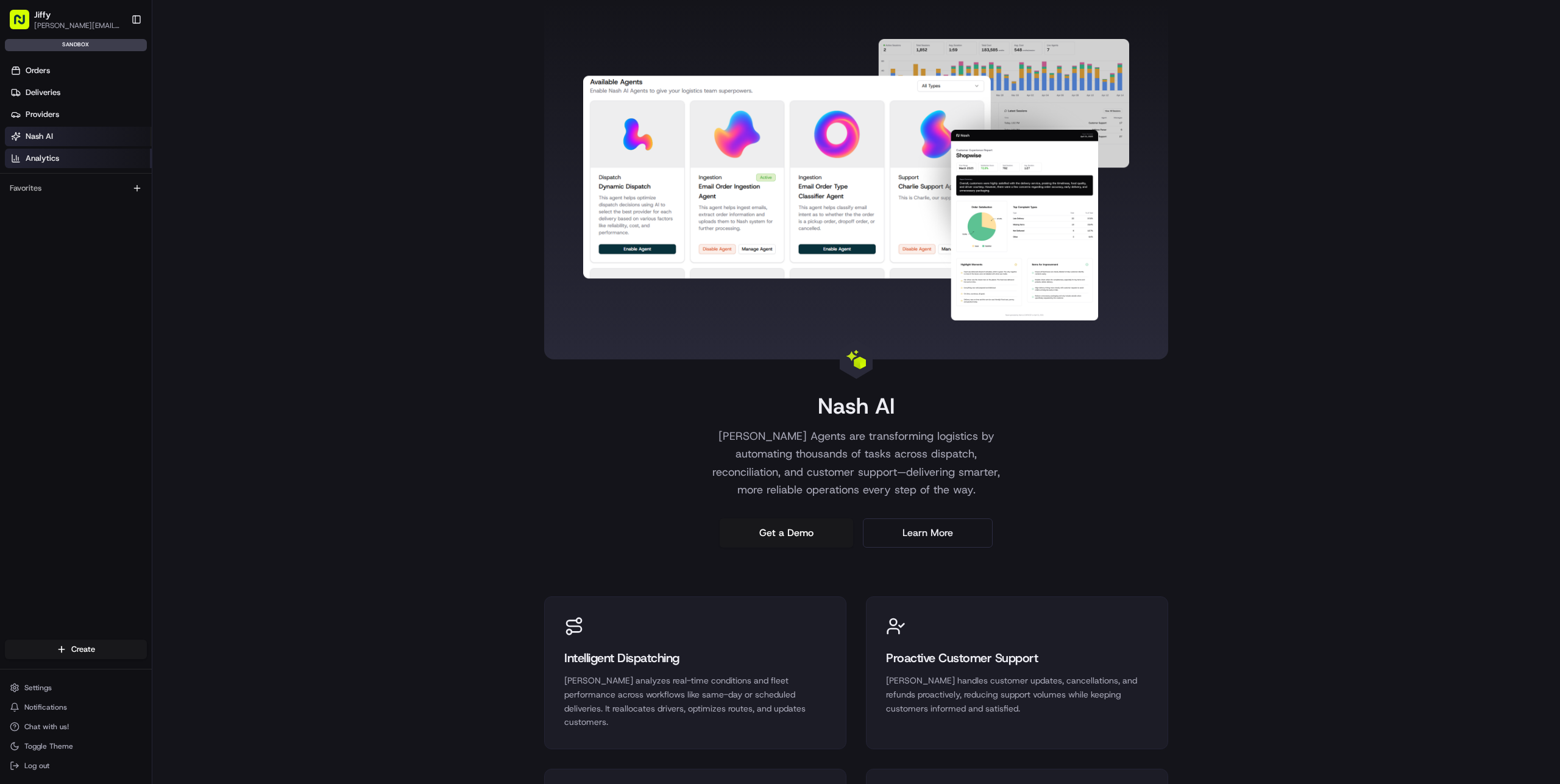
click at [75, 162] on link "Analytics" at bounding box center [78, 158] width 147 height 20
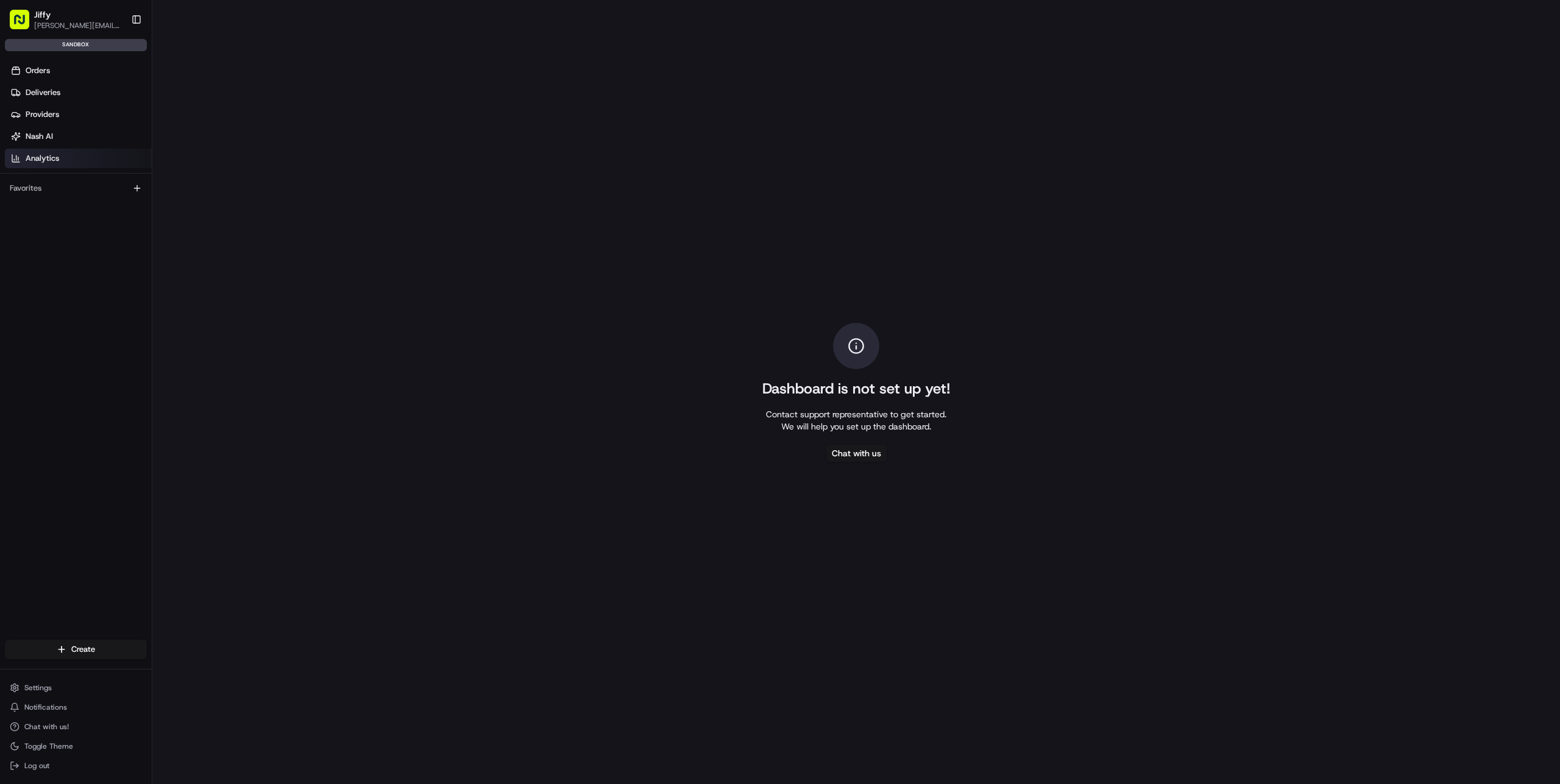
click at [82, 183] on div "Favorites" at bounding box center [76, 188] width 142 height 20
click at [27, 185] on div "Favorites" at bounding box center [76, 188] width 142 height 20
click at [71, 233] on div "Orders Deliveries Providers [PERSON_NAME] Analytics Favorites" at bounding box center [76, 360] width 152 height 608
click at [57, 689] on button "Settings" at bounding box center [76, 688] width 142 height 17
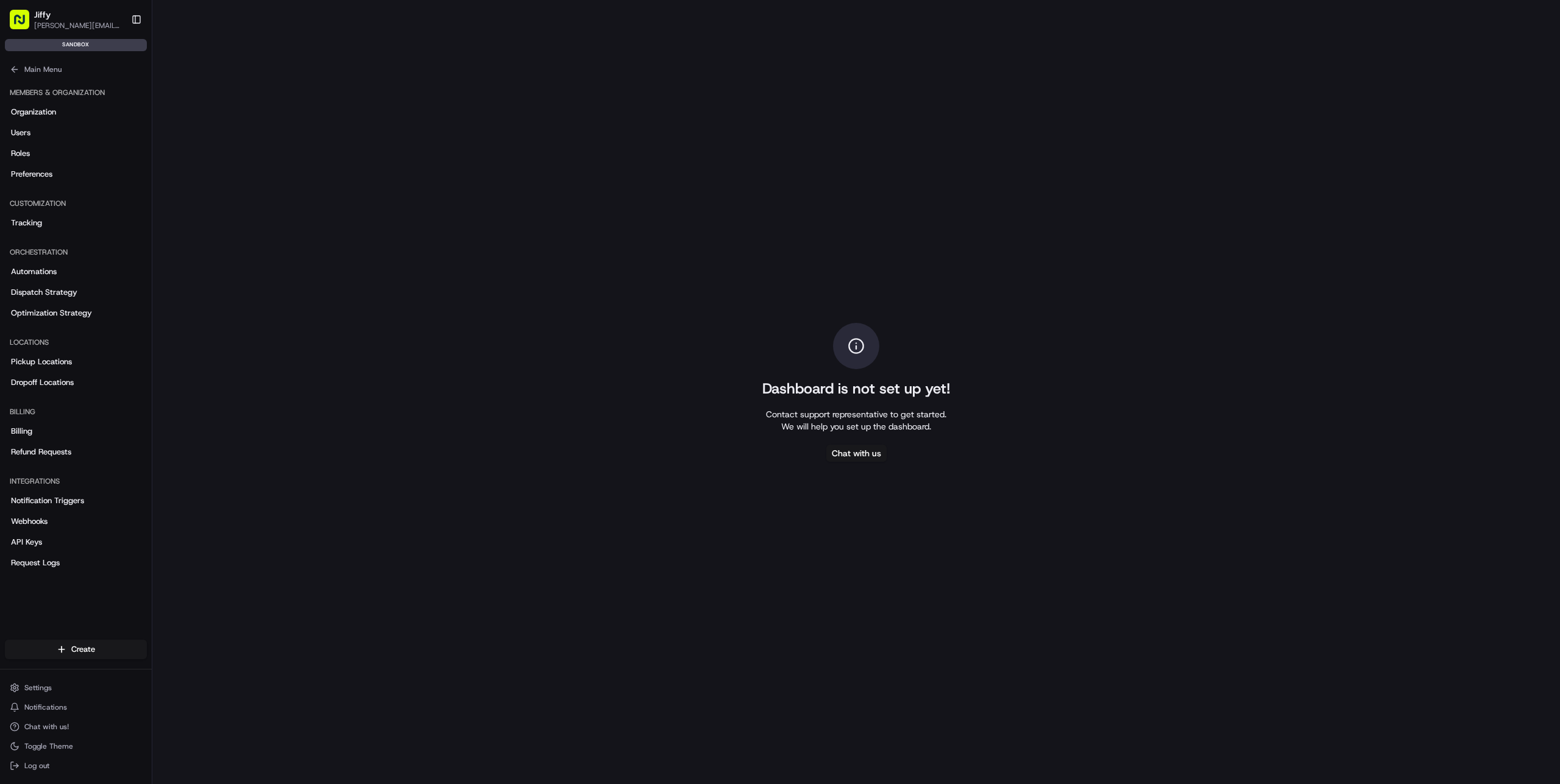
click at [72, 94] on div "Members & Organization" at bounding box center [76, 92] width 142 height 20
click at [120, 92] on div "Members & Organization" at bounding box center [76, 92] width 142 height 20
drag, startPoint x: 125, startPoint y: 92, endPoint x: 0, endPoint y: 92, distance: 125.0
click at [0, 92] on div "Members & Organization Organization Users Roles Preferences" at bounding box center [76, 133] width 152 height 111
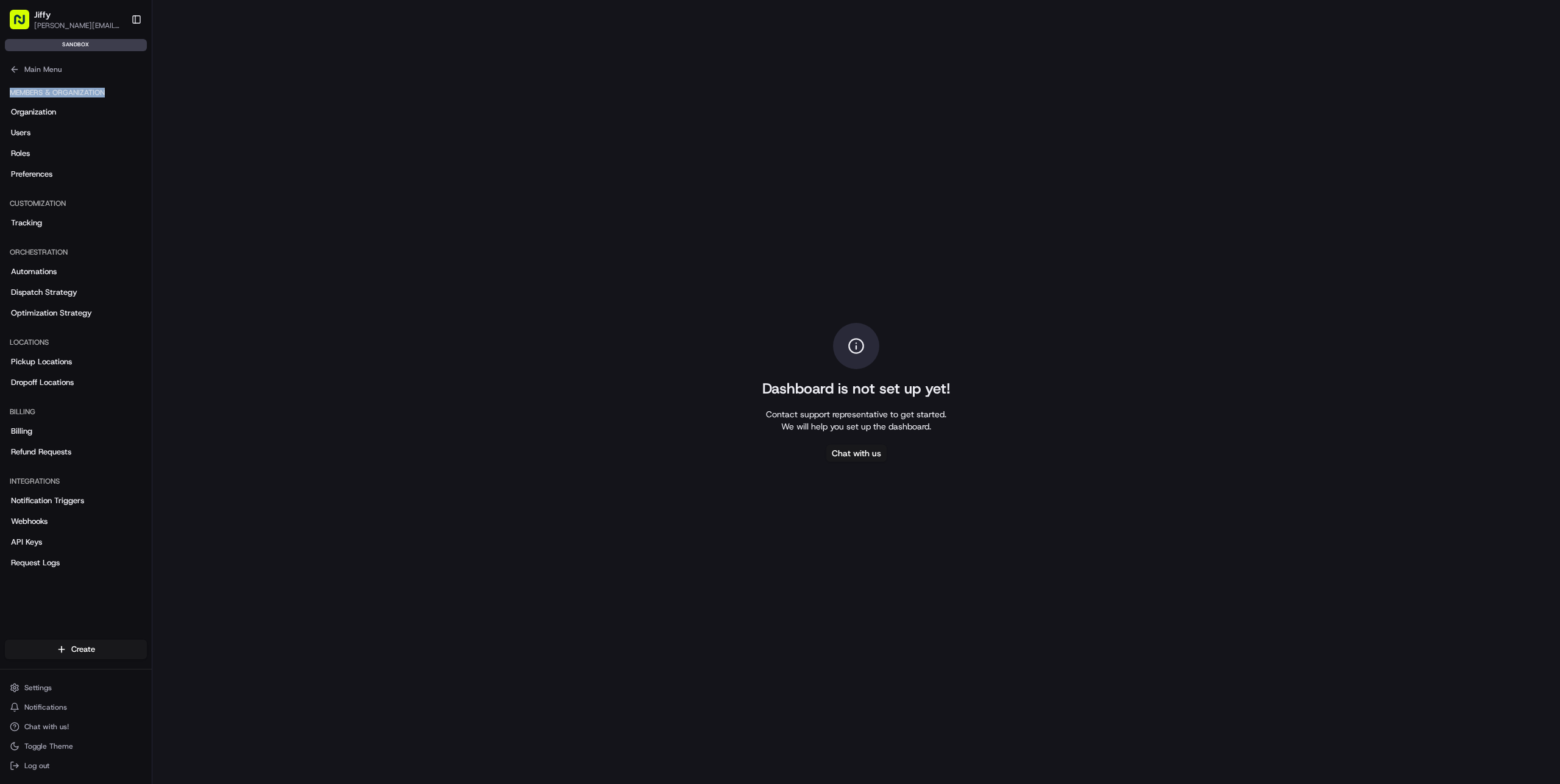
click at [0, 92] on div "Members & Organization Organization Users Roles Preferences" at bounding box center [76, 133] width 152 height 111
drag, startPoint x: 4, startPoint y: 91, endPoint x: 134, endPoint y: 90, distance: 130.0
click at [134, 90] on div "Members & Organization Organization Users Roles Preferences" at bounding box center [76, 133] width 152 height 111
click at [138, 89] on div "Members & Organization" at bounding box center [76, 92] width 142 height 20
drag, startPoint x: 132, startPoint y: 90, endPoint x: 0, endPoint y: 87, distance: 132.0
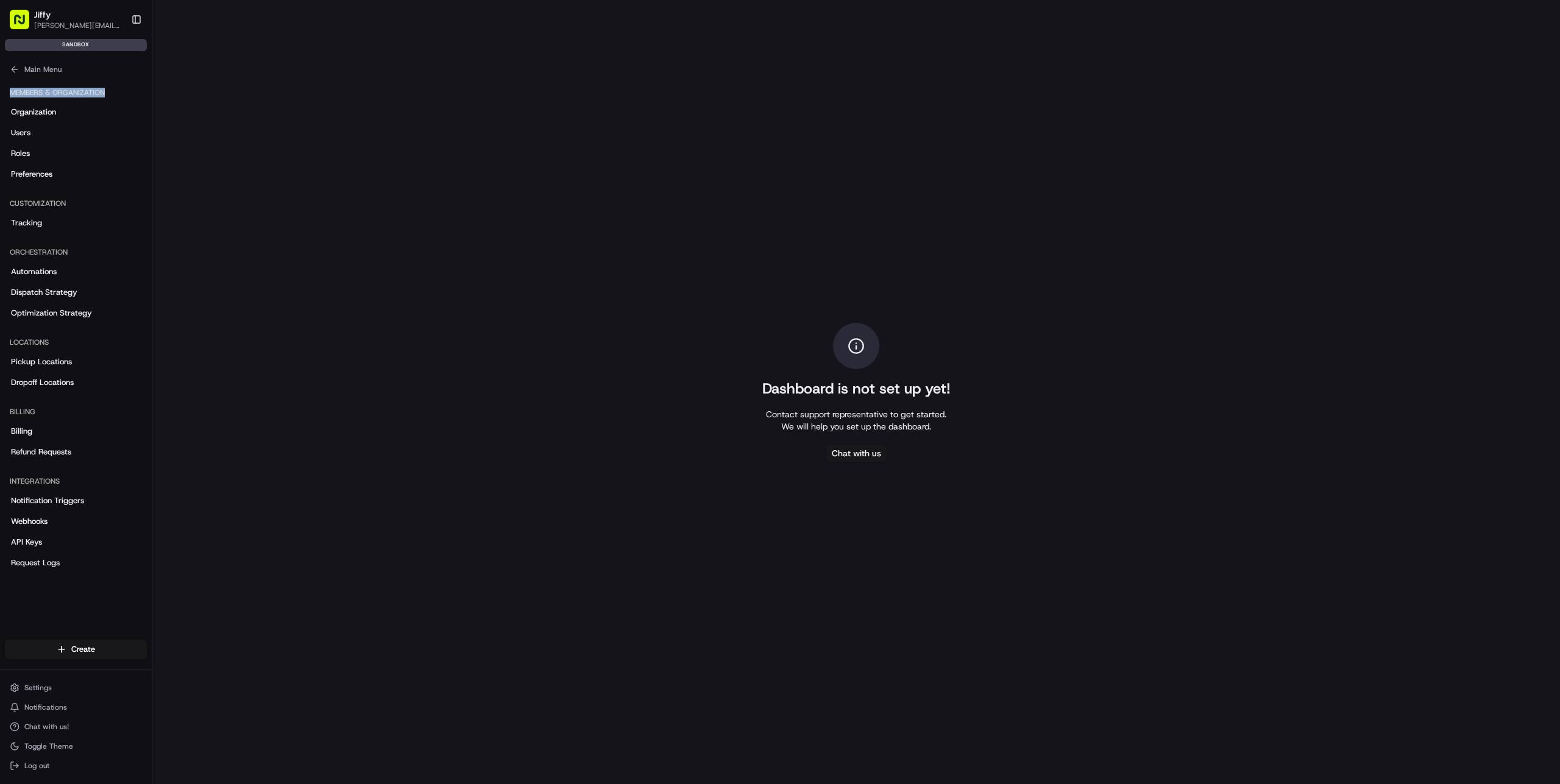
click at [0, 87] on div "Members & Organization Organization Users Roles Preferences" at bounding box center [76, 133] width 152 height 111
drag, startPoint x: 0, startPoint y: 89, endPoint x: 130, endPoint y: 96, distance: 130.2
click at [130, 96] on div "Members & Organization Organization Users Roles Preferences" at bounding box center [76, 133] width 152 height 111
click at [130, 96] on div "Members & Organization" at bounding box center [76, 92] width 142 height 20
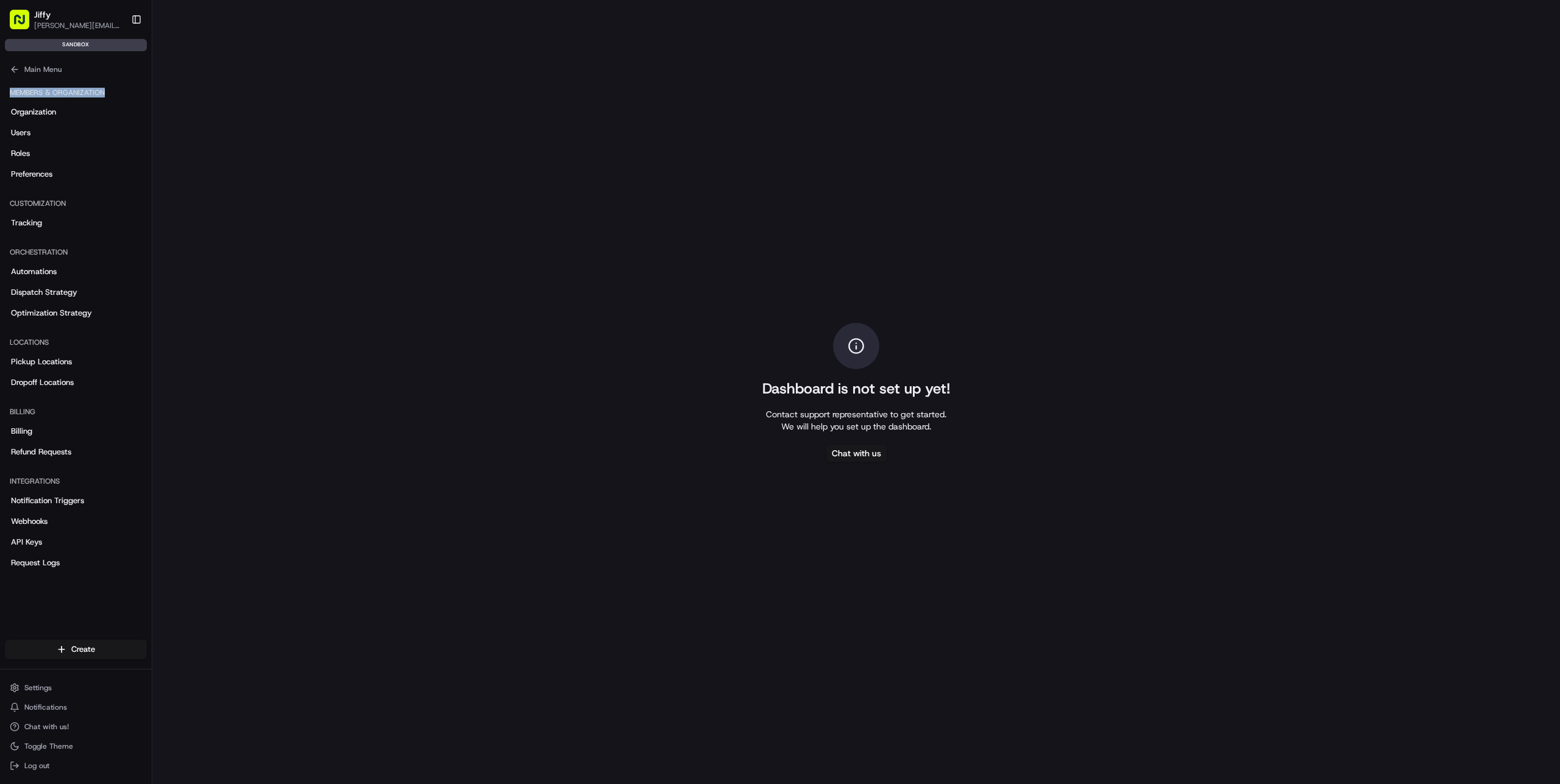
drag, startPoint x: 131, startPoint y: 92, endPoint x: 0, endPoint y: 90, distance: 131.0
click at [0, 90] on div "Members & Organization Organization Users Roles Preferences" at bounding box center [76, 133] width 152 height 111
click at [21, 91] on div "Members & Organization" at bounding box center [76, 92] width 142 height 20
drag, startPoint x: 7, startPoint y: 91, endPoint x: 144, endPoint y: 94, distance: 137.0
click at [144, 94] on div "Members & Organization" at bounding box center [76, 92] width 142 height 20
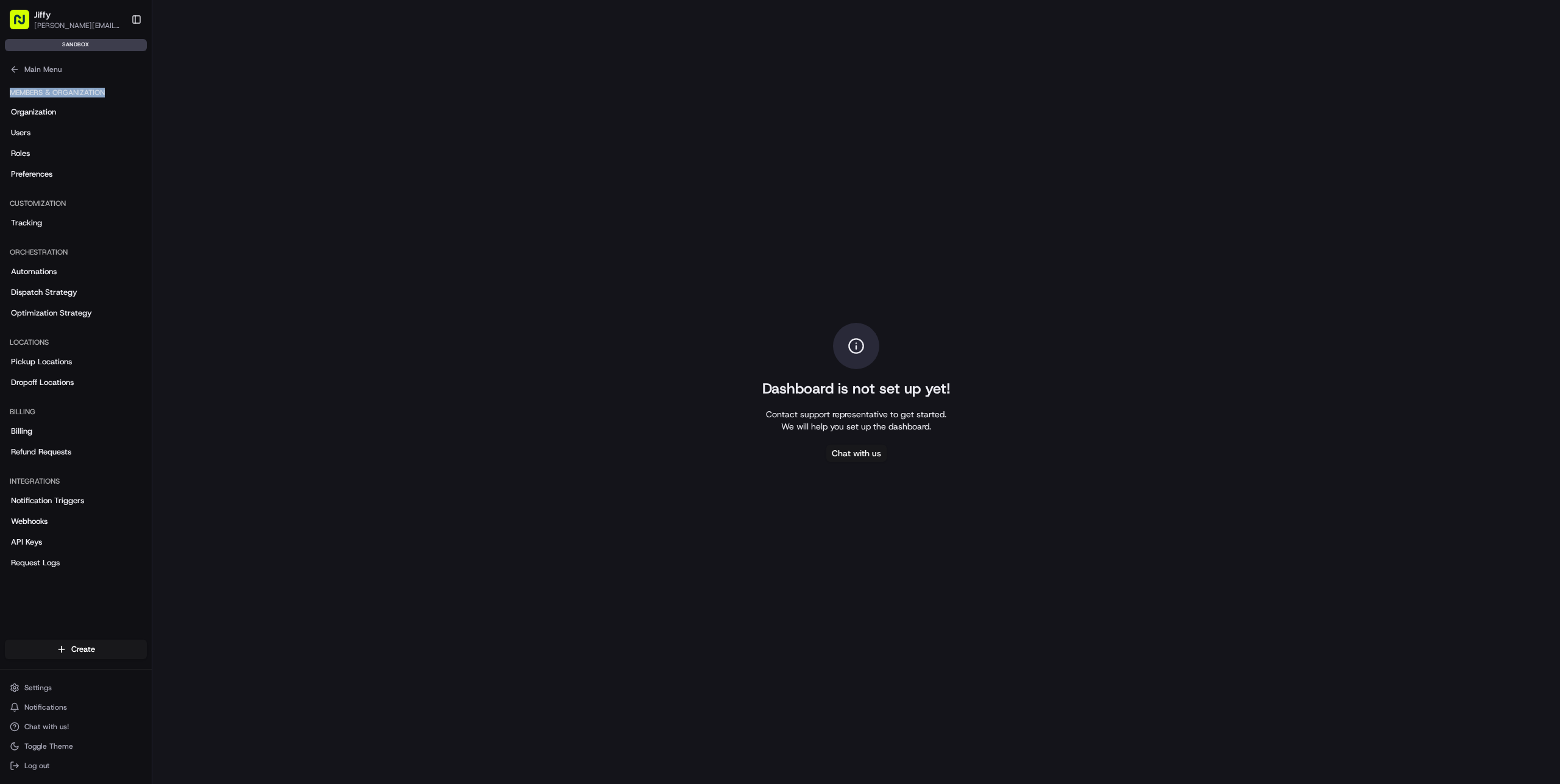
click at [145, 94] on div "Members & Organization" at bounding box center [76, 92] width 142 height 20
click at [73, 112] on link "Organization" at bounding box center [76, 112] width 142 height 20
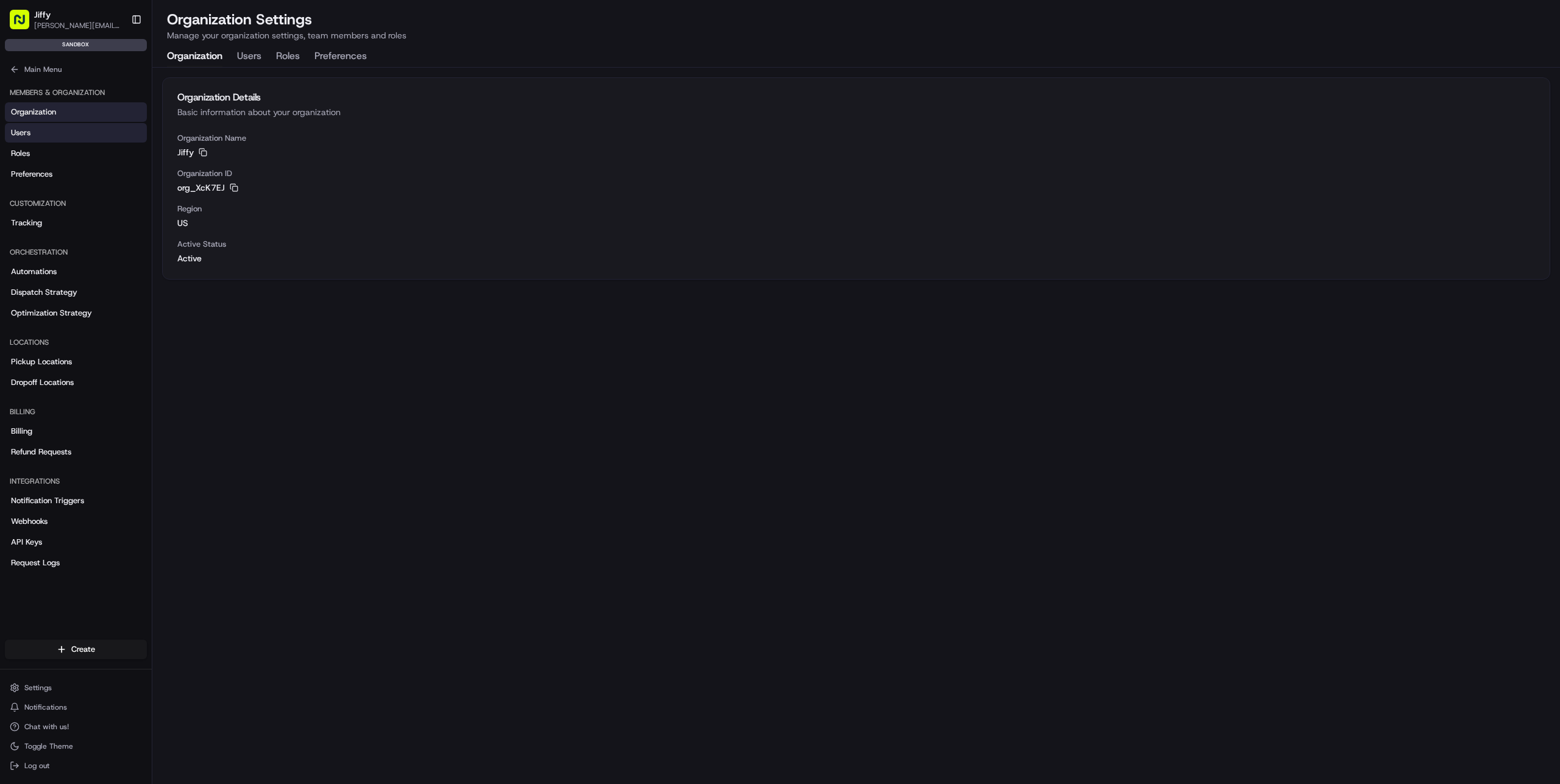
click at [77, 123] on link "Users" at bounding box center [76, 132] width 142 height 20
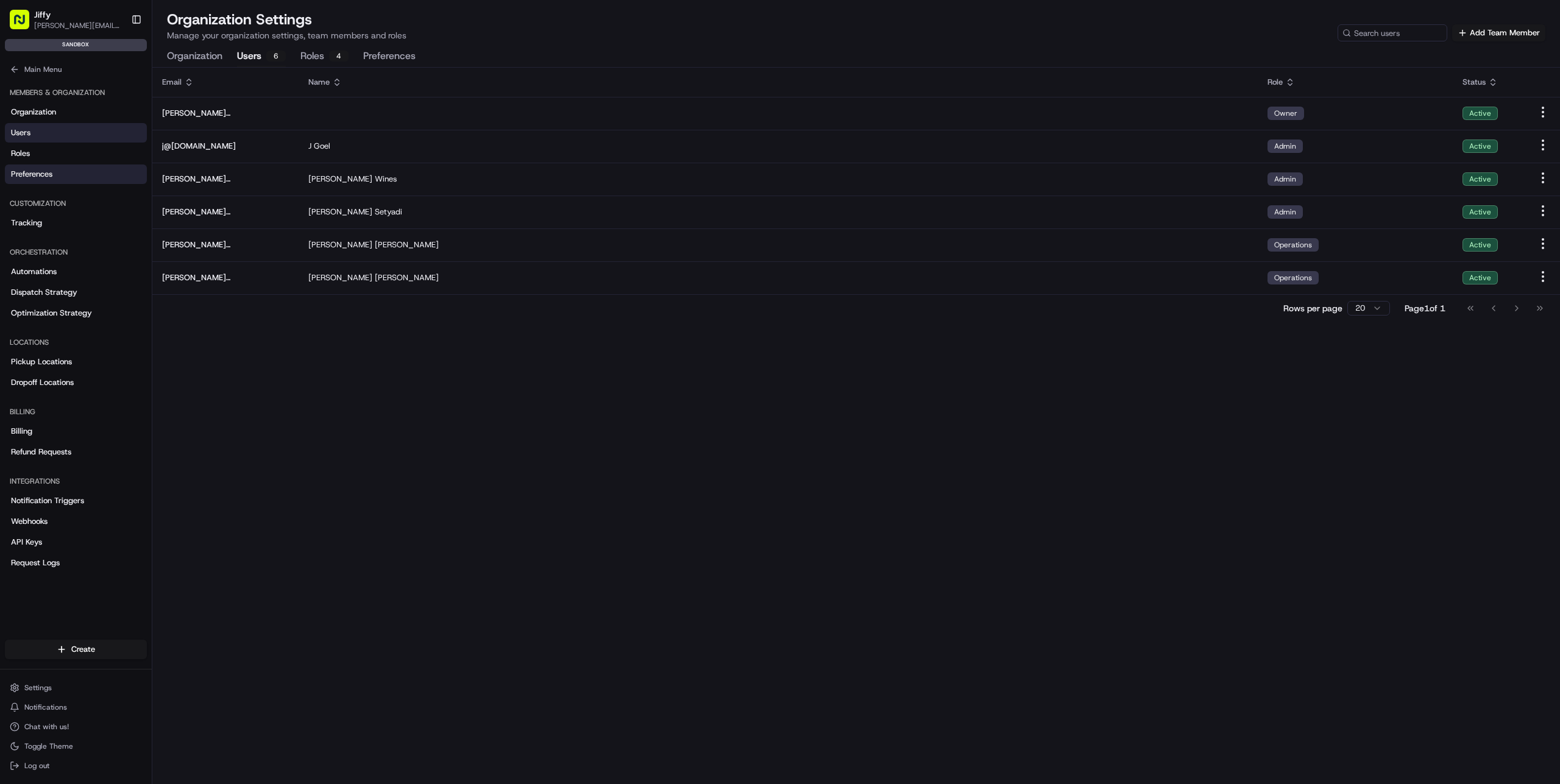
click at [62, 173] on link "Preferences" at bounding box center [76, 173] width 142 height 20
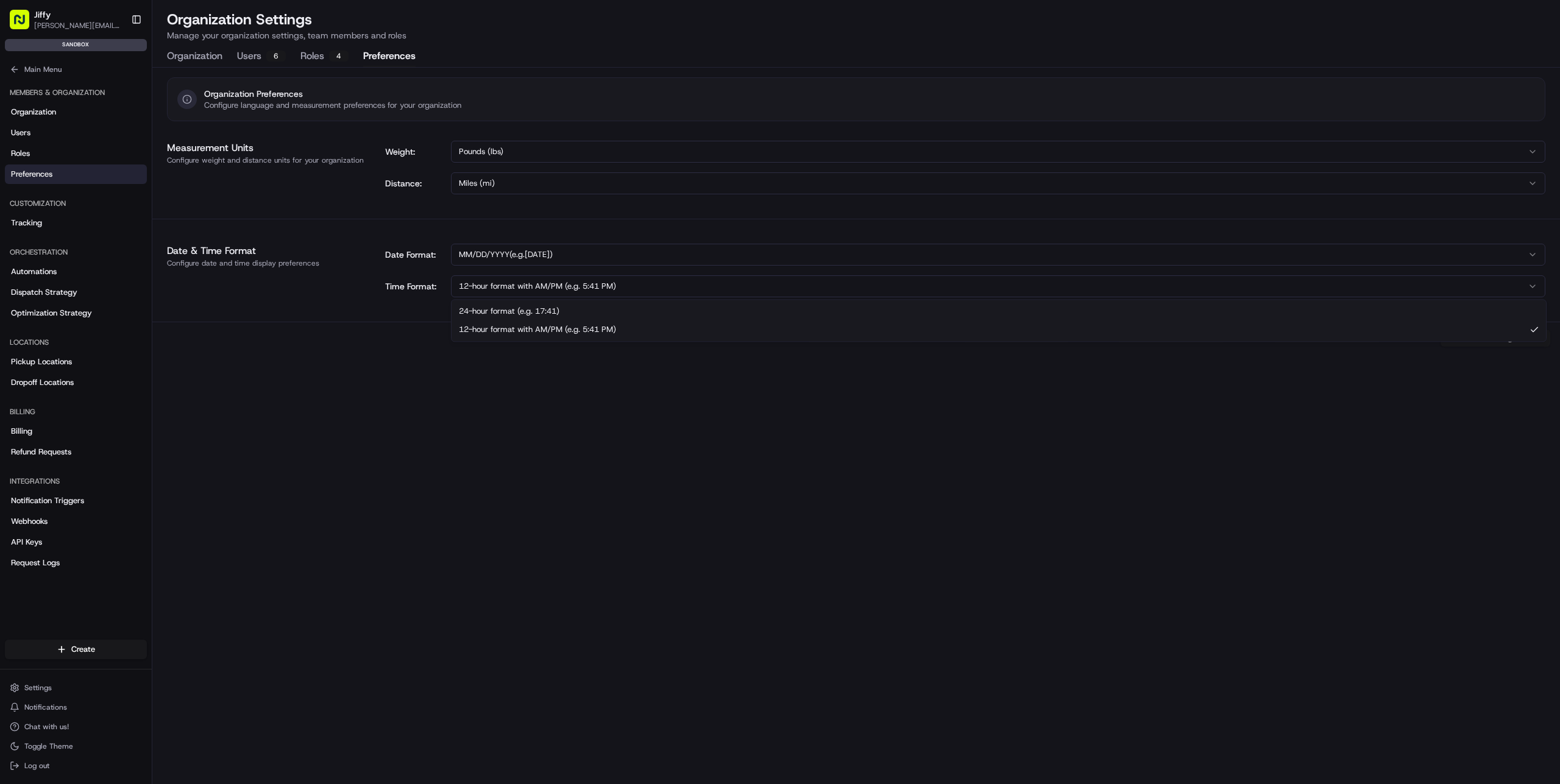
click at [628, 293] on html "[PERSON_NAME] [PERSON_NAME][EMAIL_ADDRESS][DOMAIN_NAME] Toggle Sidebar sandbox …" at bounding box center [780, 392] width 1560 height 784
click at [553, 429] on html "[PERSON_NAME] [PERSON_NAME][EMAIL_ADDRESS][DOMAIN_NAME] Toggle Sidebar sandbox …" at bounding box center [780, 392] width 1560 height 784
click at [43, 221] on link "Tracking" at bounding box center [76, 223] width 142 height 20
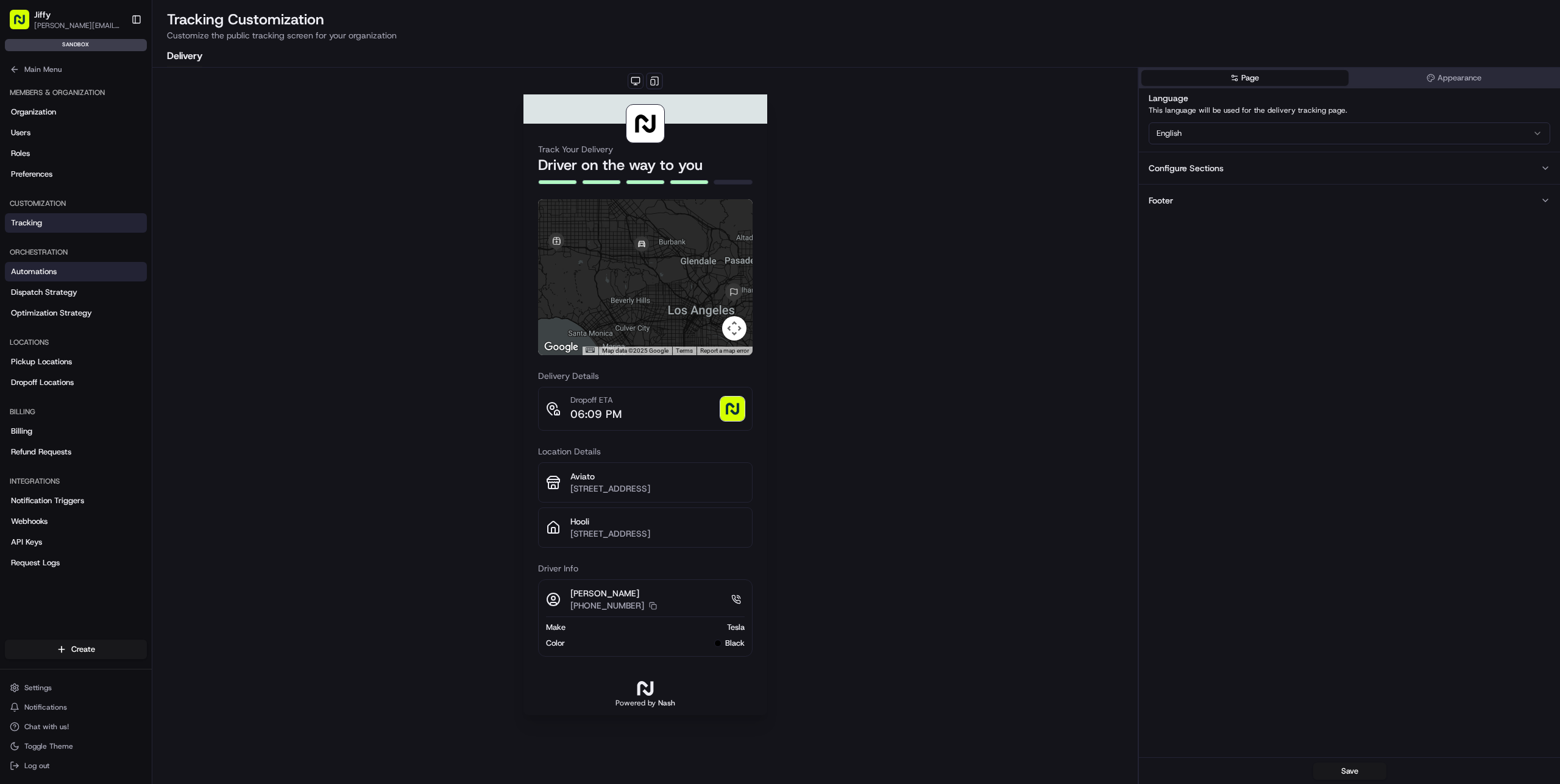
click at [77, 265] on link "Automations" at bounding box center [76, 271] width 142 height 20
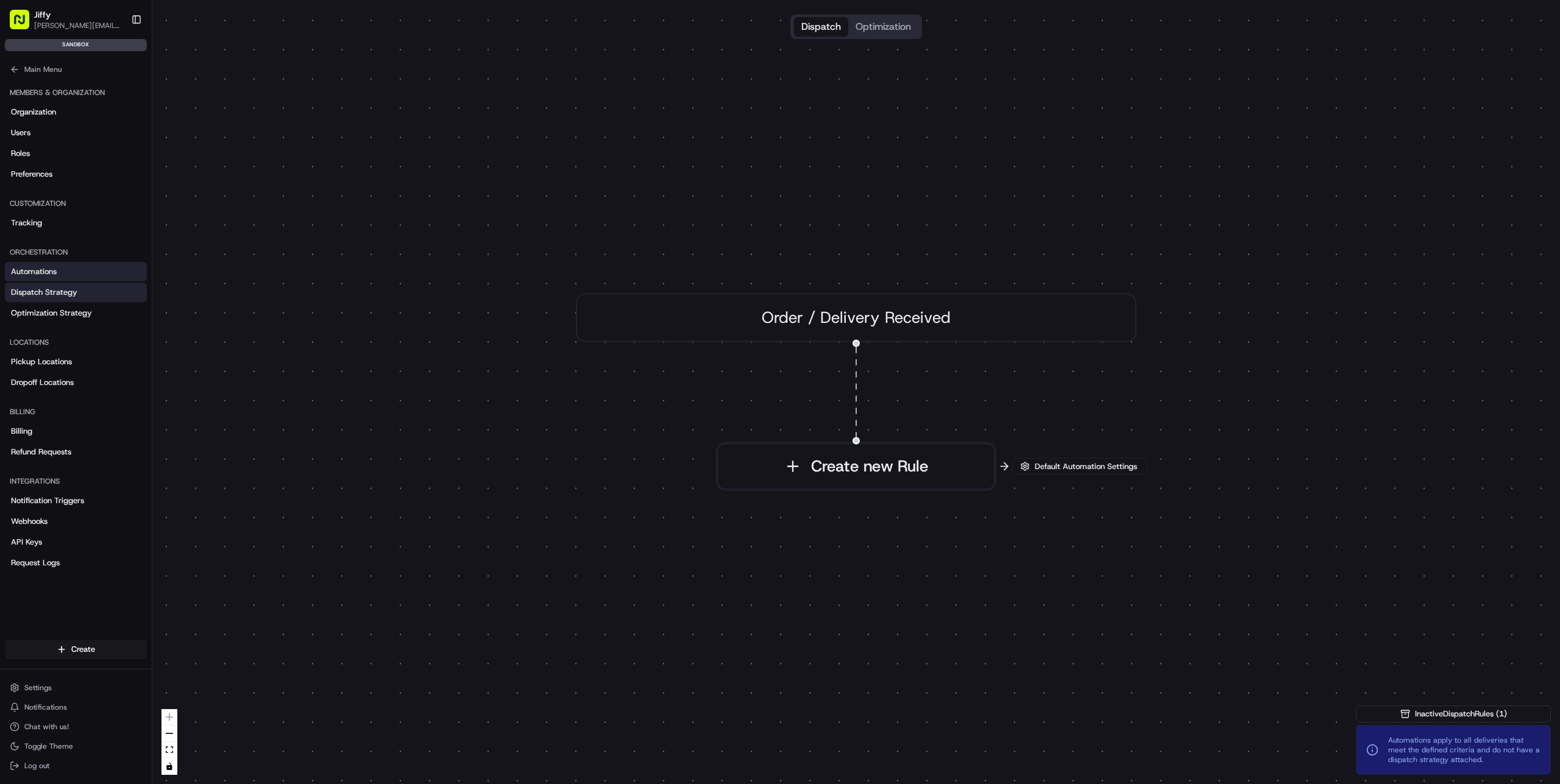
click at [65, 293] on span "Dispatch Strategy" at bounding box center [44, 293] width 66 height 11
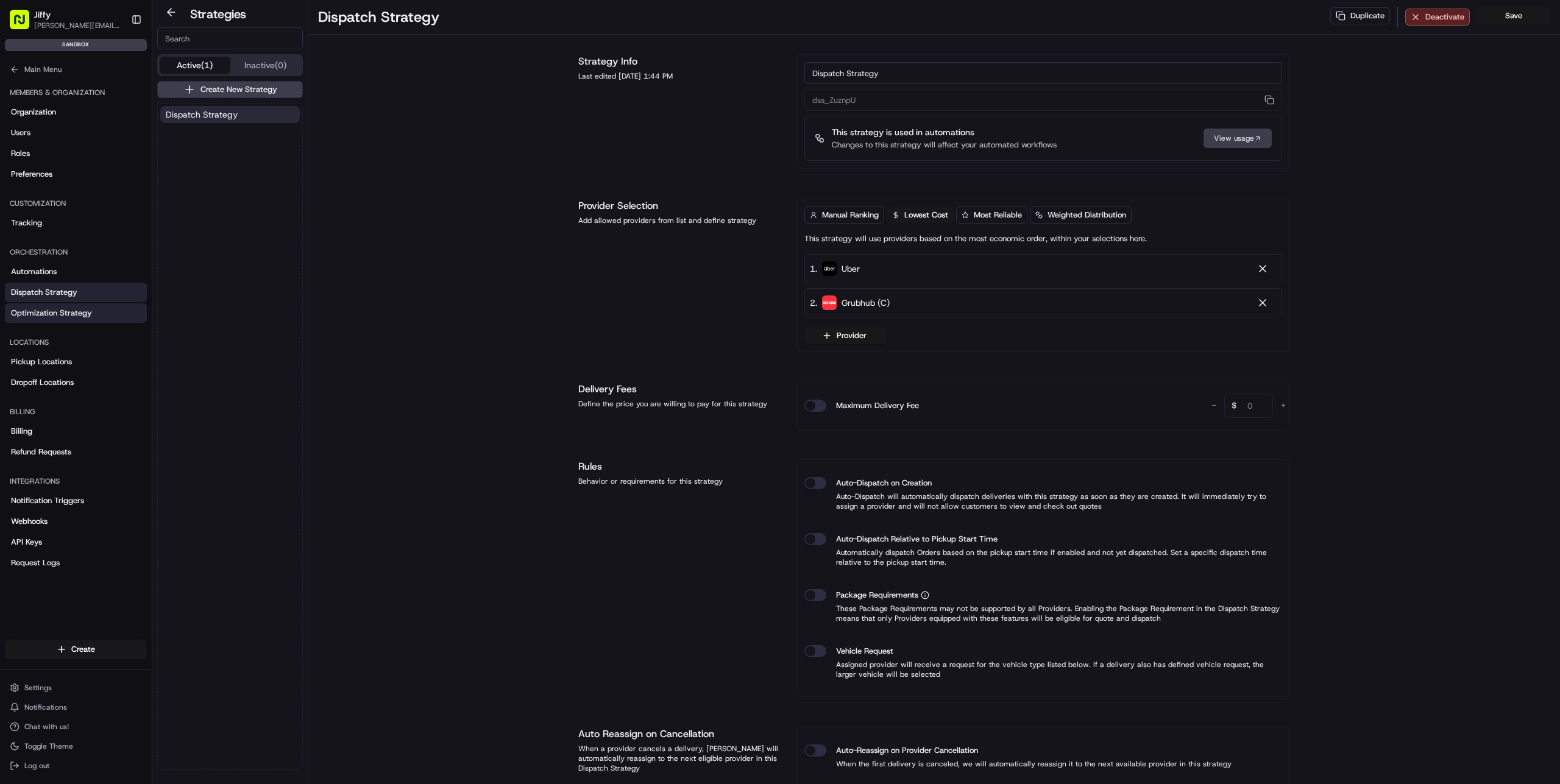
click at [79, 311] on span "Optimization Strategy" at bounding box center [51, 313] width 81 height 11
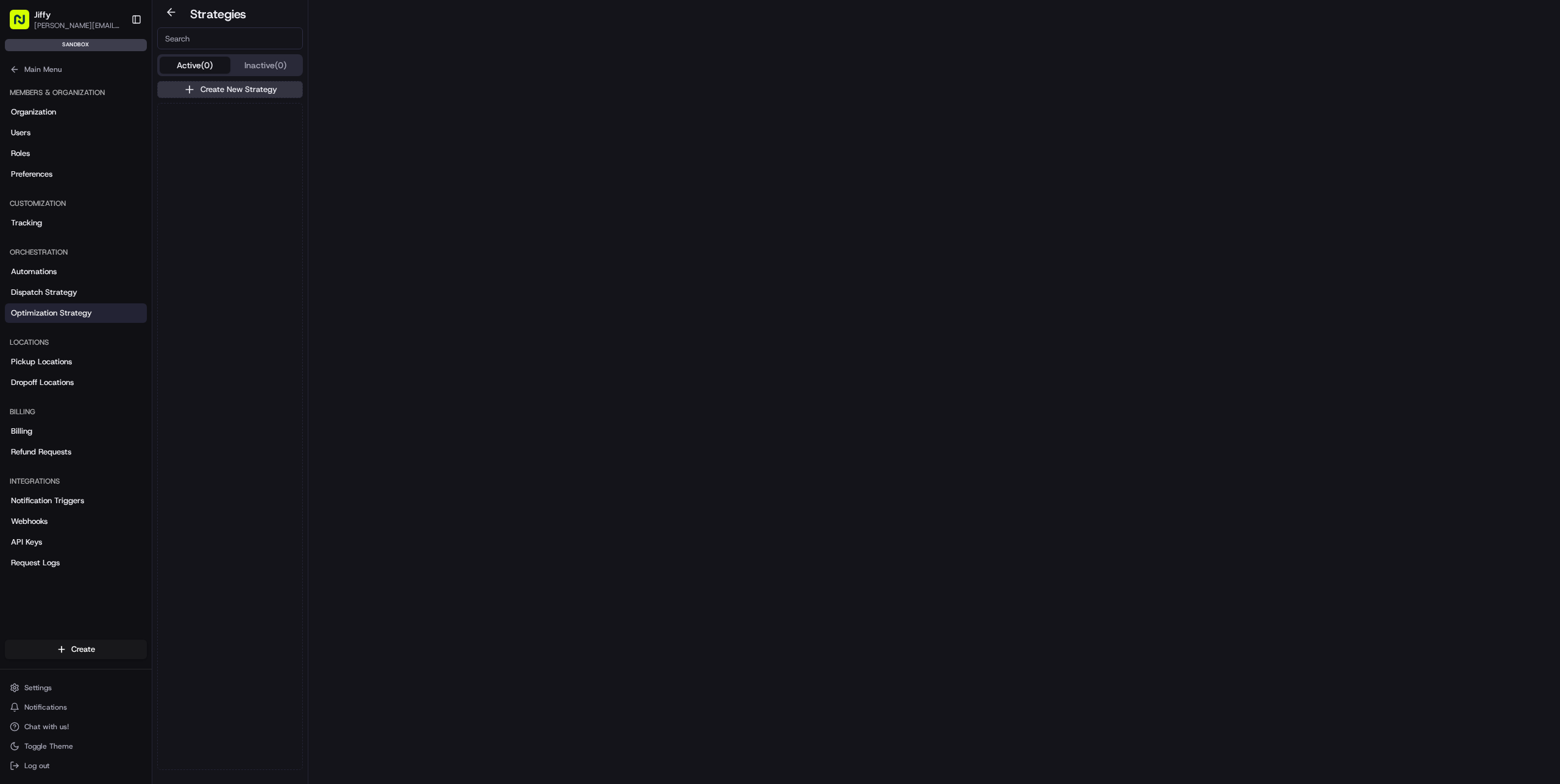
click at [233, 91] on button "Create New Strategy" at bounding box center [230, 89] width 145 height 17
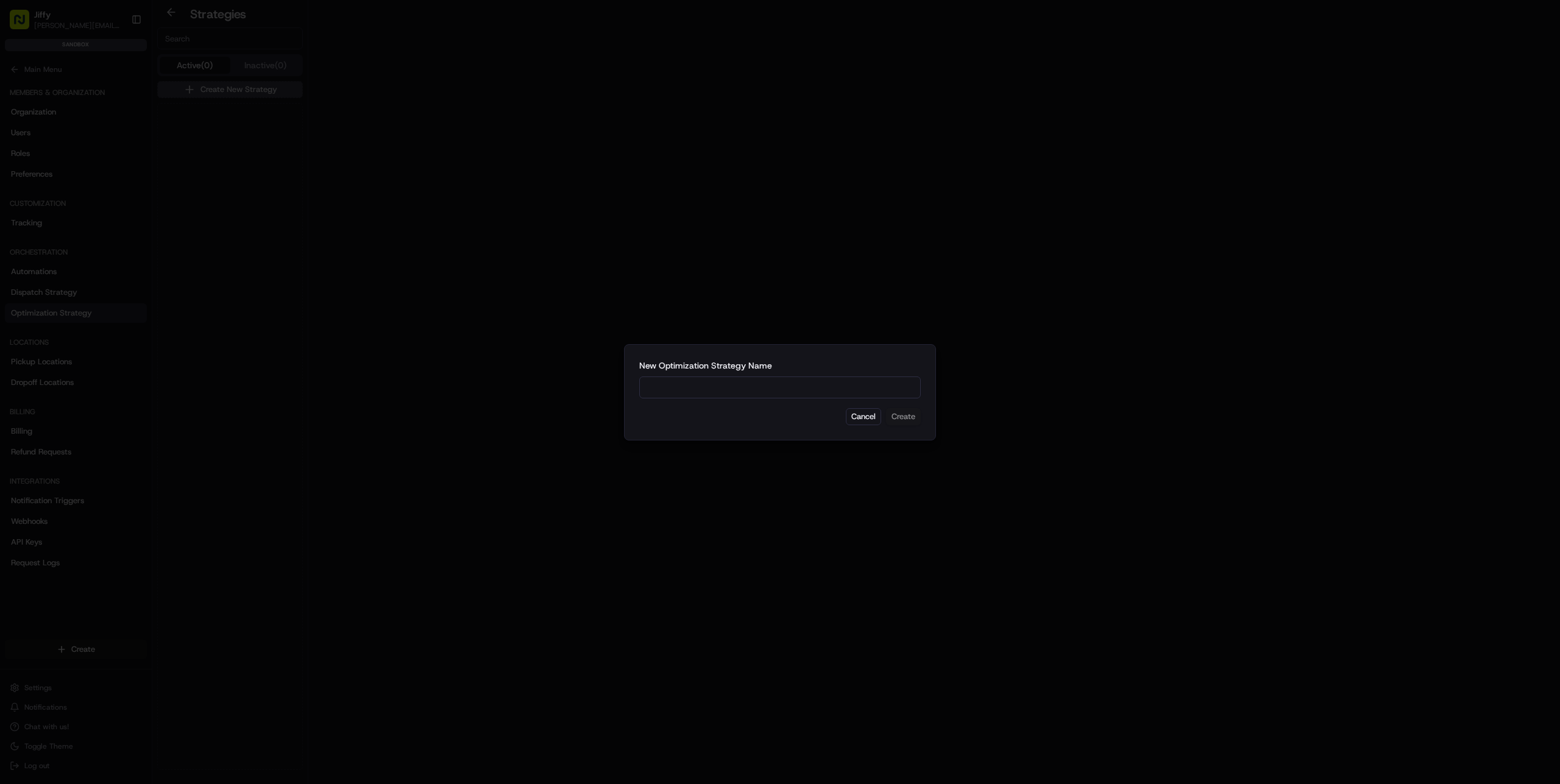
click at [739, 387] on input at bounding box center [780, 388] width 282 height 22
type input "H"
type input "O"
click at [647, 388] on input "Optimization Strategy Test 1" at bounding box center [780, 388] width 282 height 22
click at [752, 388] on input "Test Optimization Strategy Test 1" at bounding box center [780, 388] width 282 height 22
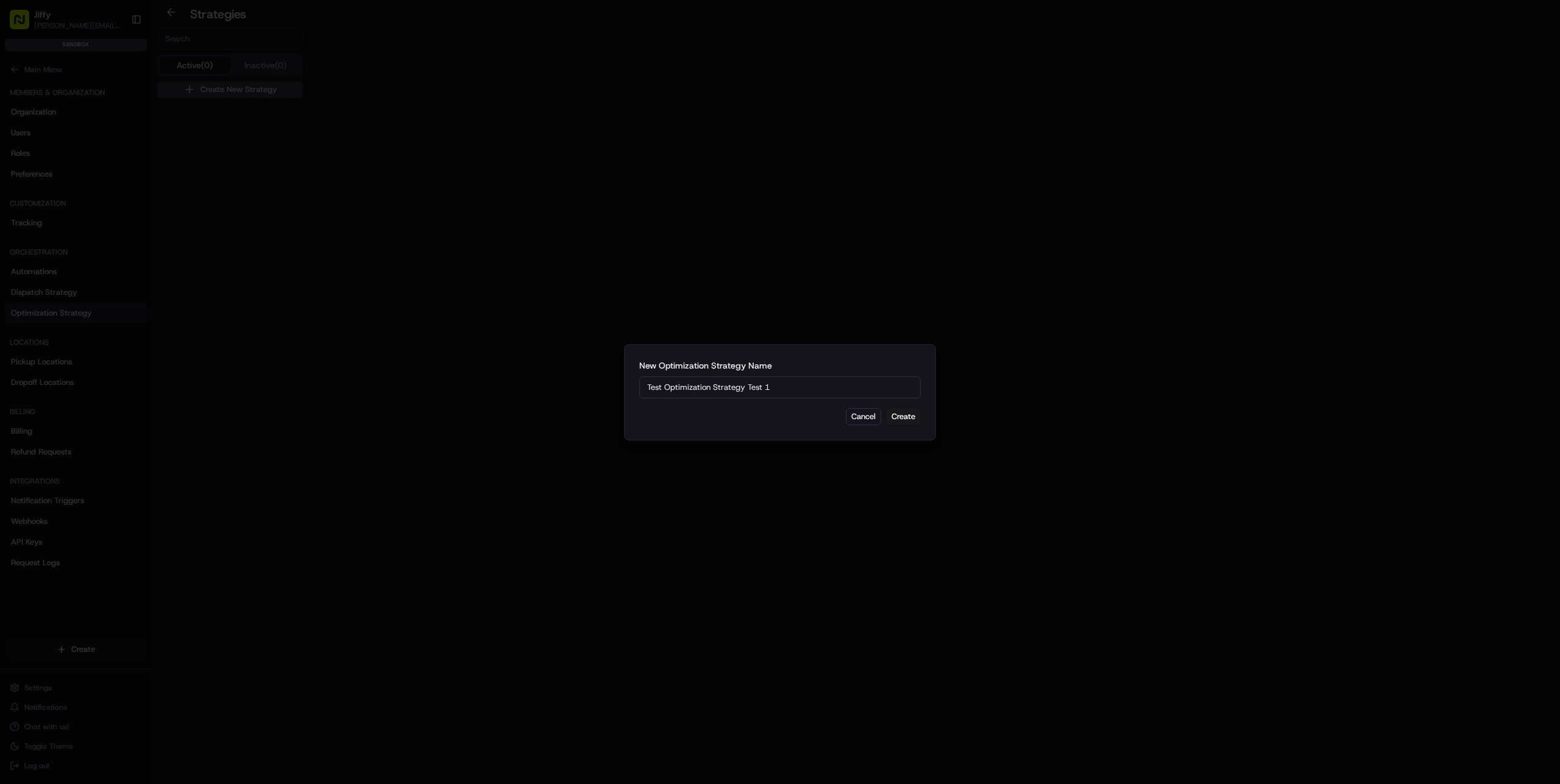
click at [752, 389] on input "Test Optimization Strategy Test 1" at bounding box center [780, 388] width 282 height 22
click at [803, 395] on input "Test Optimization Strategy 1" at bounding box center [780, 388] width 282 height 22
type input "Test Optimization Strategy 1"
click at [911, 417] on button "Create" at bounding box center [903, 417] width 35 height 17
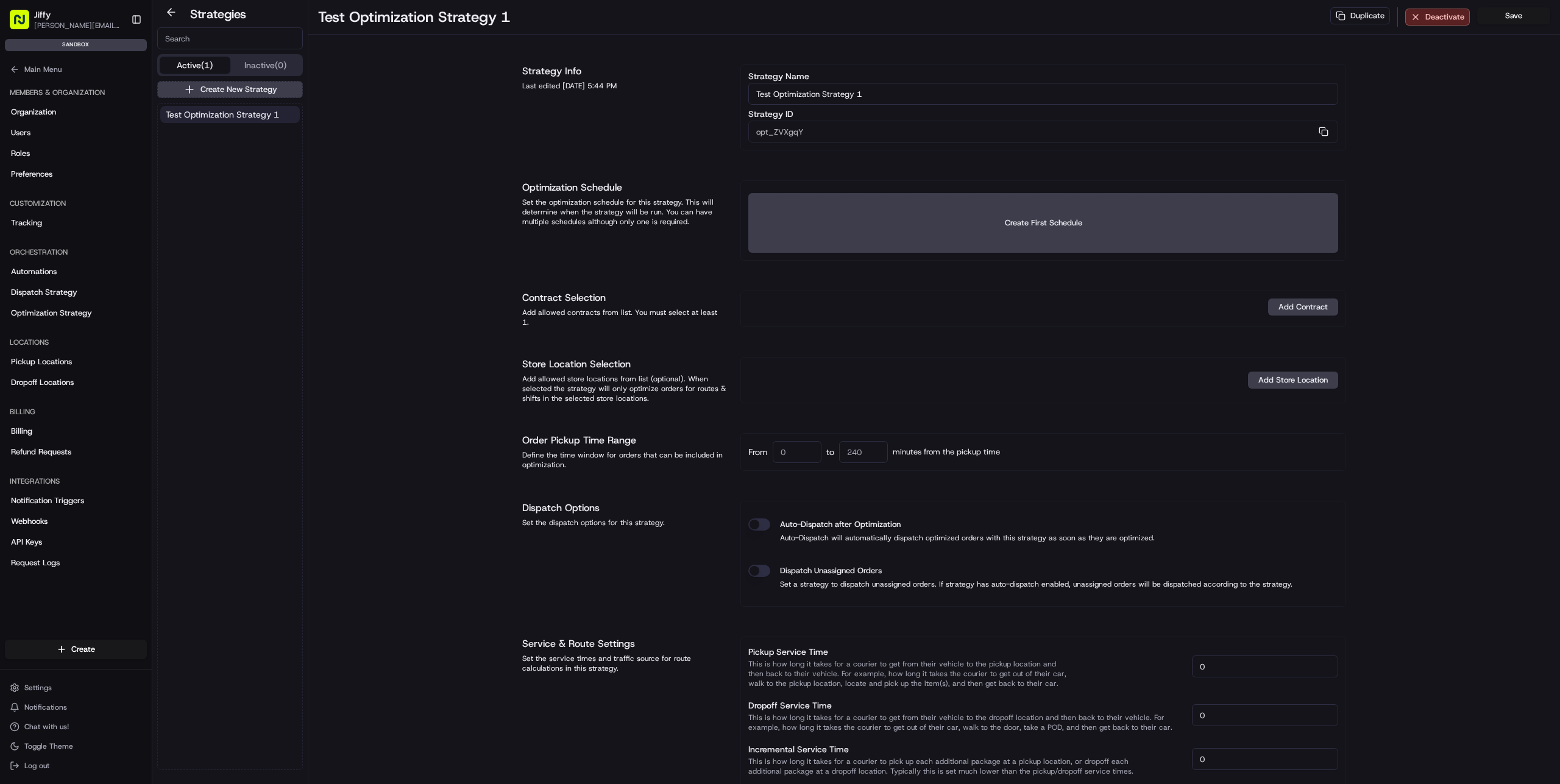
click at [221, 118] on span "Test Optimization Strategy 1" at bounding box center [223, 114] width 114 height 12
click at [68, 289] on span "Dispatch Strategy" at bounding box center [44, 293] width 66 height 11
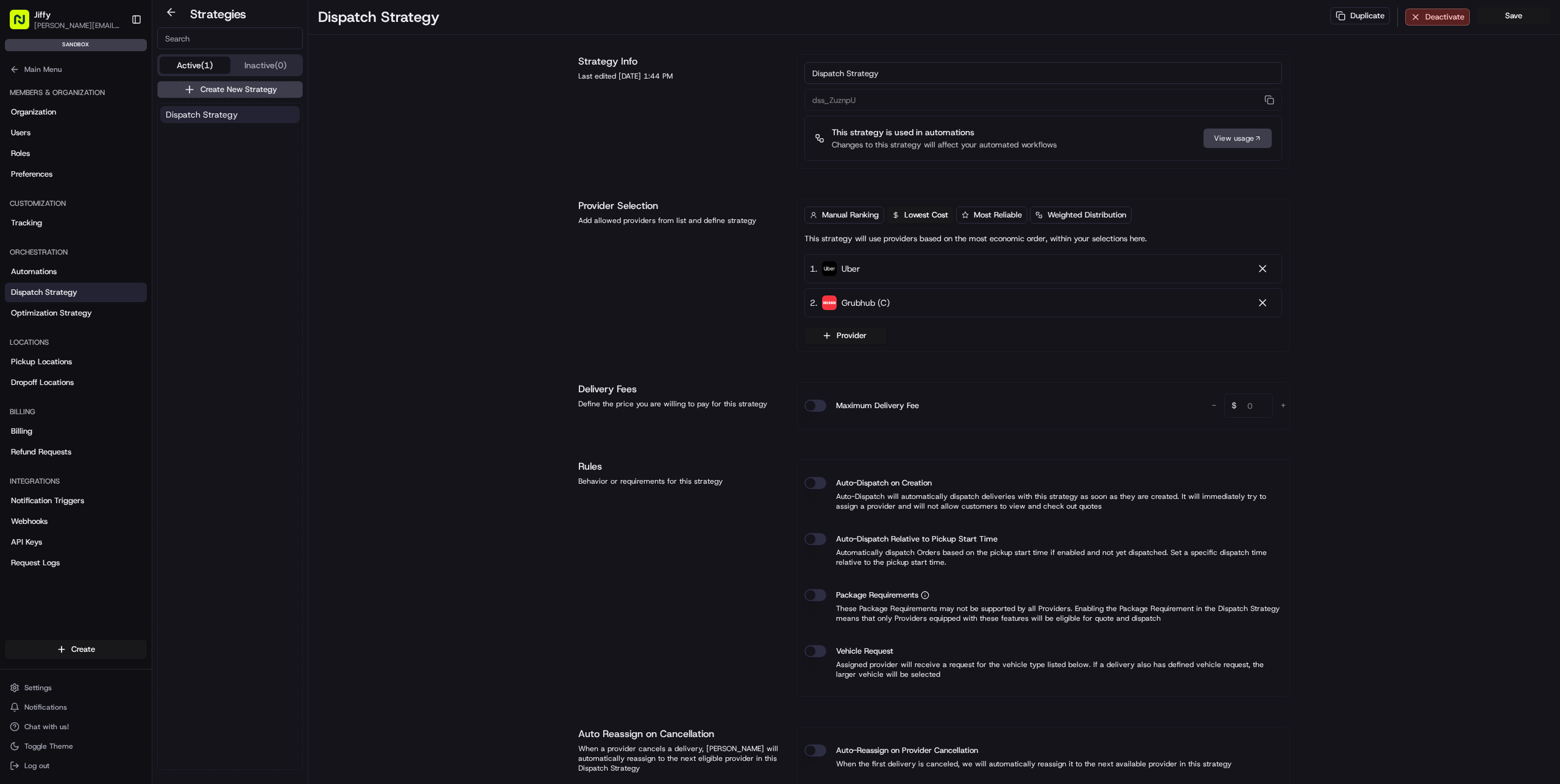
click at [221, 112] on span "Dispatch Strategy" at bounding box center [201, 114] width 72 height 12
click at [932, 67] on input "Dispatch Strategy" at bounding box center [1043, 74] width 477 height 22
type input "Test Dispatch Strategy 1"
click at [1475, 150] on div "TDispatch Strategy Duplicate Deactivate Save Strategy Info Last edited [DATE] 1…" at bounding box center [934, 538] width 1252 height 1076
click at [1512, 13] on button "Save" at bounding box center [1513, 16] width 73 height 17
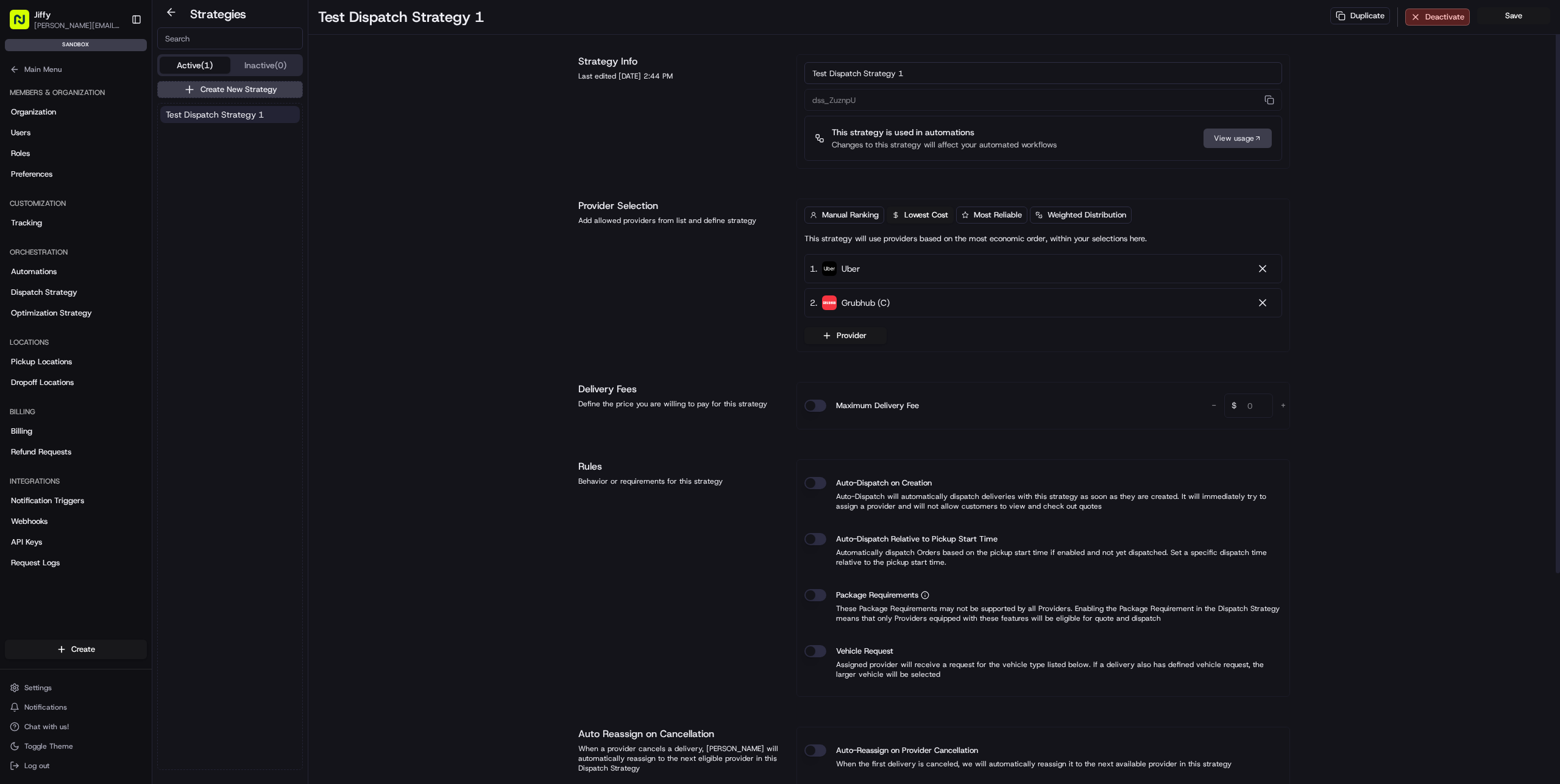
click at [234, 114] on span "Test Dispatch Strategy 1" at bounding box center [214, 114] width 98 height 12
click at [72, 316] on span "Optimization Strategy" at bounding box center [51, 313] width 81 height 11
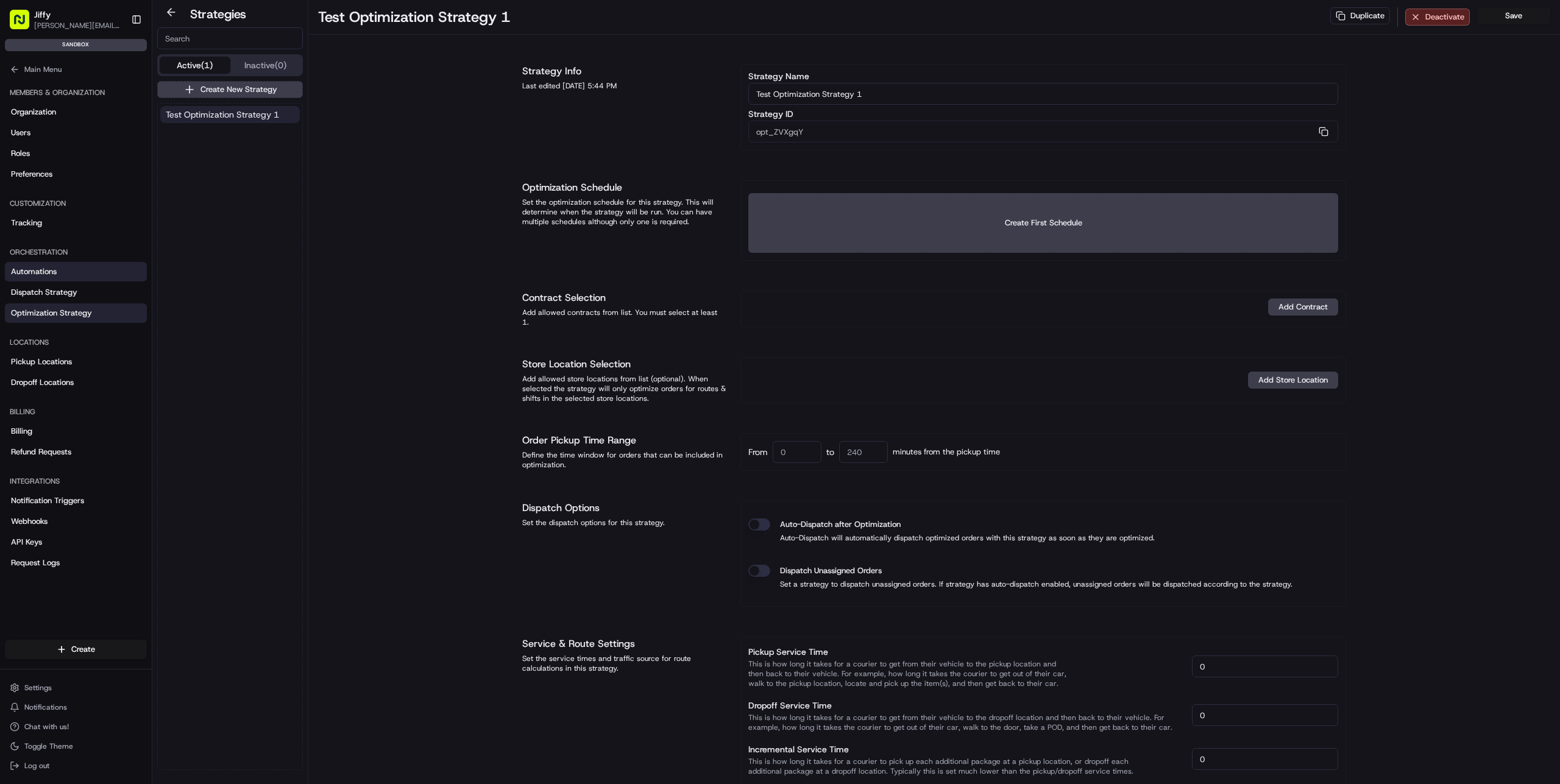
click at [69, 270] on link "Automations" at bounding box center [76, 271] width 142 height 20
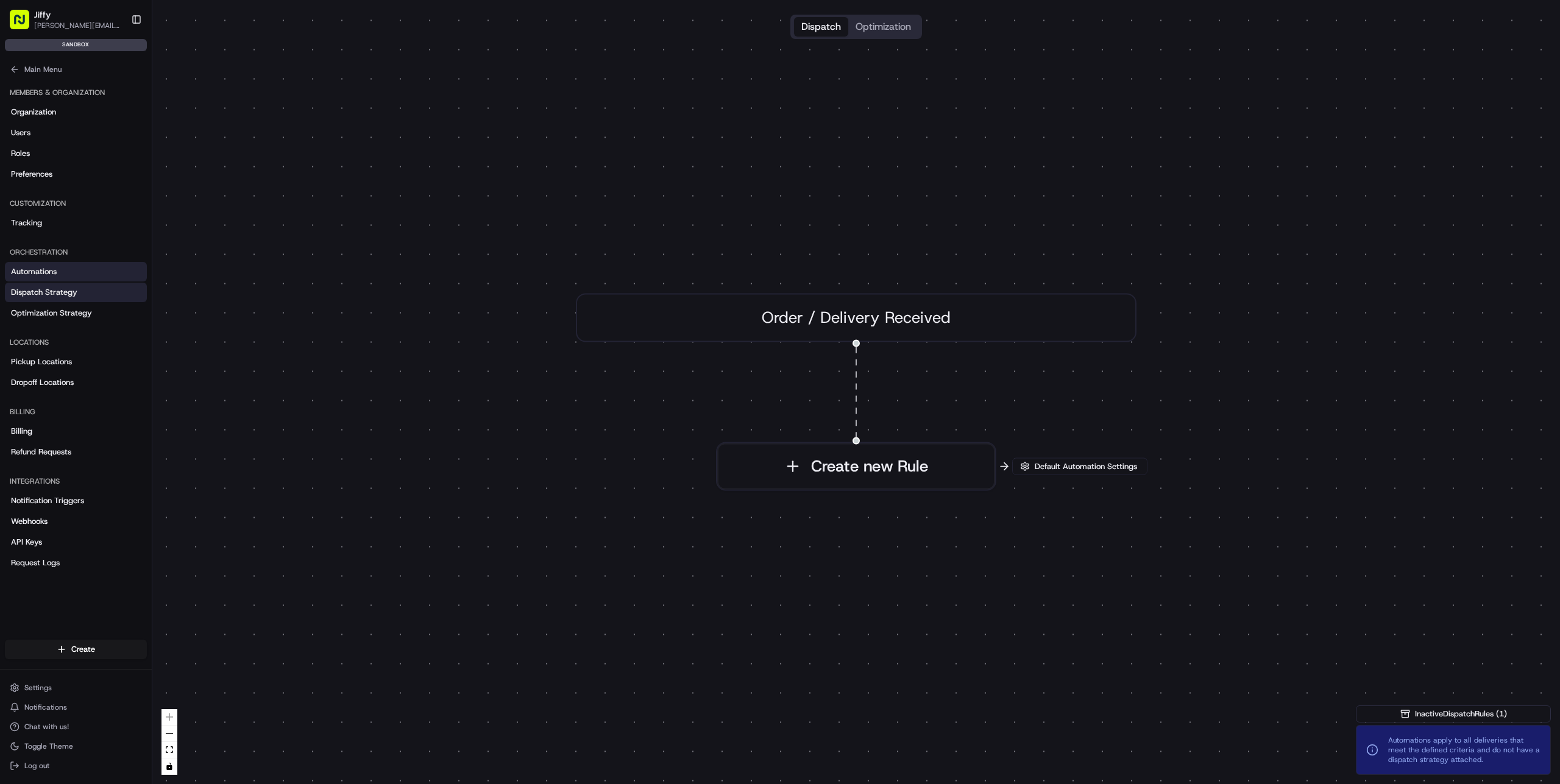
click at [69, 289] on span "Dispatch Strategy" at bounding box center [44, 293] width 66 height 11
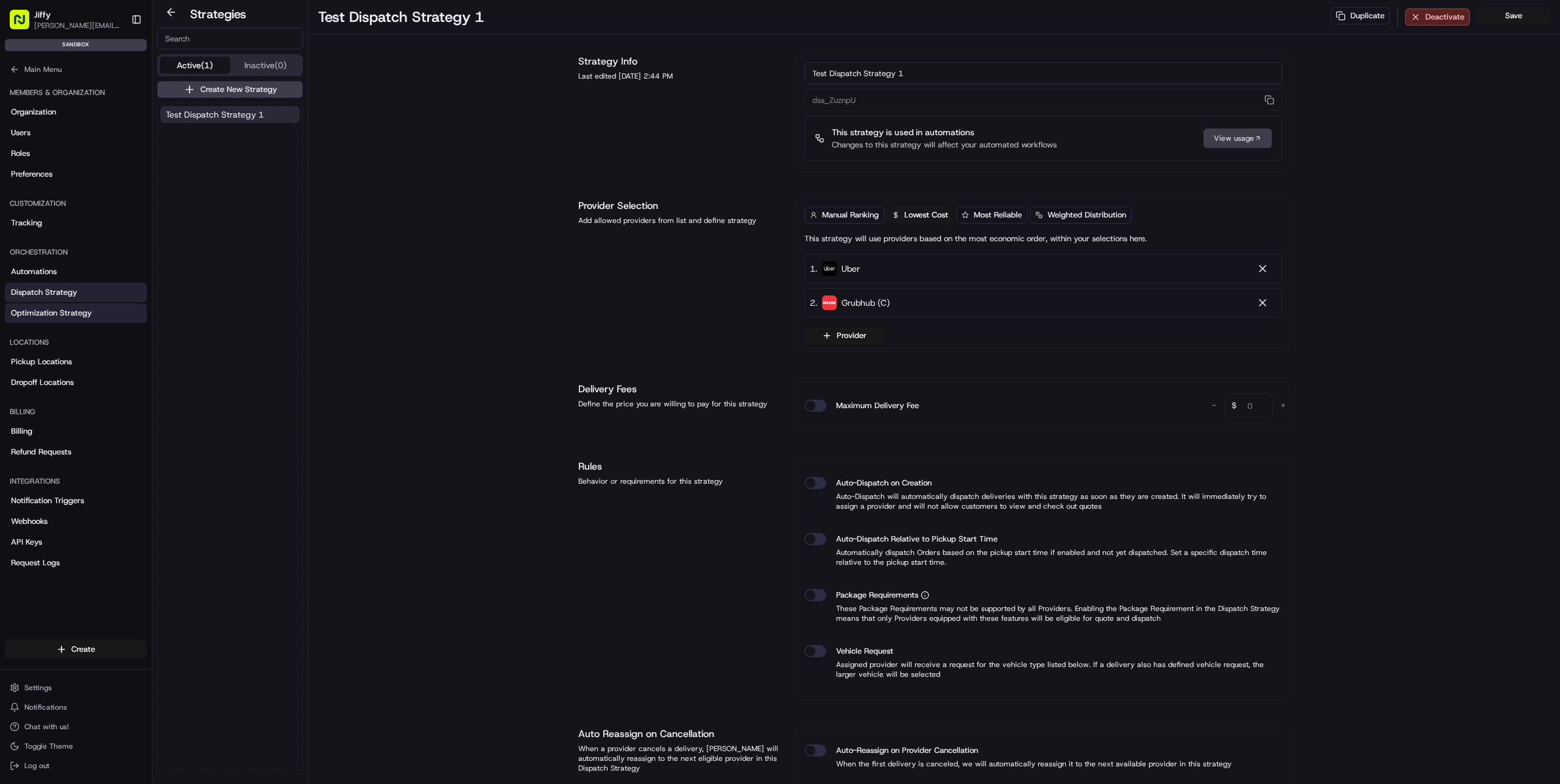
click at [68, 304] on link "Optimization Strategy" at bounding box center [76, 313] width 142 height 20
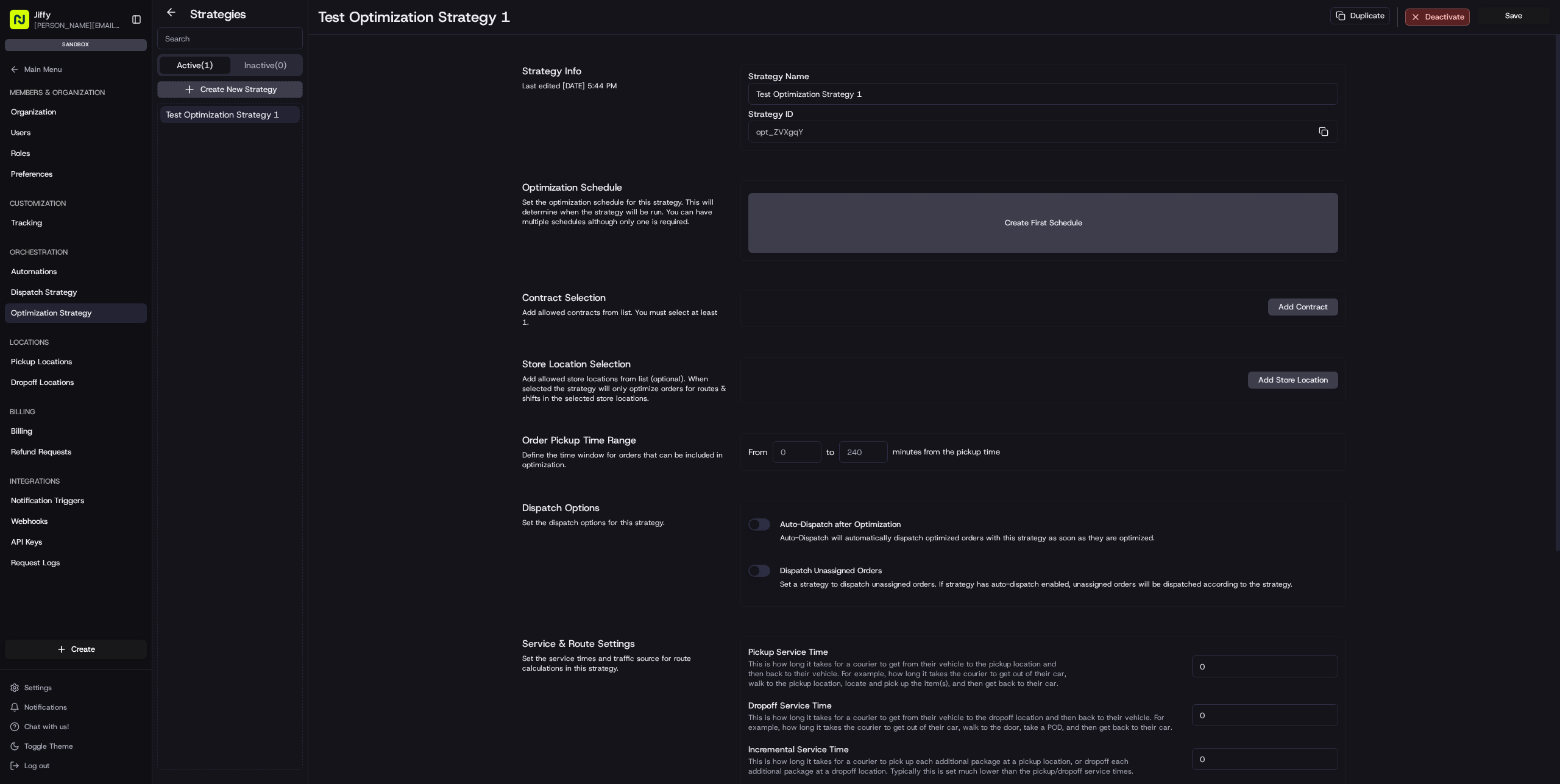
click at [553, 69] on h1 "Strategy Info" at bounding box center [624, 72] width 203 height 15
click at [610, 70] on h1 "Strategy Info" at bounding box center [624, 72] width 203 height 15
drag, startPoint x: 542, startPoint y: 187, endPoint x: 662, endPoint y: 185, distance: 120.0
click at [662, 185] on h1 "Optimization Schedule" at bounding box center [624, 187] width 203 height 15
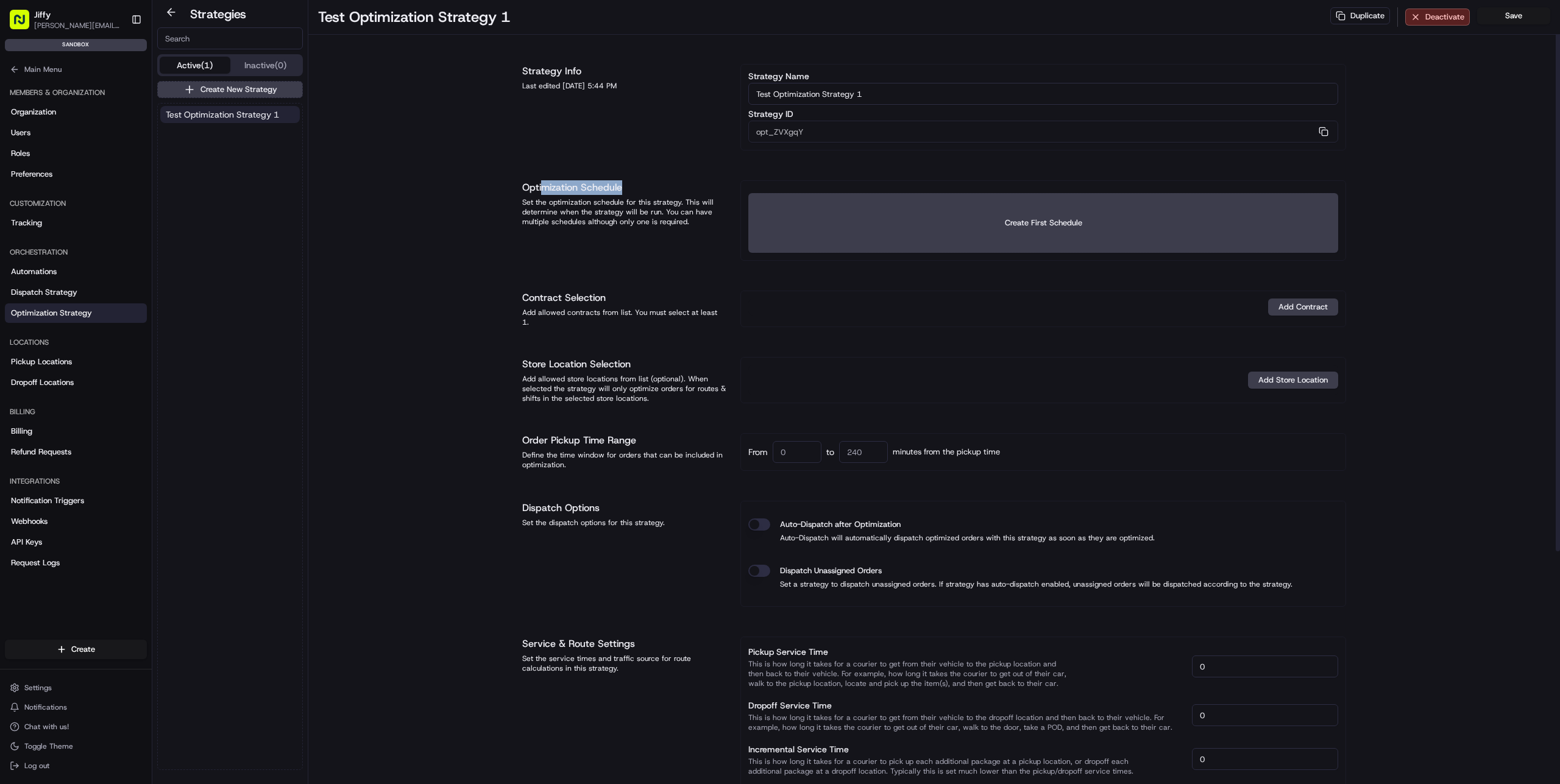
click at [662, 185] on h1 "Optimization Schedule" at bounding box center [624, 187] width 203 height 15
drag, startPoint x: 506, startPoint y: 202, endPoint x: 711, endPoint y: 227, distance: 206.5
click at [711, 227] on div "Test Optimization Strategy 1 Duplicate Deactivate Save Strategy Info Last edite…" at bounding box center [934, 560] width 1252 height 1121
click at [704, 228] on div "Optimization Schedule Set the optimization schedule for this strategy. This wil…" at bounding box center [624, 220] width 203 height 80
drag, startPoint x: 704, startPoint y: 228, endPoint x: 507, endPoint y: 181, distance: 202.5
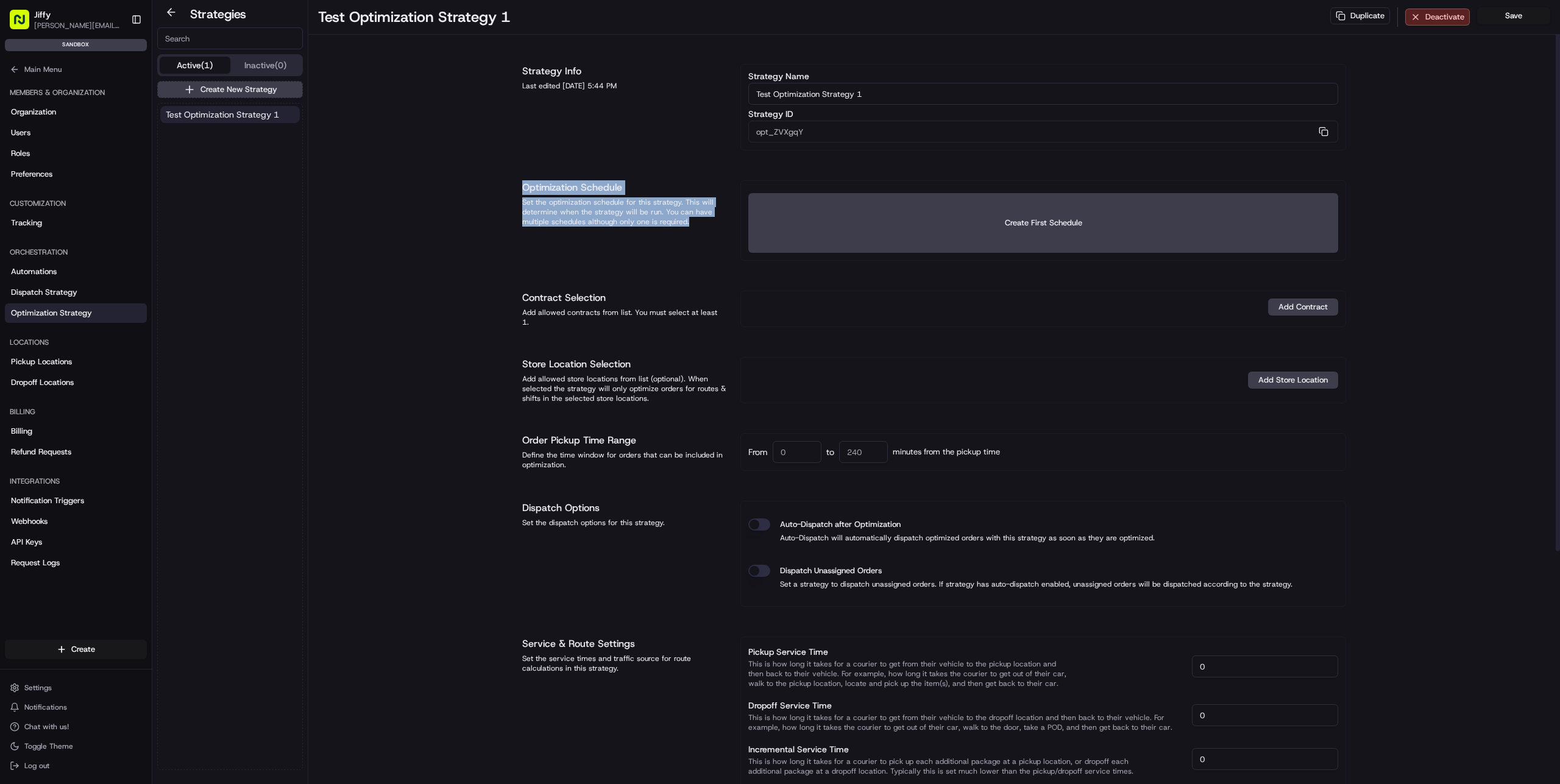
click at [507, 181] on div "Strategy Info Last edited [DATE] 5:44 PM Strategy Name Test Optimization Strate…" at bounding box center [933, 578] width 853 height 1087
drag, startPoint x: 507, startPoint y: 181, endPoint x: 667, endPoint y: 219, distance: 164.5
click at [667, 219] on div "Strategy Info Last edited [DATE] 5:44 PM Strategy Name Test Optimization Strate…" at bounding box center [933, 578] width 853 height 1087
click at [689, 229] on div "Optimization Schedule Set the optimization schedule for this strategy. This wil…" at bounding box center [624, 220] width 203 height 80
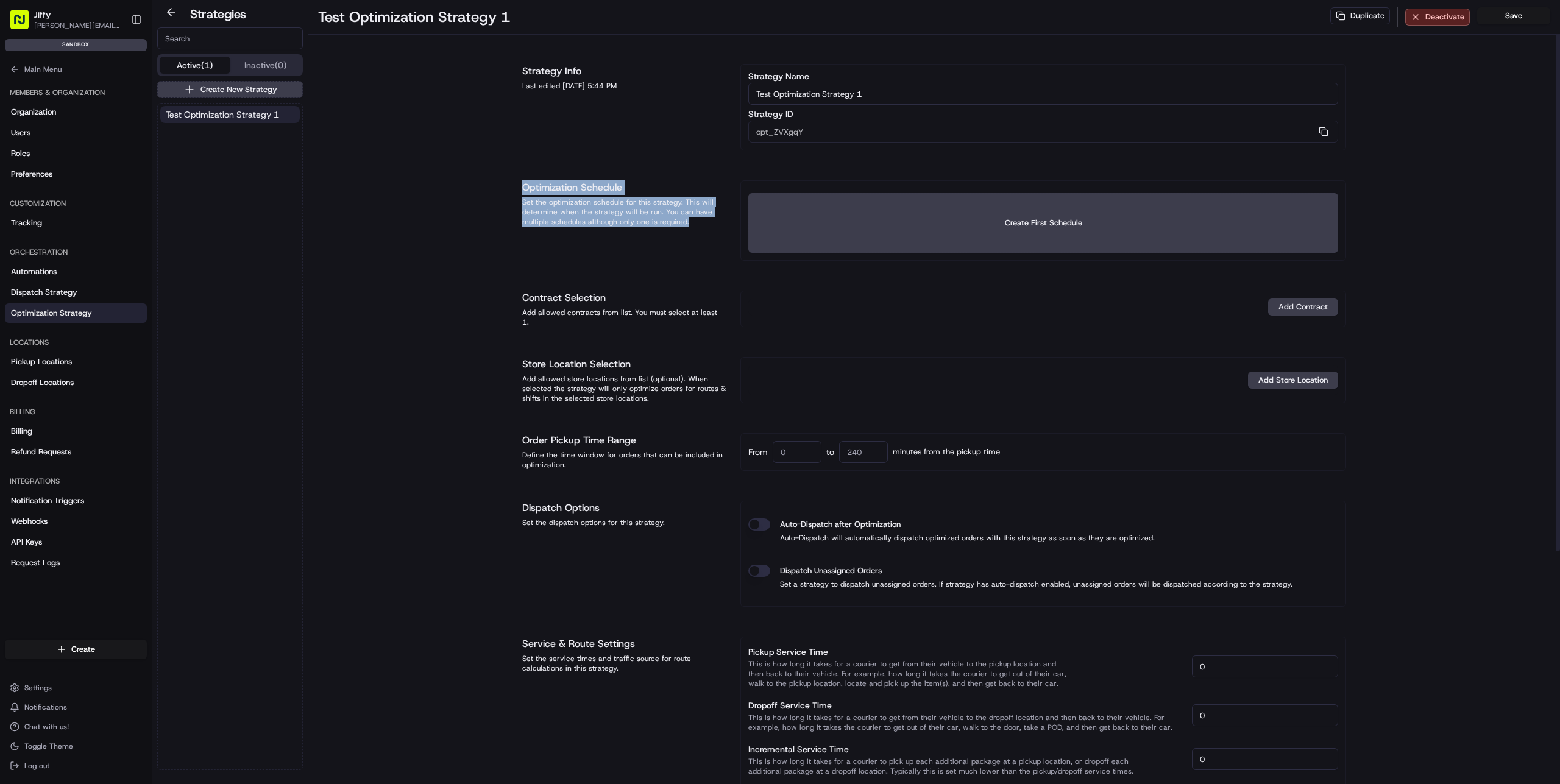
drag, startPoint x: 700, startPoint y: 225, endPoint x: 495, endPoint y: 183, distance: 209.3
click at [495, 183] on div "Test Optimization Strategy 1 Duplicate Deactivate Save Strategy Info Last edite…" at bounding box center [934, 560] width 1252 height 1121
click at [495, 182] on div "Test Optimization Strategy 1 Duplicate Deactivate Save Strategy Info Last edite…" at bounding box center [934, 560] width 1252 height 1121
drag, startPoint x: 508, startPoint y: 173, endPoint x: 687, endPoint y: 240, distance: 191.1
click at [687, 240] on div "Strategy Info Last edited [DATE] 5:44 PM Strategy Name Test Optimization Strate…" at bounding box center [933, 578] width 853 height 1087
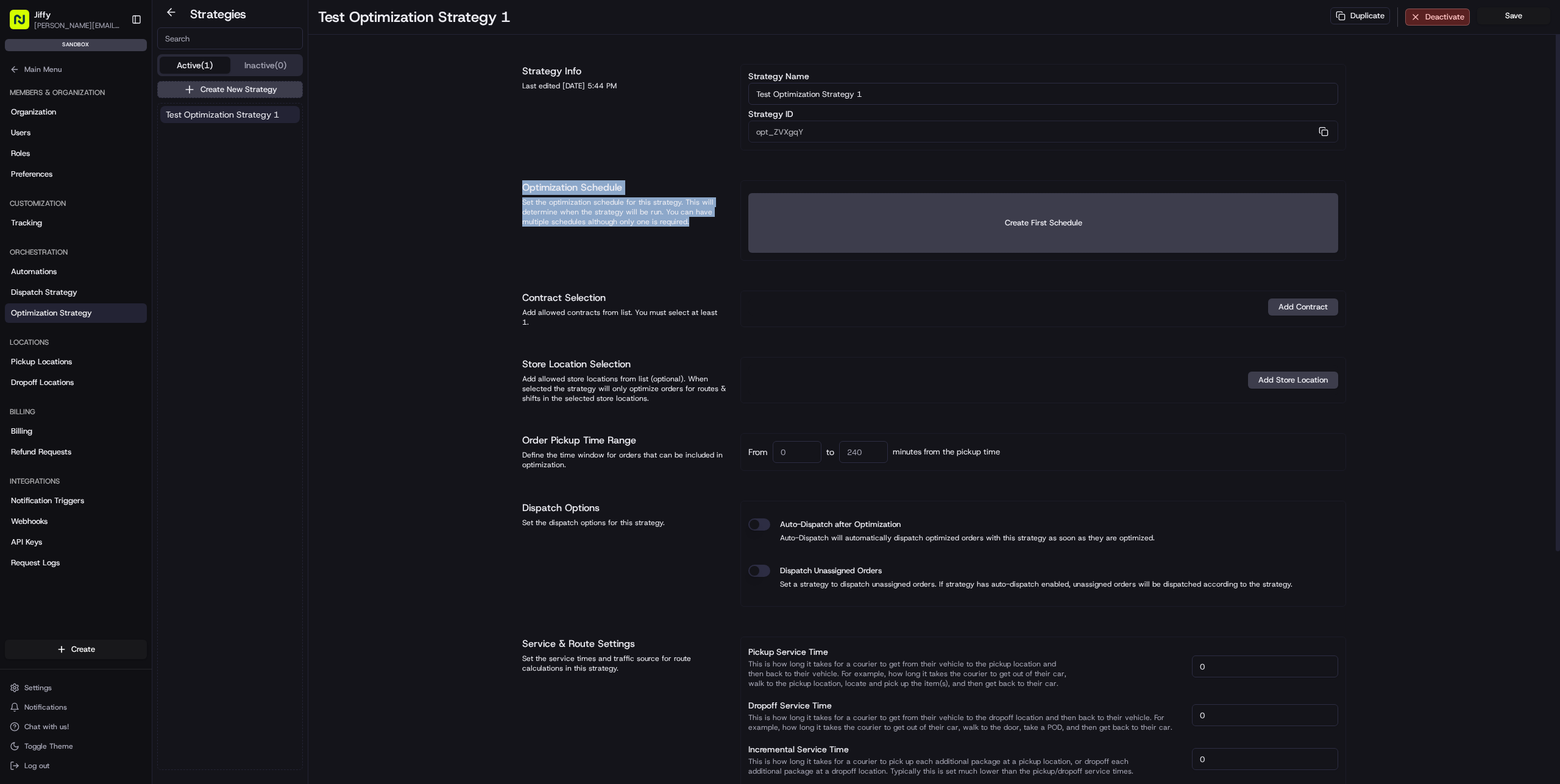
click at [687, 239] on div "Optimization Schedule Set the optimization schedule for this strategy. This wil…" at bounding box center [624, 220] width 203 height 80
drag, startPoint x: 699, startPoint y: 241, endPoint x: 489, endPoint y: 164, distance: 223.7
click at [489, 164] on div "Test Optimization Strategy 1 Duplicate Deactivate Save Strategy Info Last edite…" at bounding box center [934, 560] width 1252 height 1121
click at [489, 163] on div "Test Optimization Strategy 1 Duplicate Deactivate Save Strategy Info Last edite…" at bounding box center [934, 560] width 1252 height 1121
drag, startPoint x: 498, startPoint y: 157, endPoint x: 678, endPoint y: 238, distance: 197.4
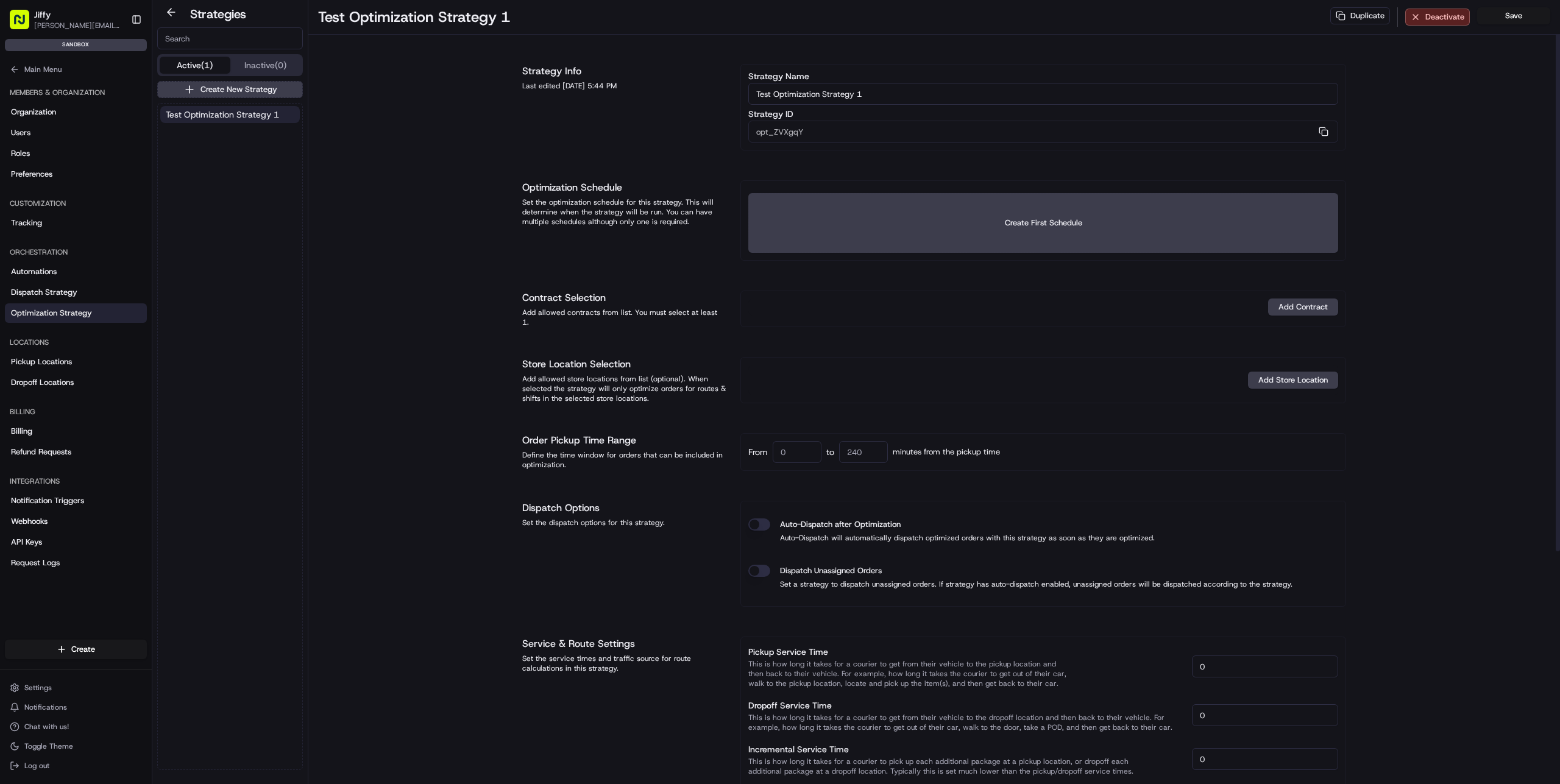
click at [678, 238] on div "Test Optimization Strategy 1 Duplicate Deactivate Save Strategy Info Last edite…" at bounding box center [934, 560] width 1252 height 1121
drag, startPoint x: 690, startPoint y: 233, endPoint x: 478, endPoint y: 174, distance: 220.1
click at [478, 174] on div "Test Optimization Strategy 1 Duplicate Deactivate Save Strategy Info Last edite…" at bounding box center [934, 560] width 1252 height 1121
drag, startPoint x: 491, startPoint y: 168, endPoint x: 728, endPoint y: 245, distance: 249.2
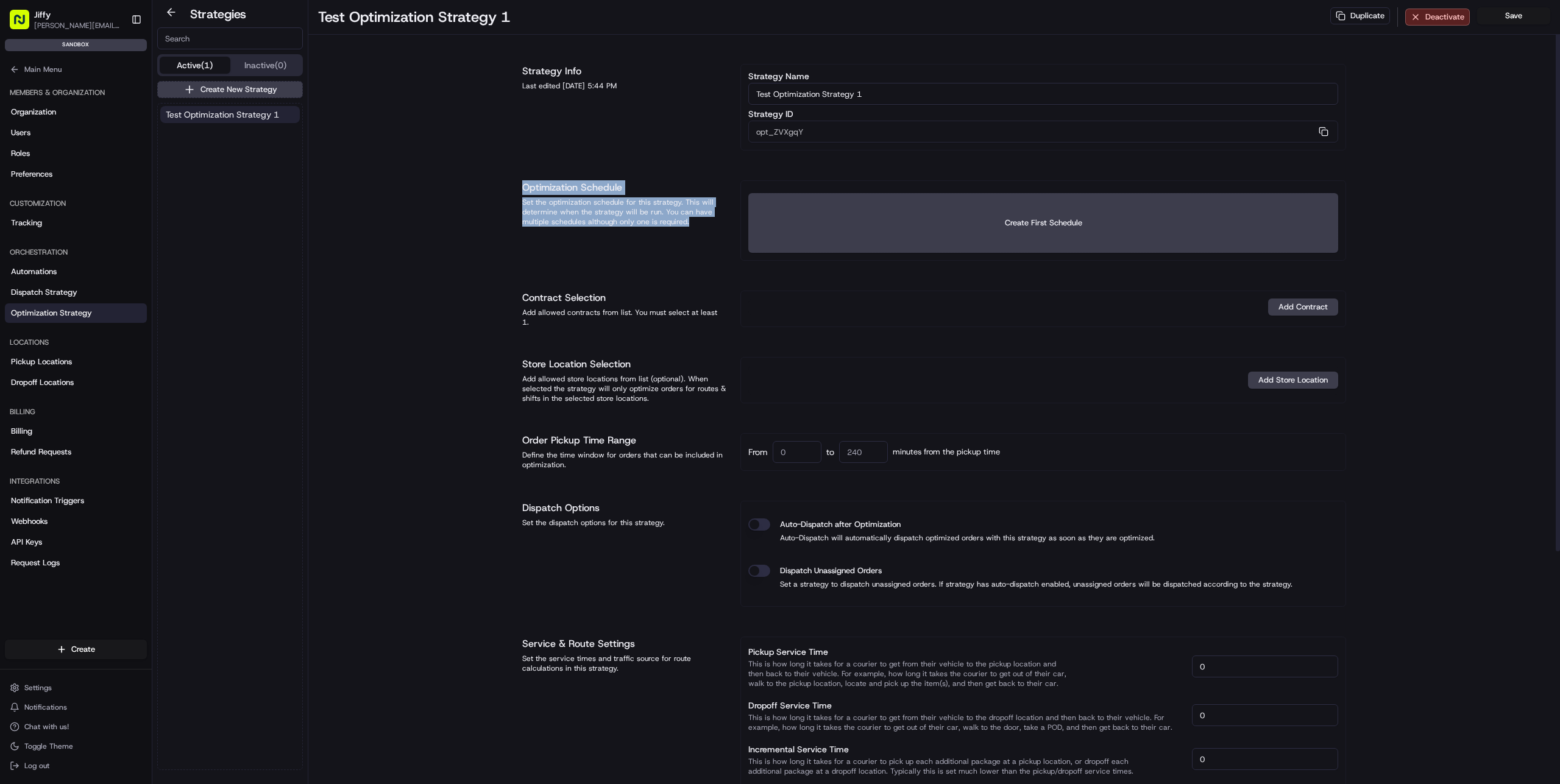
click at [728, 245] on div "Test Optimization Strategy 1 Duplicate Deactivate Save Strategy Info Last edite…" at bounding box center [934, 560] width 1252 height 1121
click at [719, 236] on div "Optimization Schedule Set the optimization schedule for this strategy. This wil…" at bounding box center [624, 220] width 203 height 80
drag, startPoint x: 717, startPoint y: 235, endPoint x: 478, endPoint y: 172, distance: 247.2
click at [478, 172] on div "Test Optimization Strategy 1 Duplicate Deactivate Save Strategy Info Last edite…" at bounding box center [934, 560] width 1252 height 1121
click at [478, 172] on div "Test Optimization Strategy 1 Duplicate Deactivate Save Strategy Info Last edite…" at bounding box center [934, 560] width 1252 height 1121
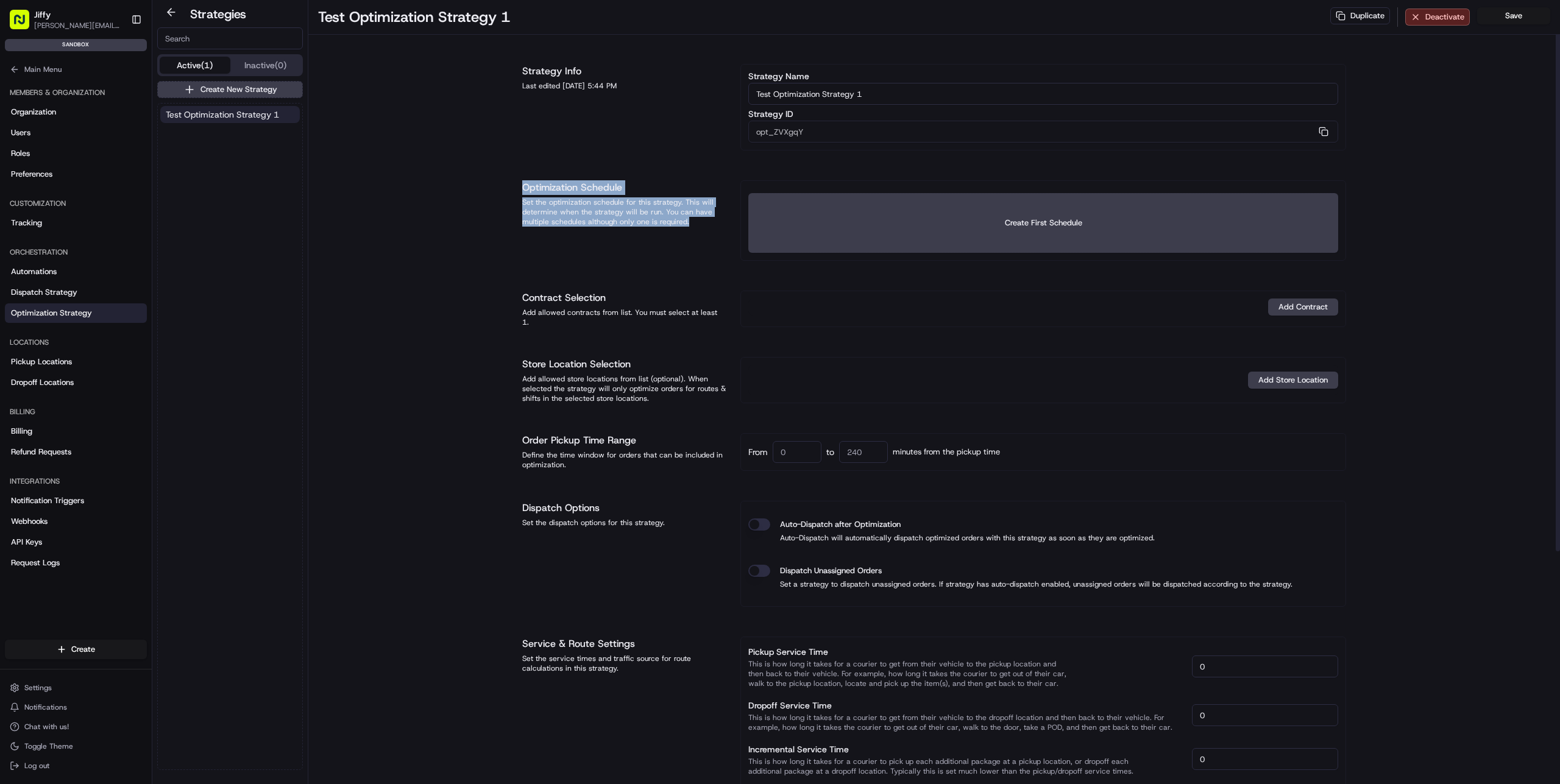
drag, startPoint x: 511, startPoint y: 172, endPoint x: 722, endPoint y: 240, distance: 221.7
click at [722, 240] on div "Test Optimization Strategy 1 Duplicate Deactivate Save Strategy Info Last edite…" at bounding box center [934, 560] width 1252 height 1121
click at [722, 240] on div "Optimization Schedule Set the optimization schedule for this strategy. This wil…" at bounding box center [624, 220] width 203 height 80
drag, startPoint x: 711, startPoint y: 228, endPoint x: 498, endPoint y: 172, distance: 220.2
click at [498, 172] on div "Test Optimization Strategy 1 Duplicate Deactivate Save Strategy Info Last edite…" at bounding box center [934, 560] width 1252 height 1121
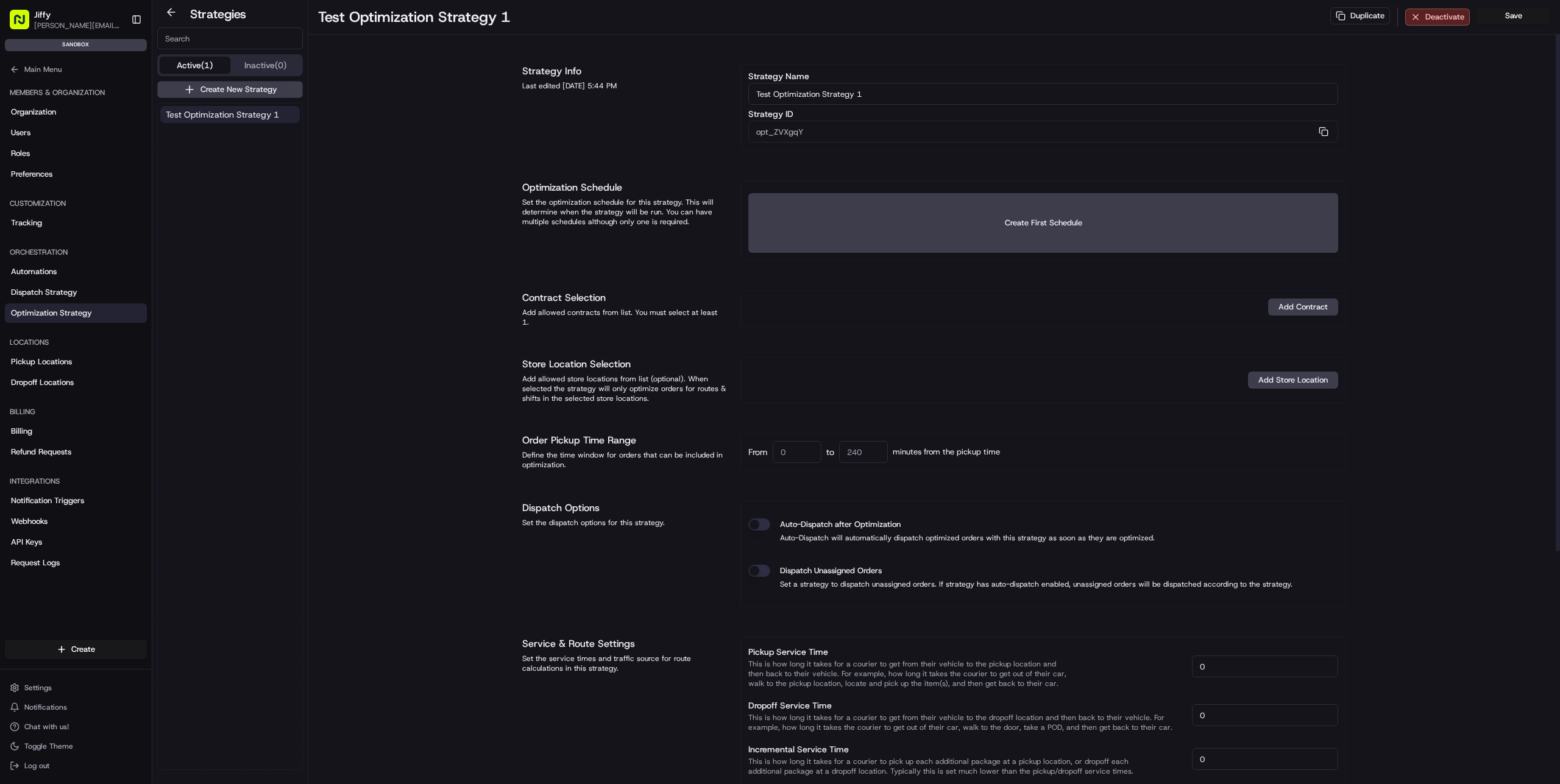
click at [498, 172] on div "Test Optimization Strategy 1 Duplicate Deactivate Save Strategy Info Last edite…" at bounding box center [934, 560] width 1252 height 1121
drag, startPoint x: 507, startPoint y: 164, endPoint x: 722, endPoint y: 243, distance: 229.1
click at [722, 243] on div "Test Optimization Strategy 1 Duplicate Deactivate Save Strategy Info Last edite…" at bounding box center [934, 560] width 1252 height 1121
click at [722, 243] on div "Optimization Schedule Set the optimization schedule for this strategy. This wil…" at bounding box center [624, 220] width 203 height 80
drag, startPoint x: 712, startPoint y: 229, endPoint x: 498, endPoint y: 161, distance: 224.5
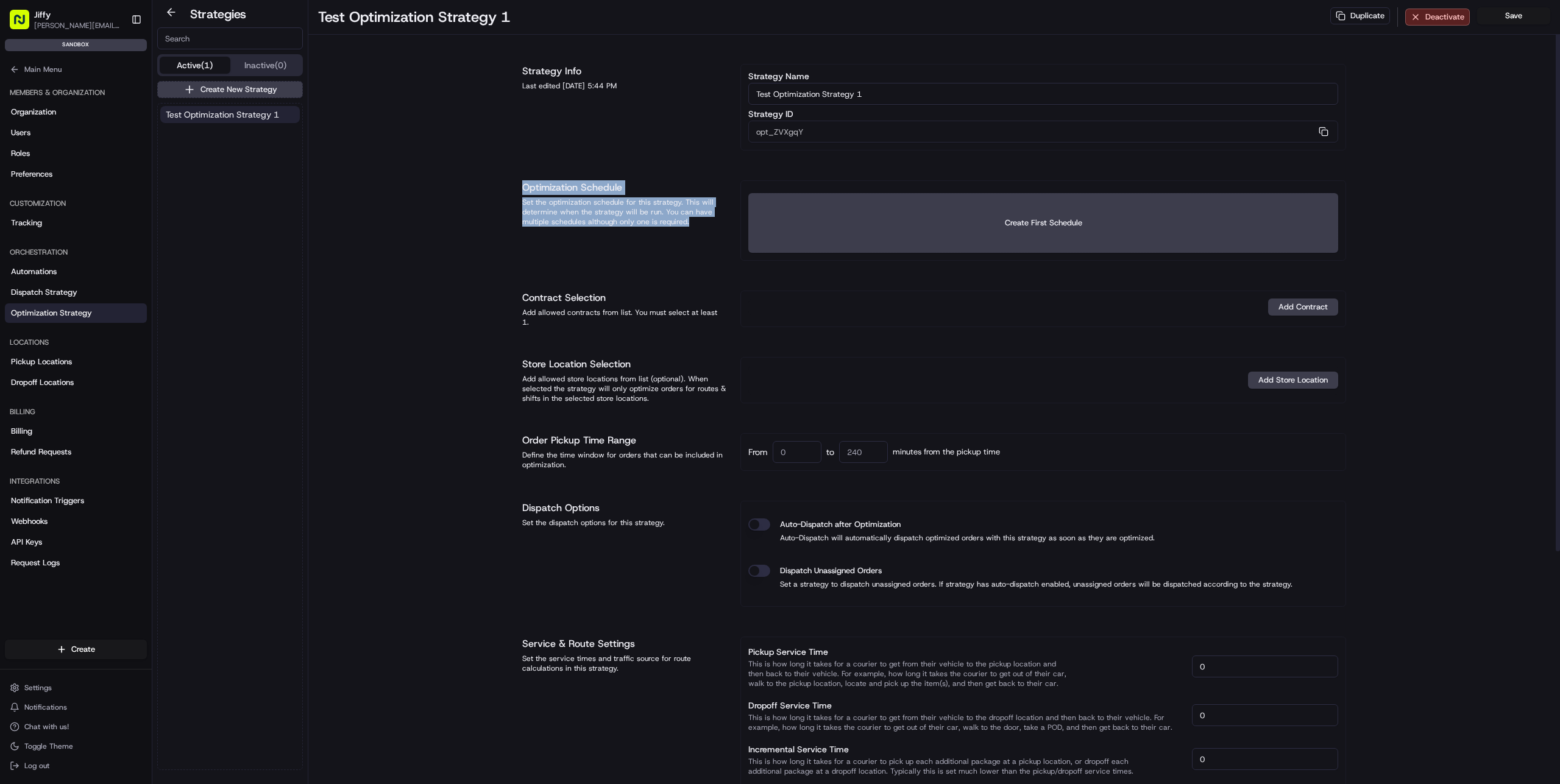
click at [498, 161] on div "Test Optimization Strategy 1 Duplicate Deactivate Save Strategy Info Last edite…" at bounding box center [934, 560] width 1252 height 1121
click at [498, 160] on div "Test Optimization Strategy 1 Duplicate Deactivate Save Strategy Info Last edite…" at bounding box center [934, 560] width 1252 height 1121
click at [556, 187] on h1 "Optimization Schedule" at bounding box center [624, 187] width 203 height 15
click at [627, 192] on h1 "Optimization Schedule" at bounding box center [624, 187] width 203 height 15
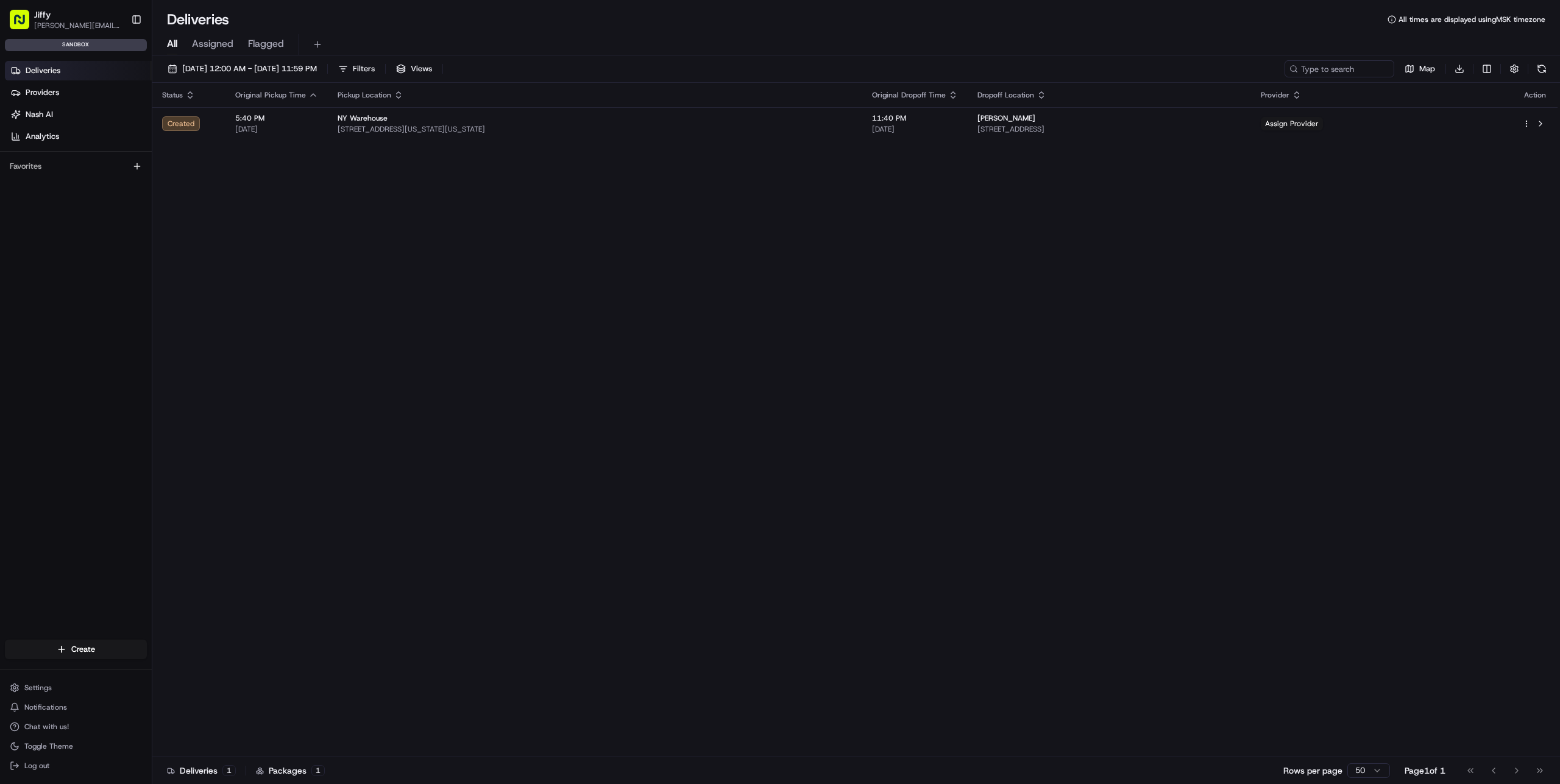
click at [487, 310] on div "Status Original Pickup Time Pickup Location Original Dropoff Time Dropoff Locat…" at bounding box center [854, 420] width 1405 height 675
